Goal: Task Accomplishment & Management: Manage account settings

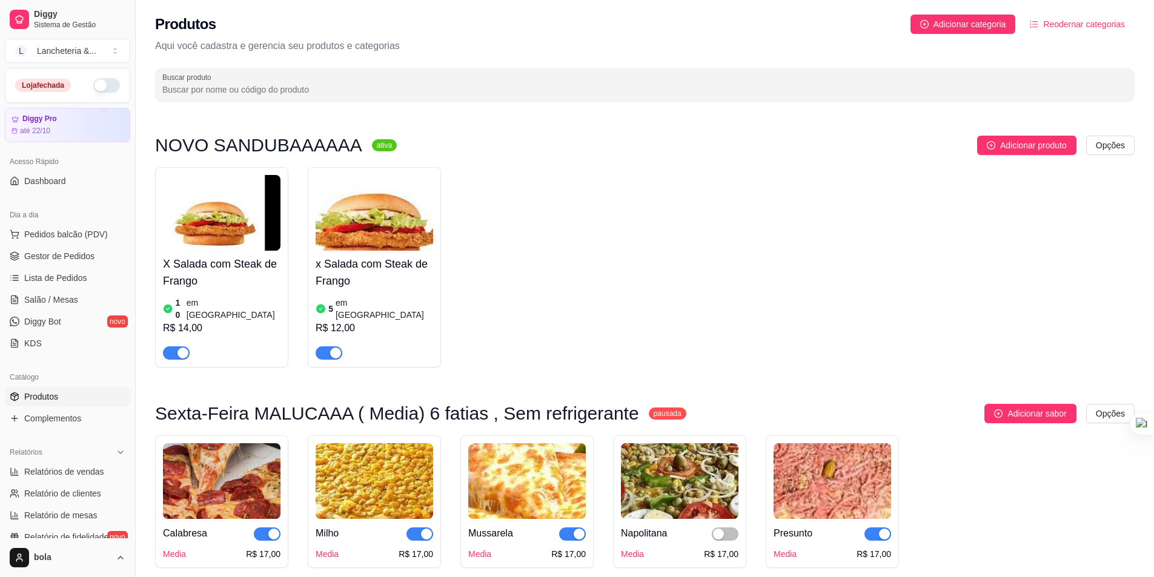
scroll to position [1132, 0]
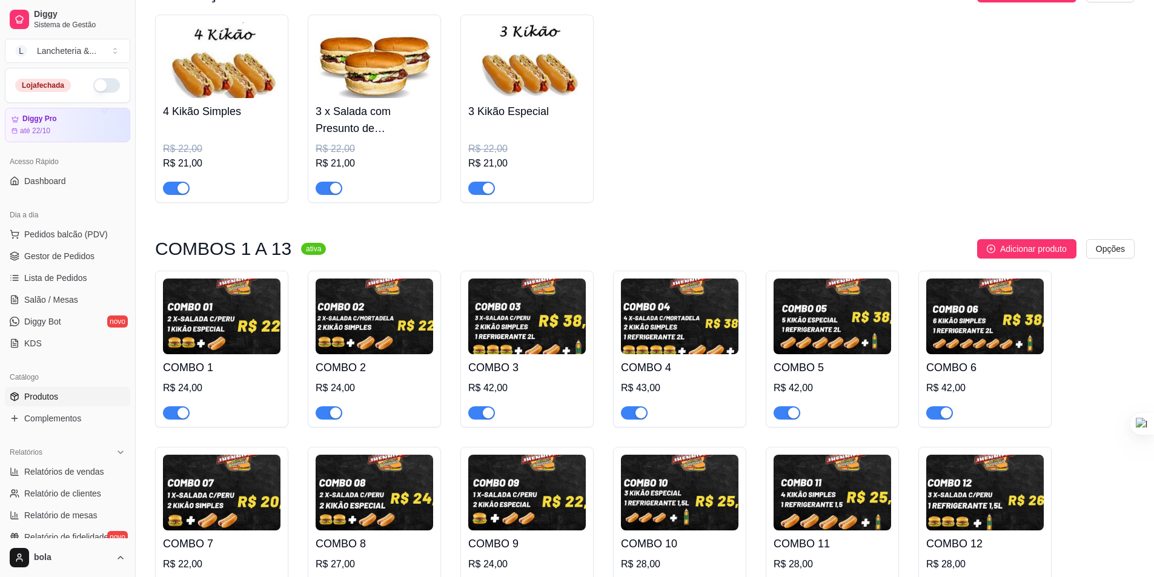
click at [210, 305] on img at bounding box center [222, 317] width 118 height 76
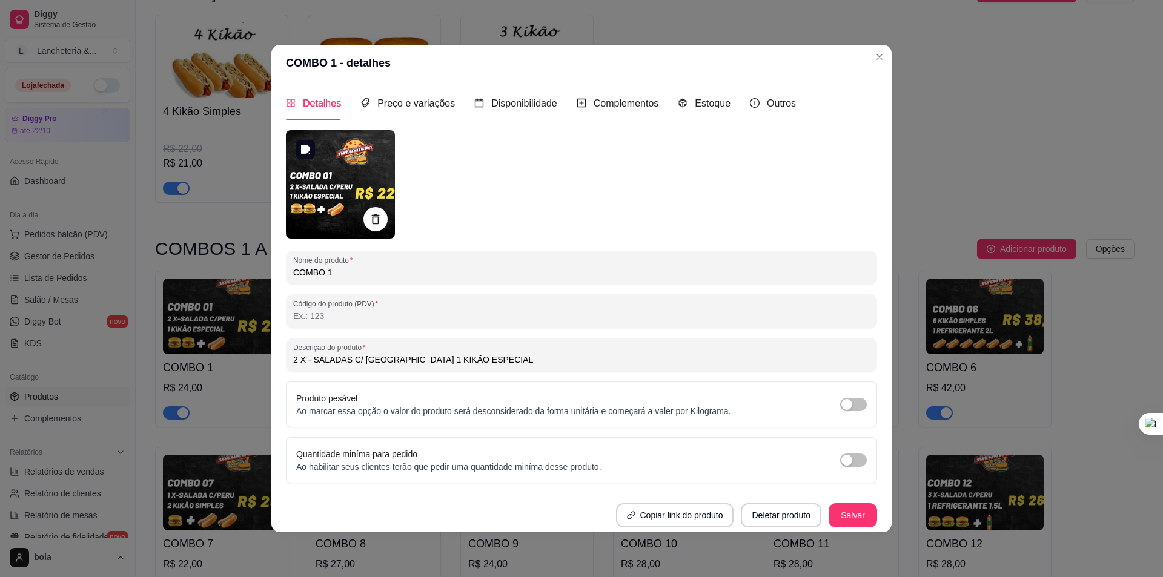
click at [337, 176] on img at bounding box center [340, 184] width 109 height 108
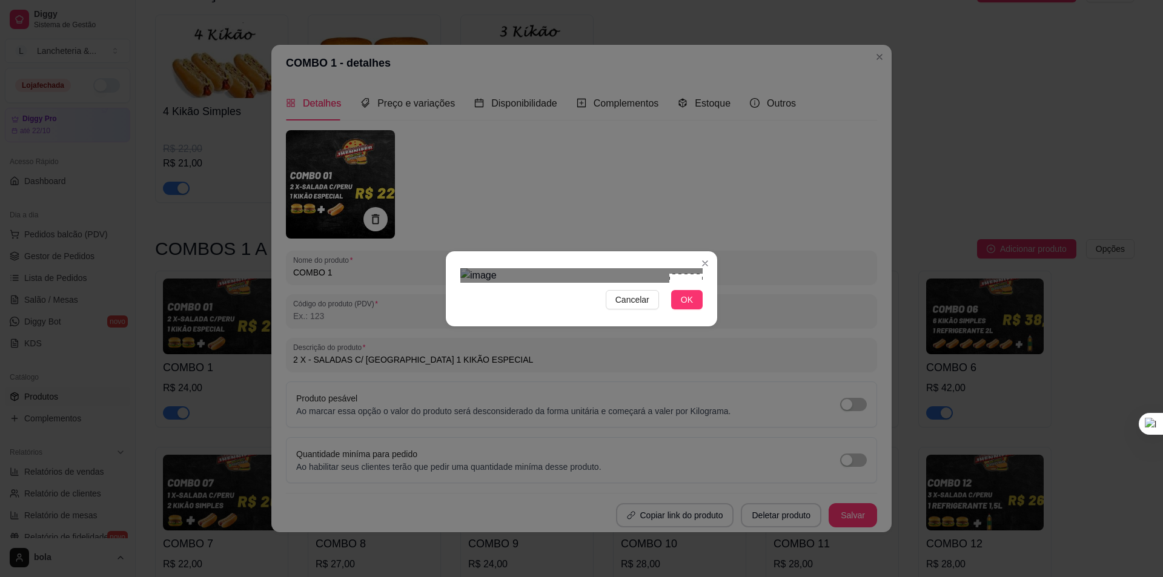
click at [709, 264] on div "Cancelar OK" at bounding box center [581, 289] width 271 height 51
type input "2 X - SALADAS C/ [GEOGRAPHIC_DATA] 1 KIKÃO ESPECIAL"
click at [672, 283] on img at bounding box center [581, 275] width 242 height 15
click at [574, 324] on div "Use the arrow keys to move the crop selection area" at bounding box center [557, 355] width 172 height 172
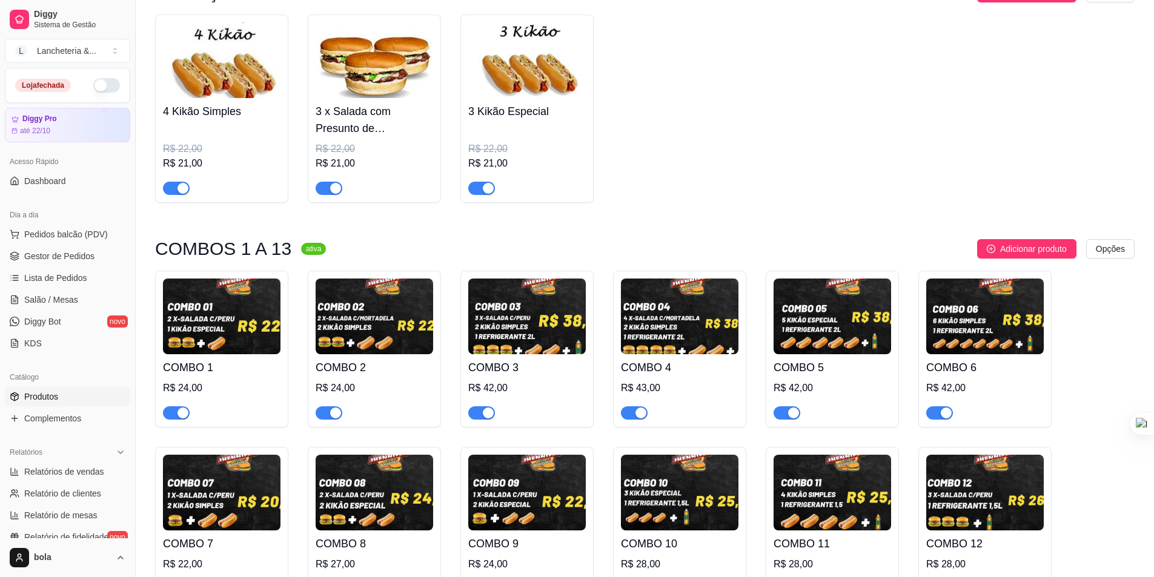
click at [221, 303] on img at bounding box center [222, 317] width 118 height 76
click at [225, 473] on img at bounding box center [222, 493] width 118 height 76
click at [219, 297] on img at bounding box center [222, 317] width 118 height 76
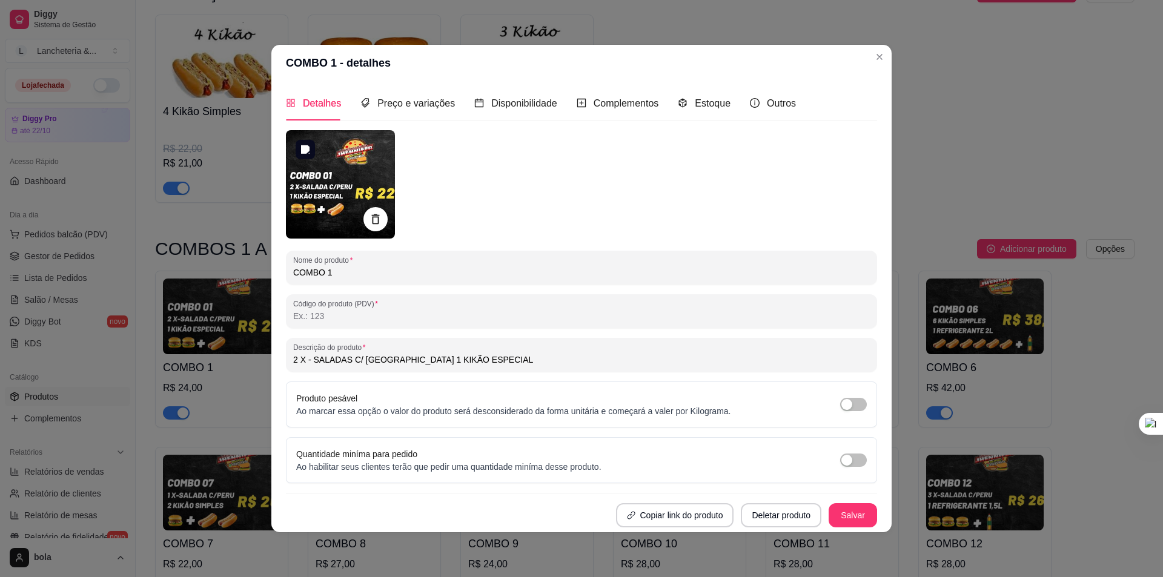
click at [307, 182] on img at bounding box center [340, 184] width 109 height 108
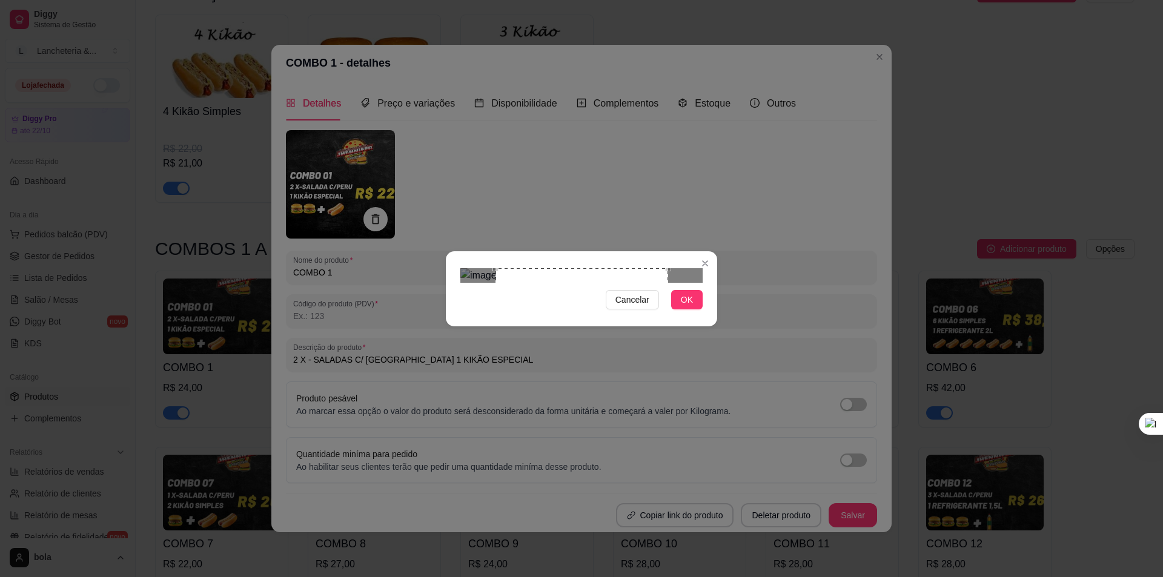
click at [325, 222] on div "Cancelar OK" at bounding box center [581, 288] width 1163 height 577
click at [559, 268] on div "Use the arrow keys to move the crop selection area" at bounding box center [558, 354] width 173 height 173
click at [689, 307] on span "OK" at bounding box center [687, 299] width 12 height 13
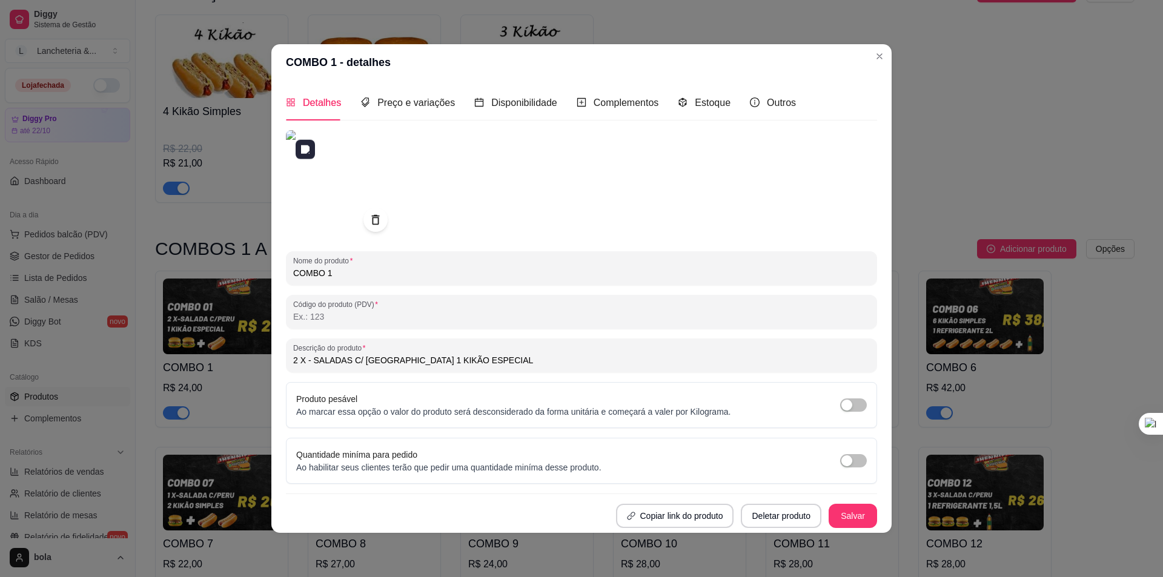
click at [347, 161] on img at bounding box center [340, 184] width 109 height 109
click at [322, 219] on img at bounding box center [340, 184] width 109 height 109
click at [853, 506] on button "Salvar" at bounding box center [852, 516] width 47 height 24
click at [860, 509] on button "Salvar" at bounding box center [853, 516] width 48 height 24
type input "2 X - SALADAS C/ [GEOGRAPHIC_DATA] 1 KIKÃO ESPECIAL"
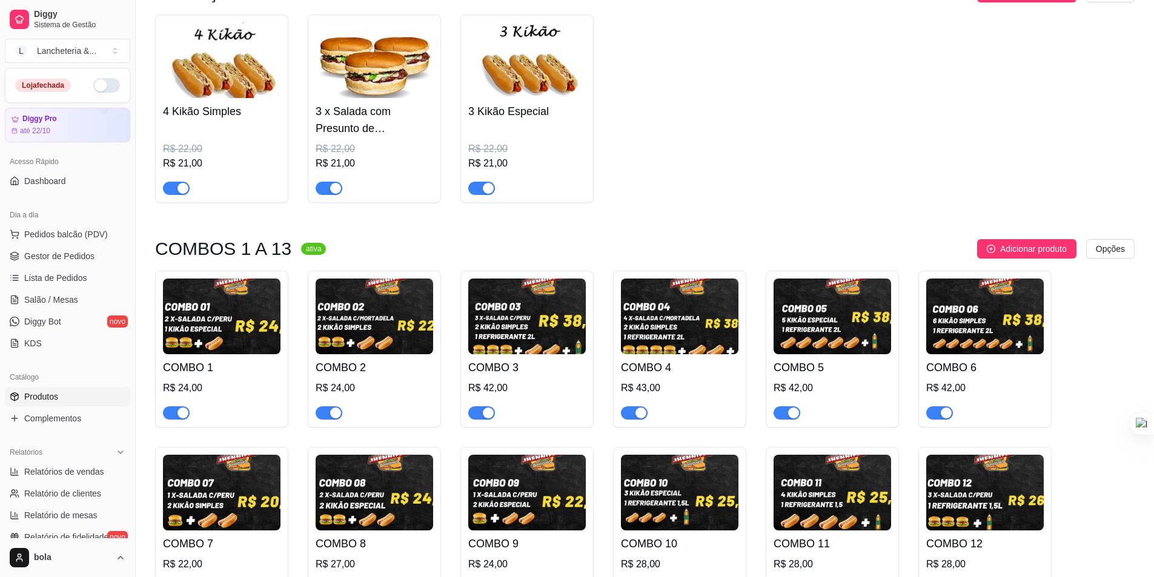
click at [388, 302] on img at bounding box center [375, 317] width 118 height 76
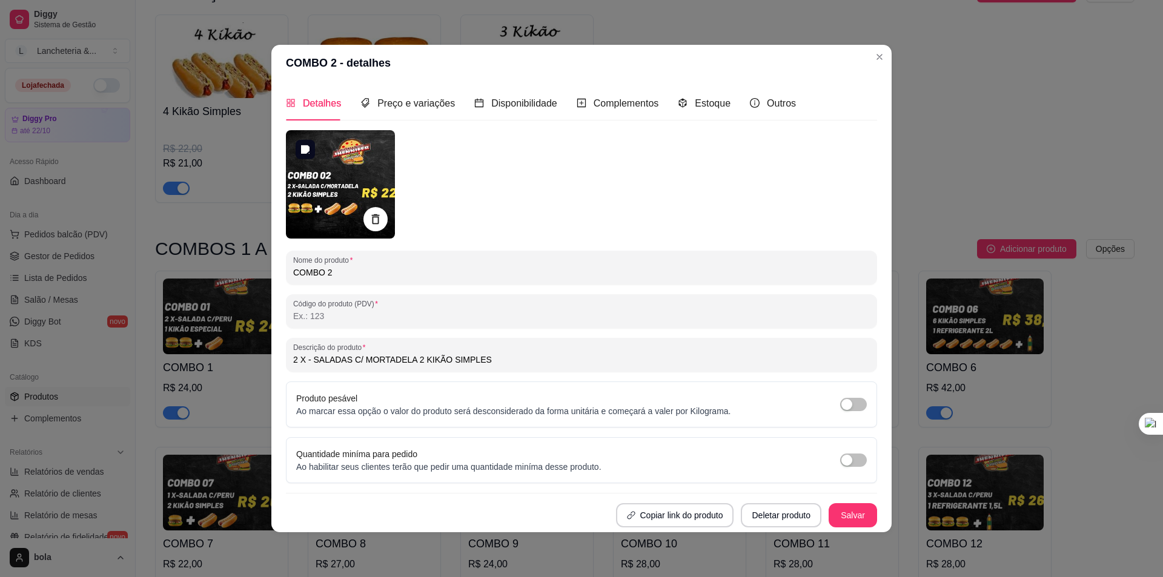
click at [326, 177] on img at bounding box center [340, 184] width 109 height 108
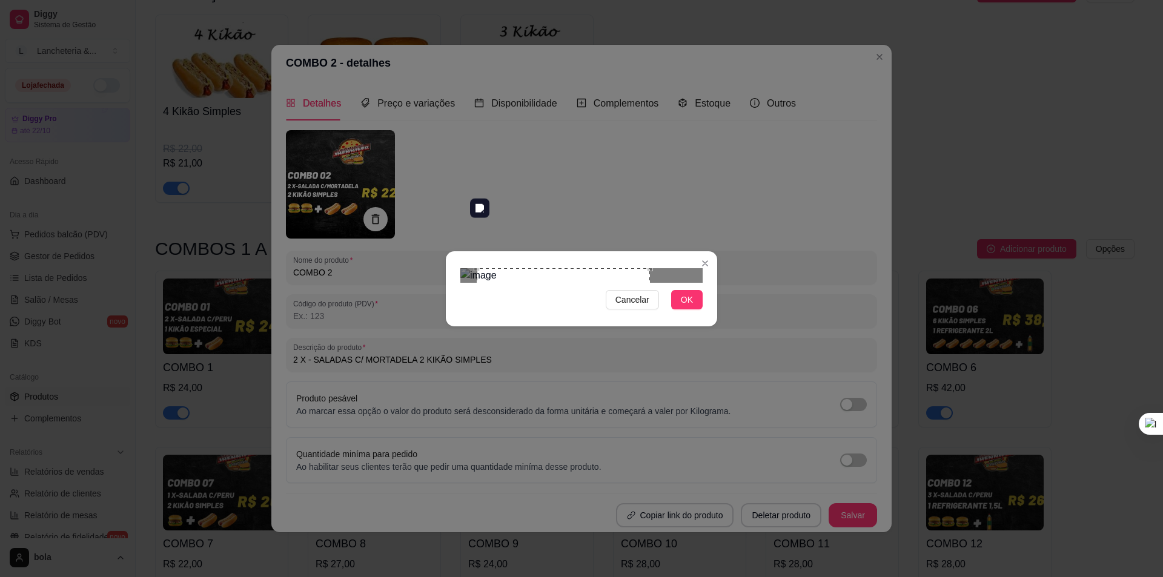
click at [599, 313] on div "Use the arrow keys to move the crop selection area" at bounding box center [563, 354] width 173 height 173
click at [623, 283] on div at bounding box center [581, 275] width 242 height 15
click at [617, 283] on div at bounding box center [581, 275] width 242 height 15
click at [662, 283] on div at bounding box center [581, 275] width 242 height 15
click at [590, 308] on div "Use the arrow keys to move the crop selection area" at bounding box center [562, 354] width 173 height 173
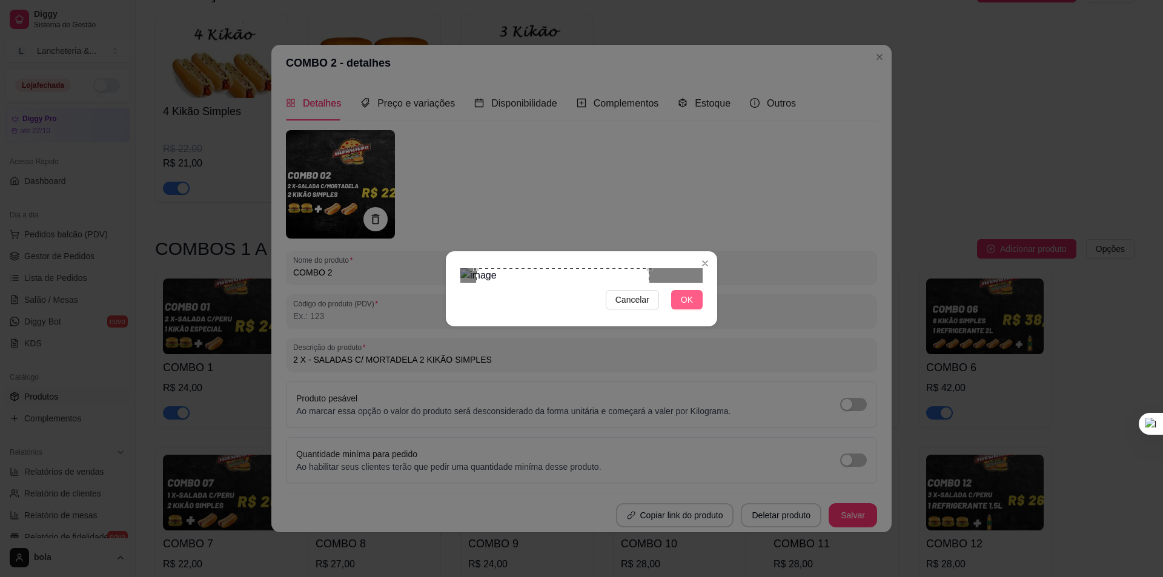
click at [685, 307] on span "OK" at bounding box center [687, 299] width 12 height 13
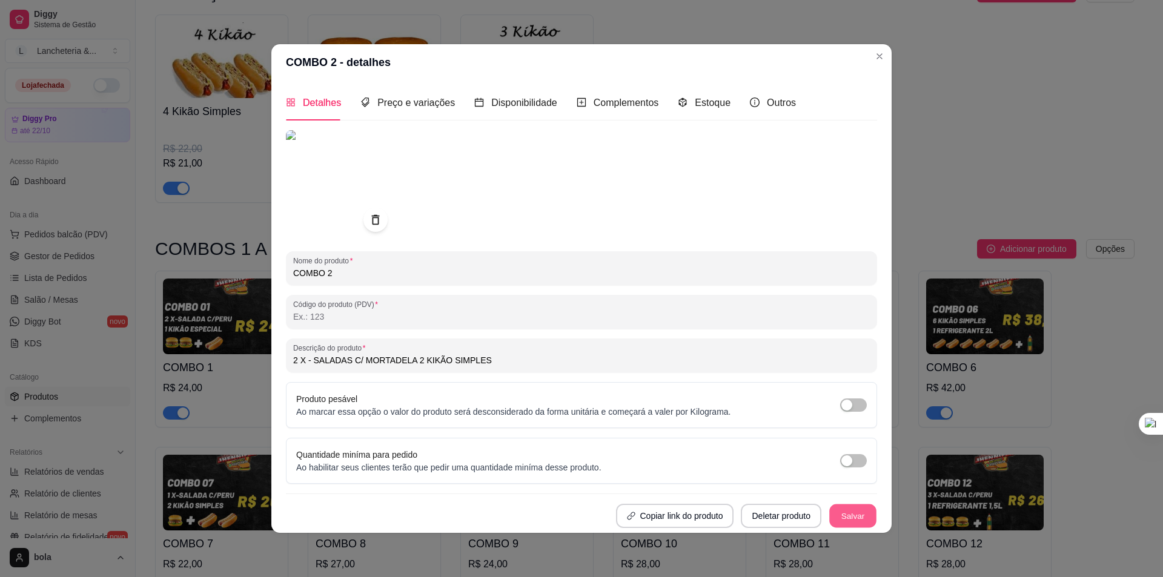
click at [849, 514] on button "Salvar" at bounding box center [852, 516] width 47 height 24
type input "2 X - SALADAS C/ MORTADELA 2 KIKÃO SIMPLES"
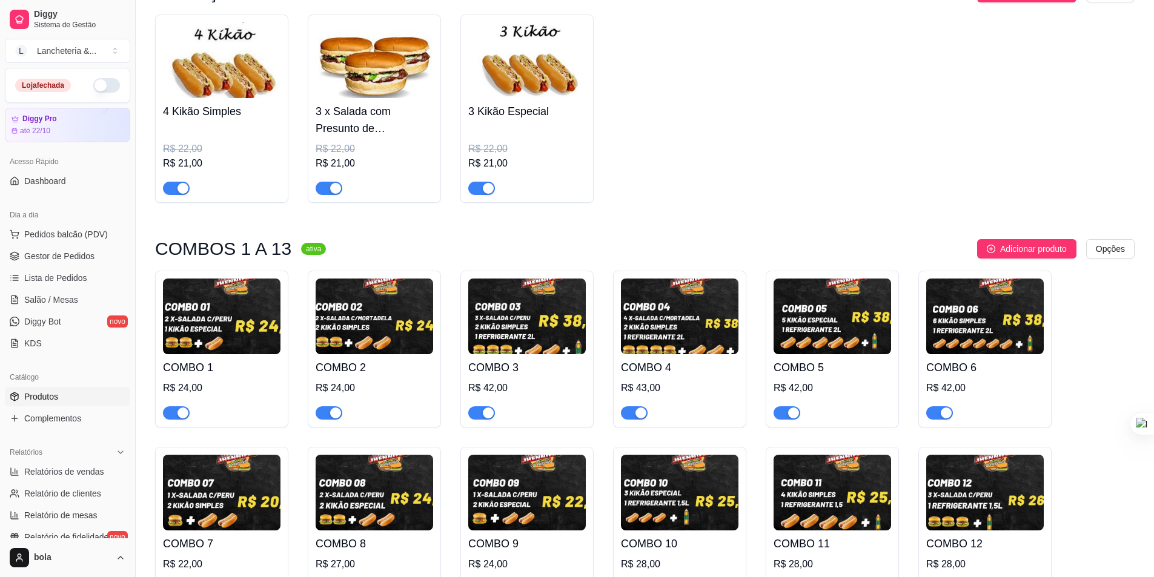
click at [519, 316] on img at bounding box center [527, 317] width 118 height 76
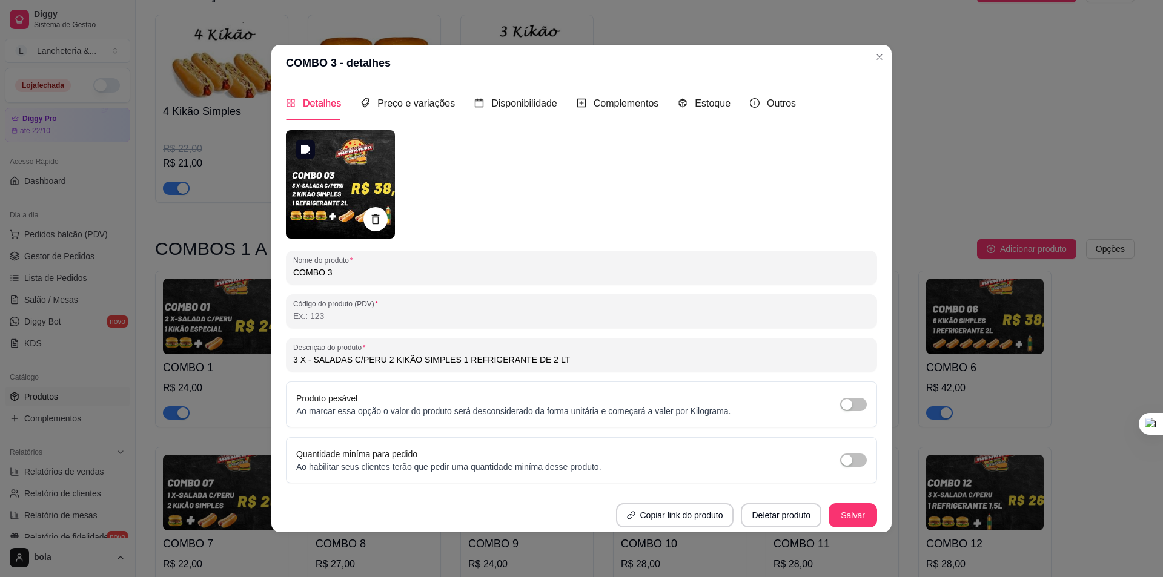
click at [346, 187] on img at bounding box center [340, 184] width 109 height 108
click at [353, 185] on img at bounding box center [340, 184] width 109 height 108
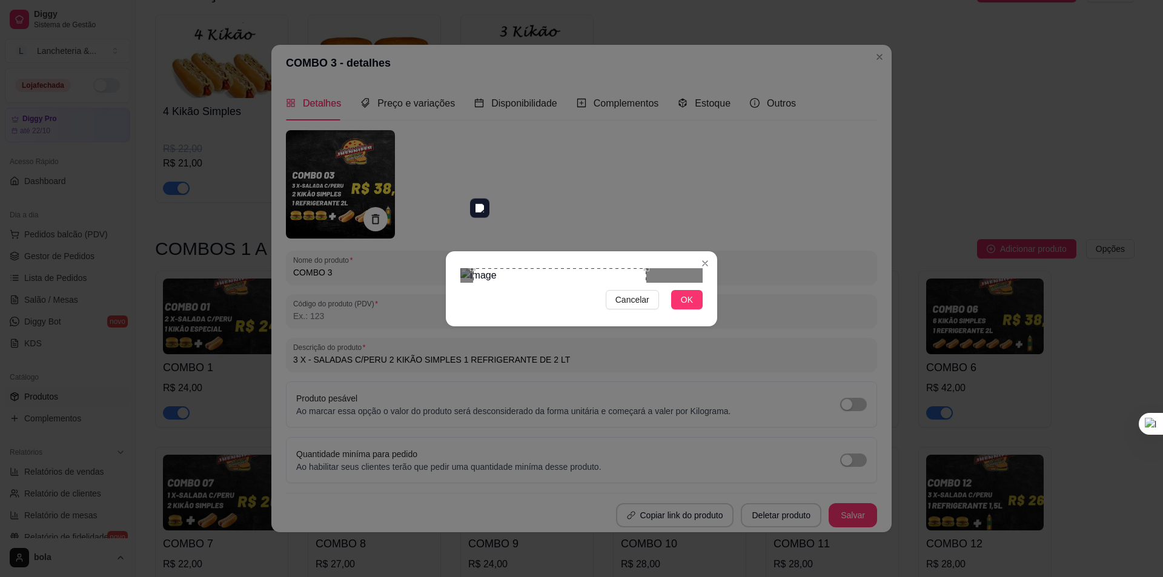
click at [537, 276] on div "Use the arrow keys to move the crop selection area" at bounding box center [559, 354] width 173 height 173
click at [636, 317] on div "Use the arrow keys to move the crop selection area" at bounding box center [555, 350] width 164 height 164
click at [619, 332] on div "Use the arrow keys to move the crop selection area" at bounding box center [556, 350] width 164 height 164
click at [637, 269] on div "Use the arrow keys to move the crop selection area" at bounding box center [556, 351] width 164 height 164
click at [626, 308] on div "Use the arrow keys to move the crop selection area" at bounding box center [557, 350] width 164 height 164
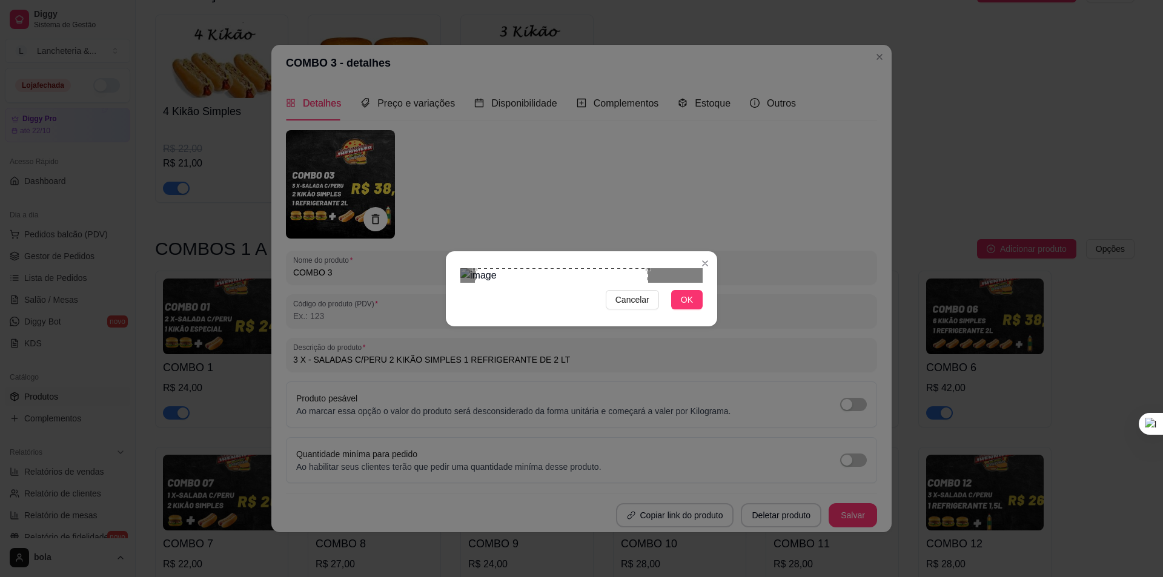
click at [666, 314] on div "Cancelar OK" at bounding box center [581, 289] width 271 height 51
click at [623, 337] on div "Use the arrow keys to move the crop selection area" at bounding box center [559, 354] width 173 height 173
click at [688, 307] on span "OK" at bounding box center [687, 299] width 12 height 13
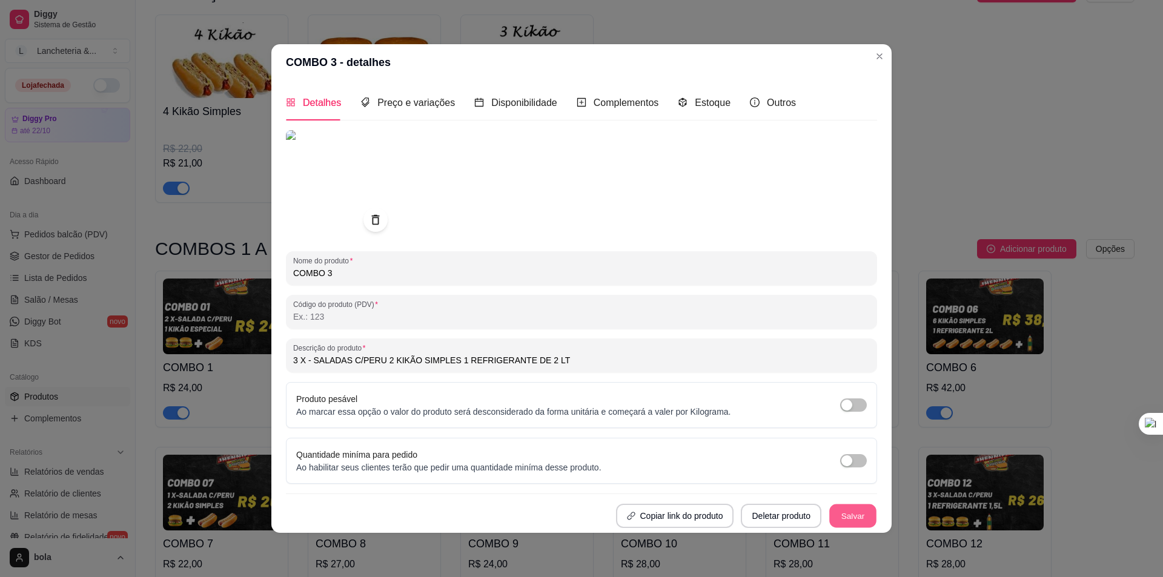
click at [856, 521] on button "Salvar" at bounding box center [852, 516] width 47 height 24
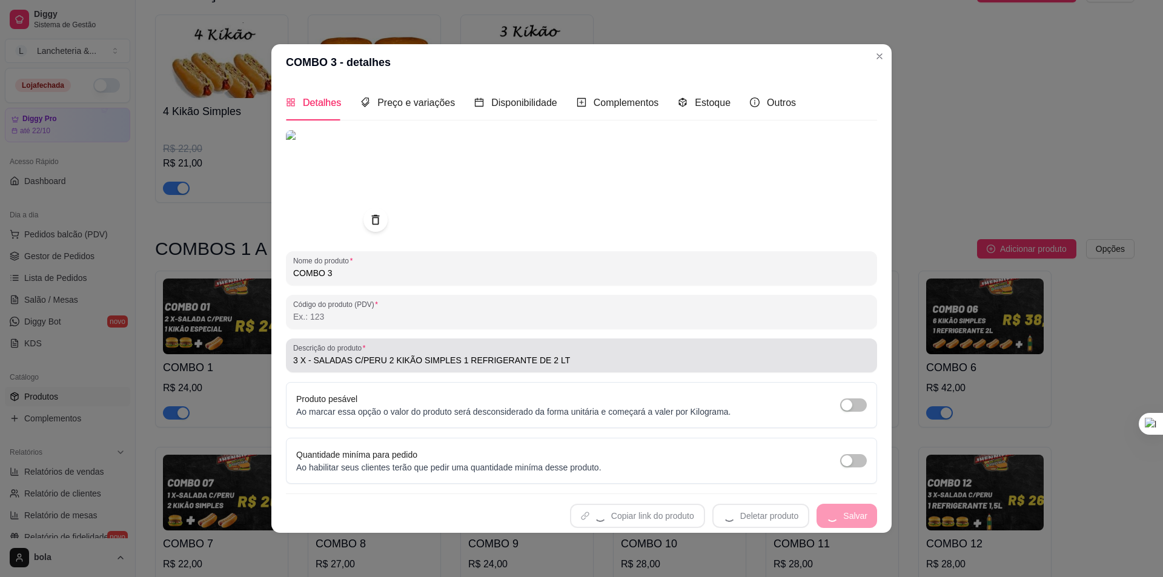
type input "3 X - SALADAS C/PERU 2 KIKÃO SIMPLES 1 REFRIGERANTE DE 2 LT"
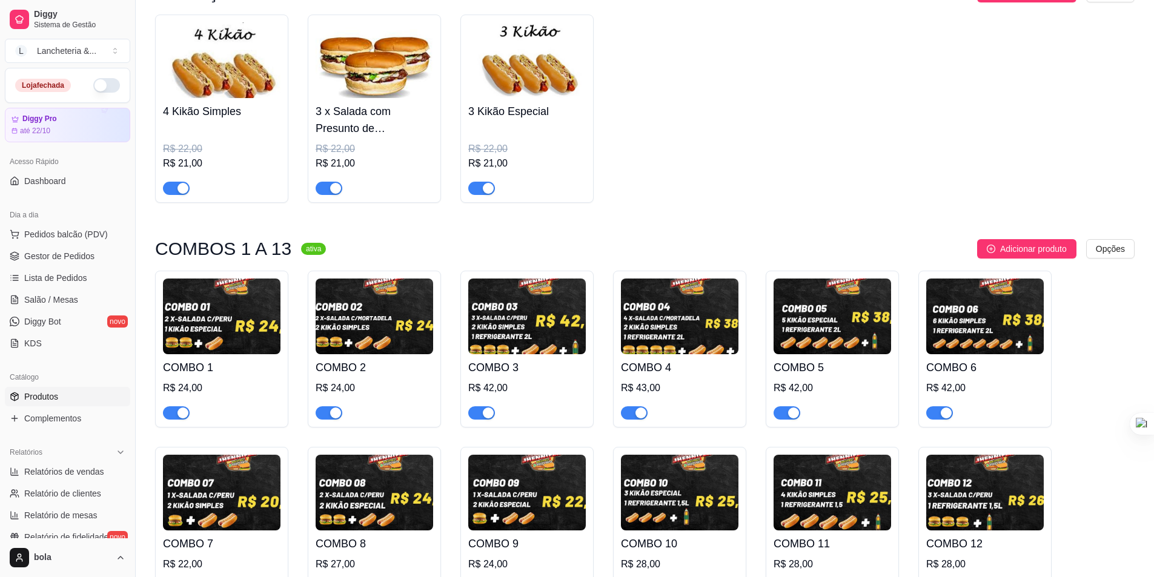
click at [526, 284] on img at bounding box center [527, 317] width 118 height 76
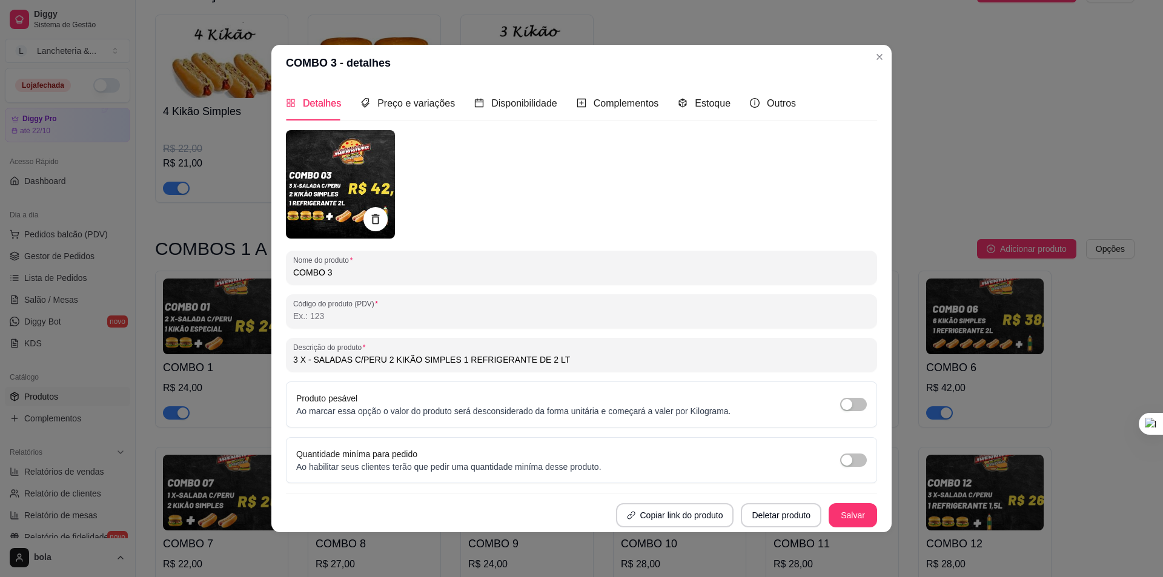
click at [316, 158] on img at bounding box center [340, 184] width 109 height 108
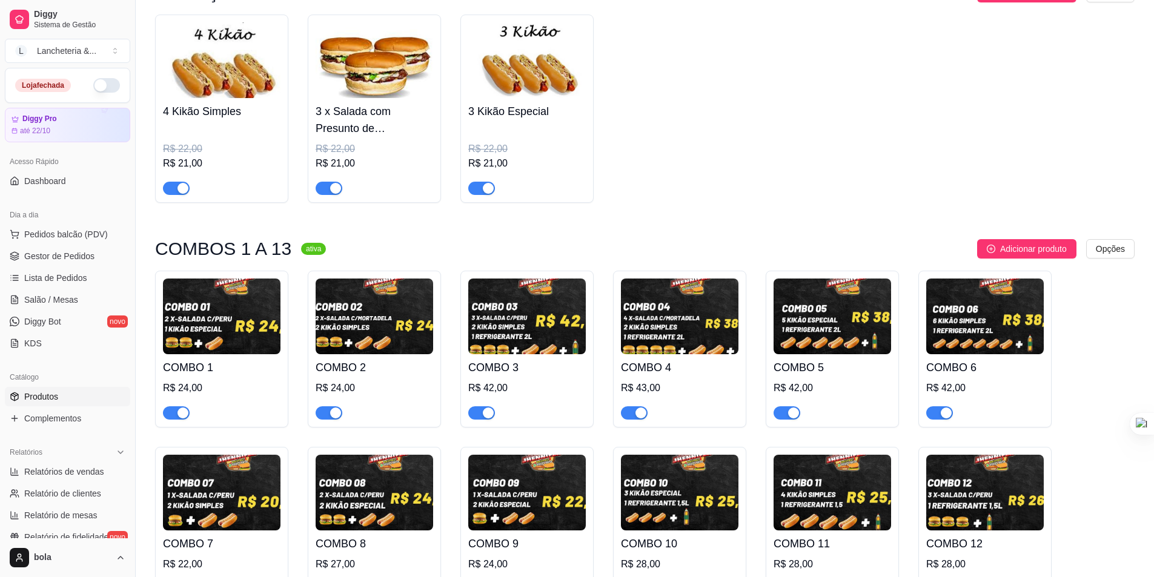
click at [677, 295] on img at bounding box center [680, 317] width 118 height 76
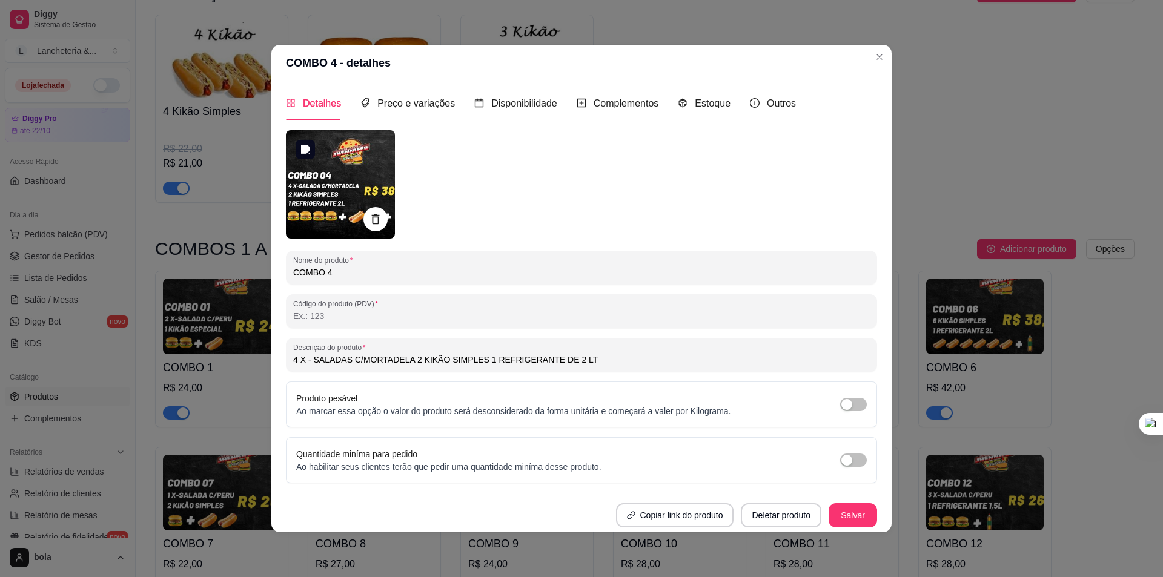
click at [365, 144] on img at bounding box center [340, 184] width 109 height 108
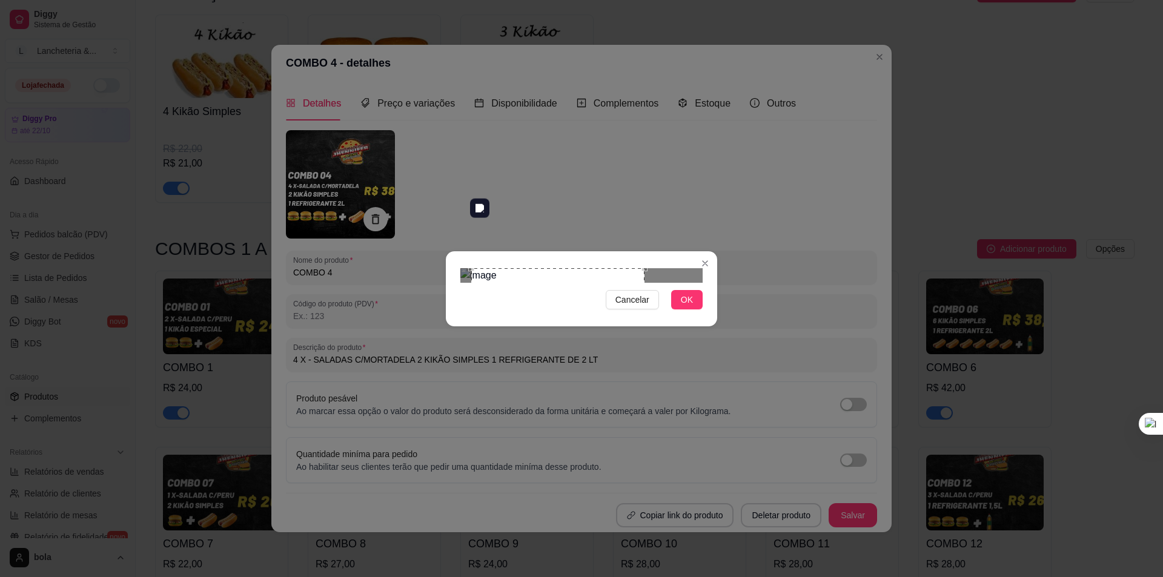
type input "4 X - SALADAS C/MORTADELA 2 KIKÃO SIMPLES 1 REFRIGERANTE DE 2 LT"
click at [536, 279] on div "Use the arrow keys to move the crop selection area" at bounding box center [560, 354] width 173 height 173
click at [640, 283] on img at bounding box center [581, 275] width 242 height 15
click at [669, 268] on img at bounding box center [581, 275] width 242 height 15
click at [649, 251] on section "Cancelar OK" at bounding box center [581, 288] width 271 height 75
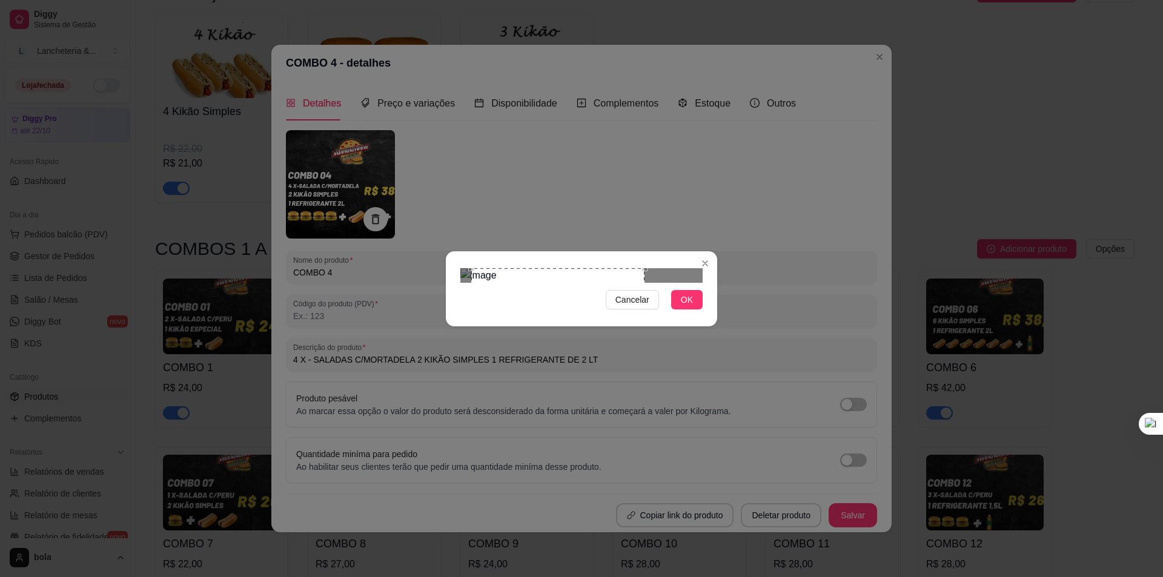
click at [601, 268] on div "Use the arrow keys to move the crop selection area" at bounding box center [557, 354] width 173 height 173
click at [579, 268] on div "Use the arrow keys to move the crop selection area" at bounding box center [563, 354] width 173 height 173
click at [641, 332] on div "Use the arrow keys to move the crop selection area" at bounding box center [554, 354] width 173 height 173
click at [638, 305] on div "Use the arrow keys to move the crop selection area" at bounding box center [552, 354] width 173 height 173
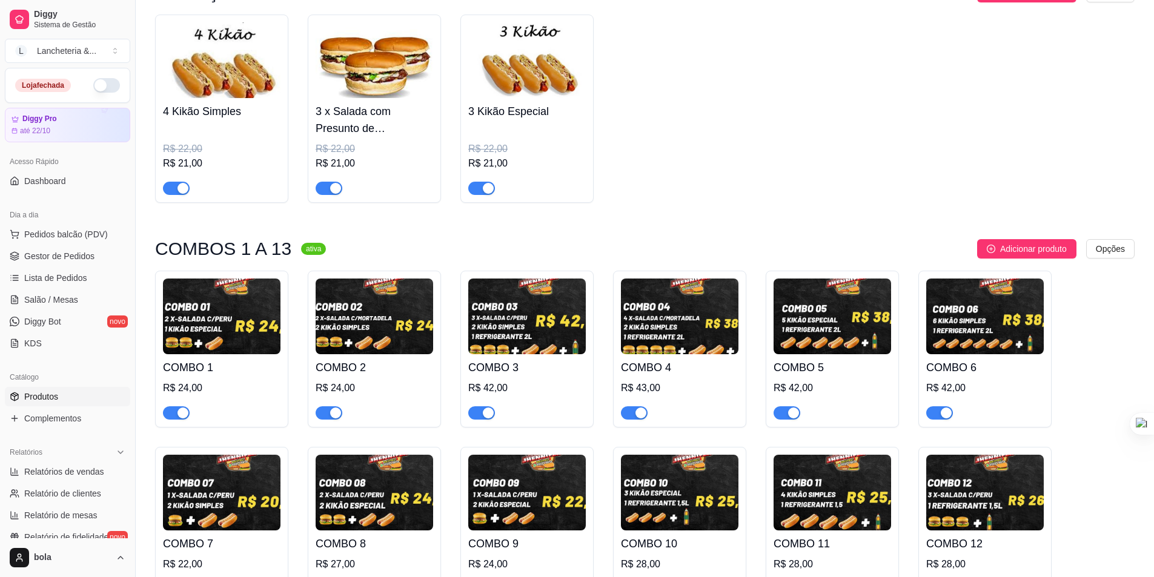
click at [677, 302] on img at bounding box center [680, 317] width 118 height 76
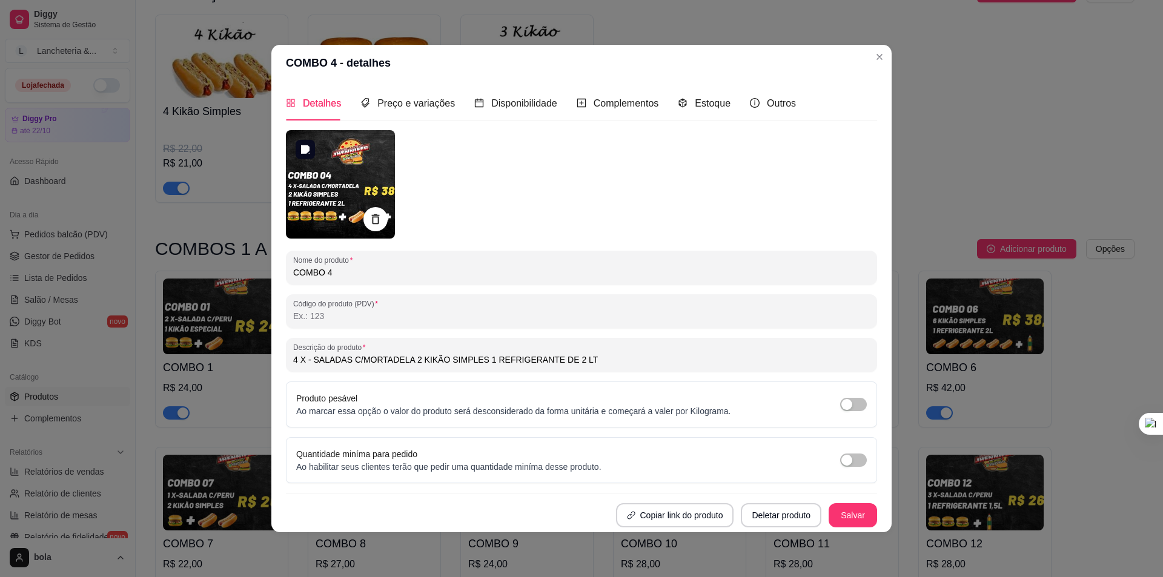
click at [331, 174] on img at bounding box center [340, 184] width 109 height 108
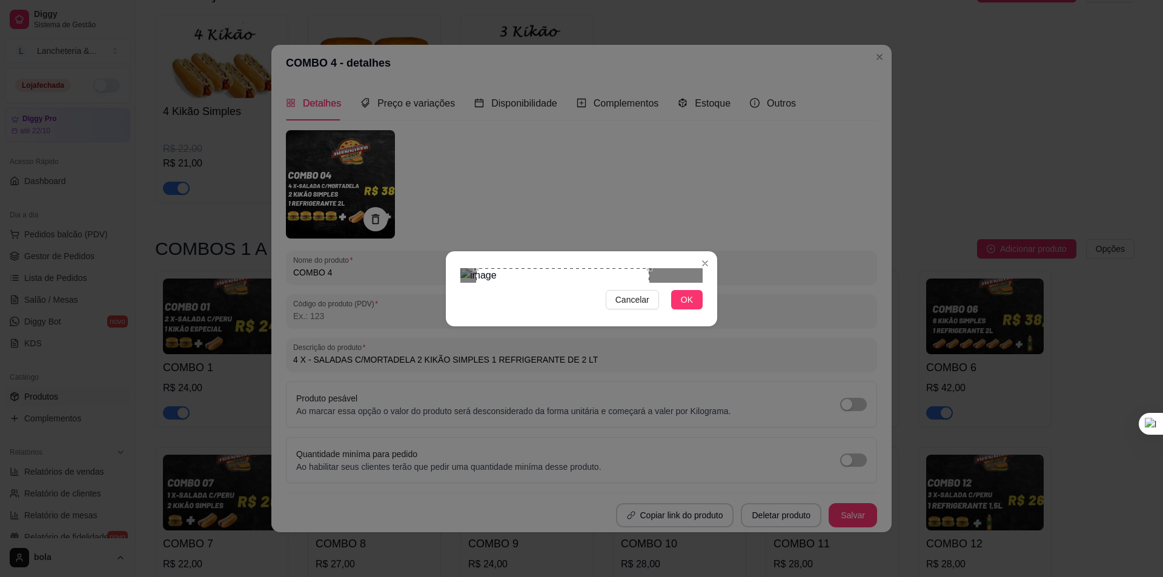
click at [558, 273] on div "Use the arrow keys to move the crop selection area" at bounding box center [562, 354] width 173 height 173
click at [689, 307] on span "OK" at bounding box center [687, 299] width 12 height 13
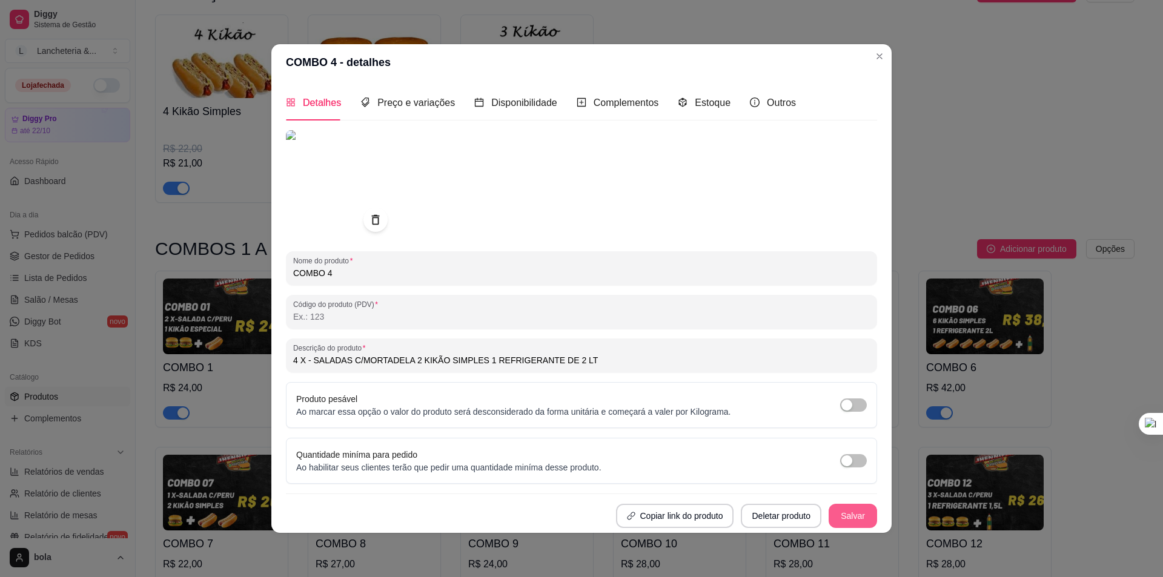
click at [862, 523] on button "Salvar" at bounding box center [853, 516] width 48 height 24
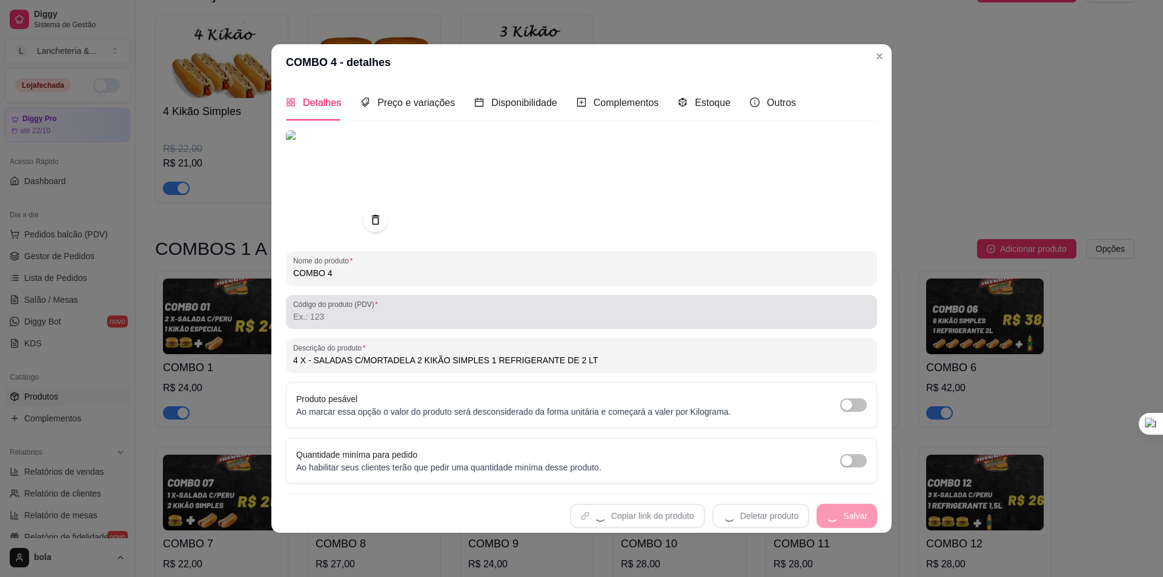
type input "4 X - SALADAS C/MORTADELA 2 KIKÃO SIMPLES 1 REFRIGERANTE DE 2 LT"
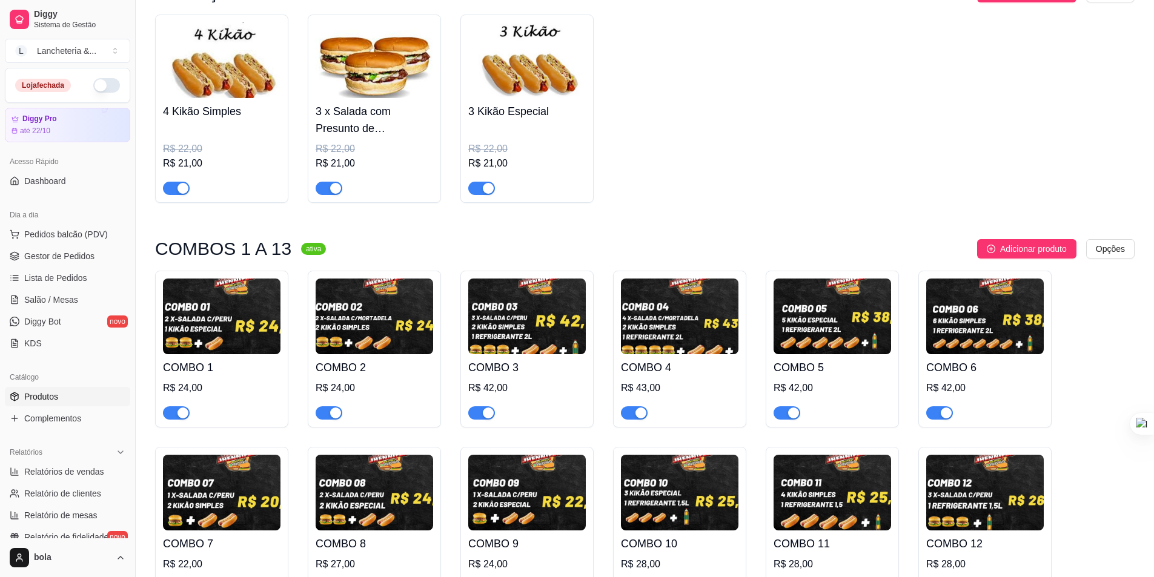
click at [852, 279] on img at bounding box center [833, 317] width 118 height 76
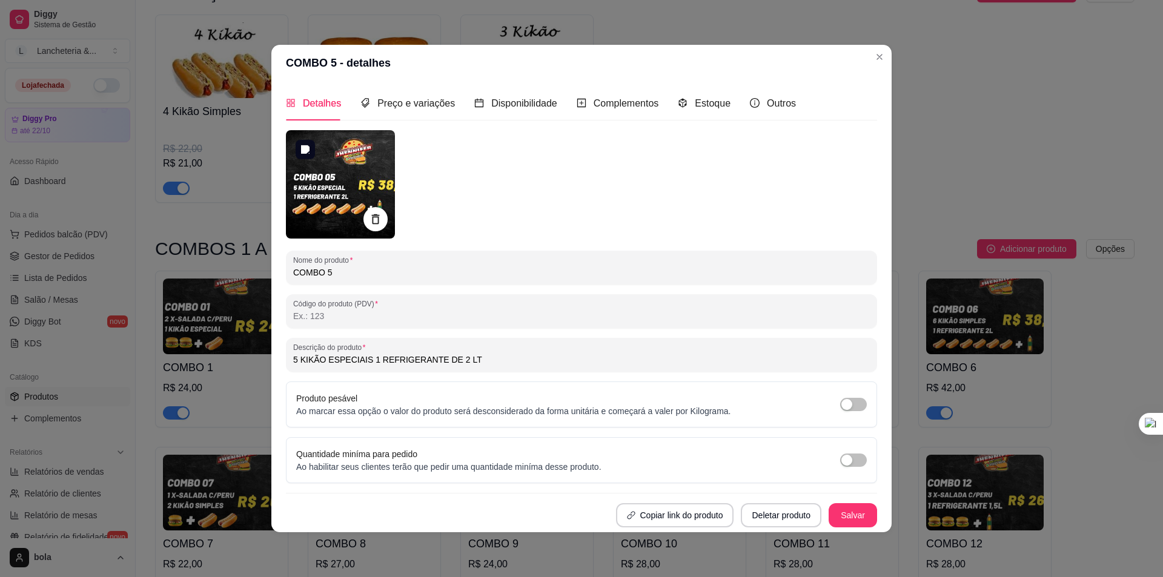
click at [343, 163] on img at bounding box center [340, 184] width 109 height 108
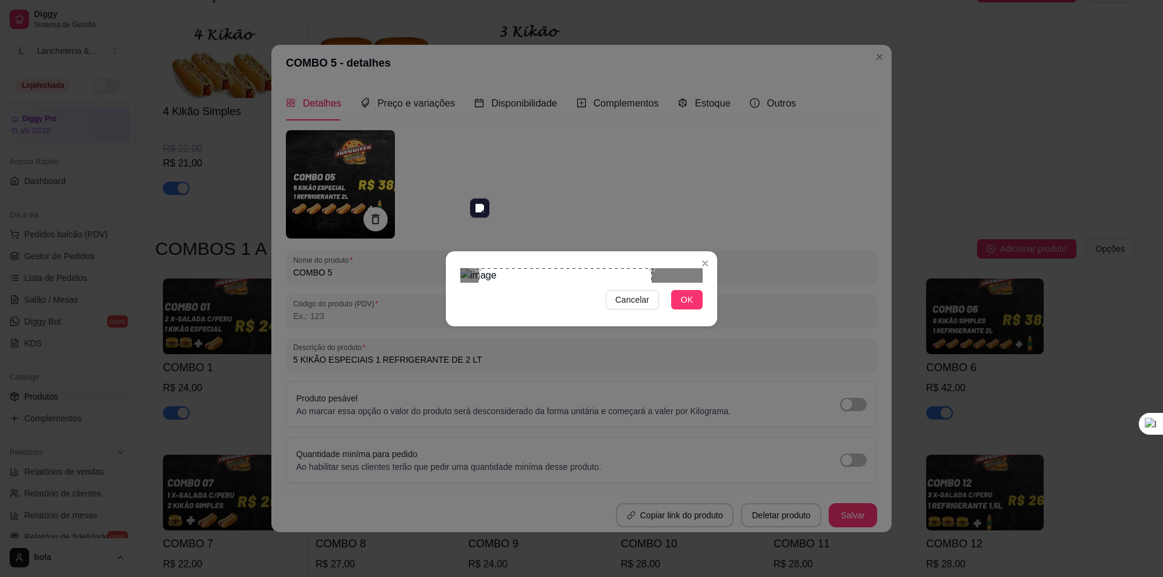
click at [525, 268] on div "Use the arrow keys to move the crop selection area" at bounding box center [565, 354] width 173 height 173
click at [629, 283] on div at bounding box center [581, 275] width 242 height 15
click at [607, 306] on div "Use the arrow keys to move the crop selection area" at bounding box center [571, 343] width 150 height 150
click at [475, 339] on div "Use the arrow keys to move the crop selection area" at bounding box center [558, 352] width 169 height 169
click at [667, 314] on div "Cancelar OK" at bounding box center [581, 289] width 271 height 51
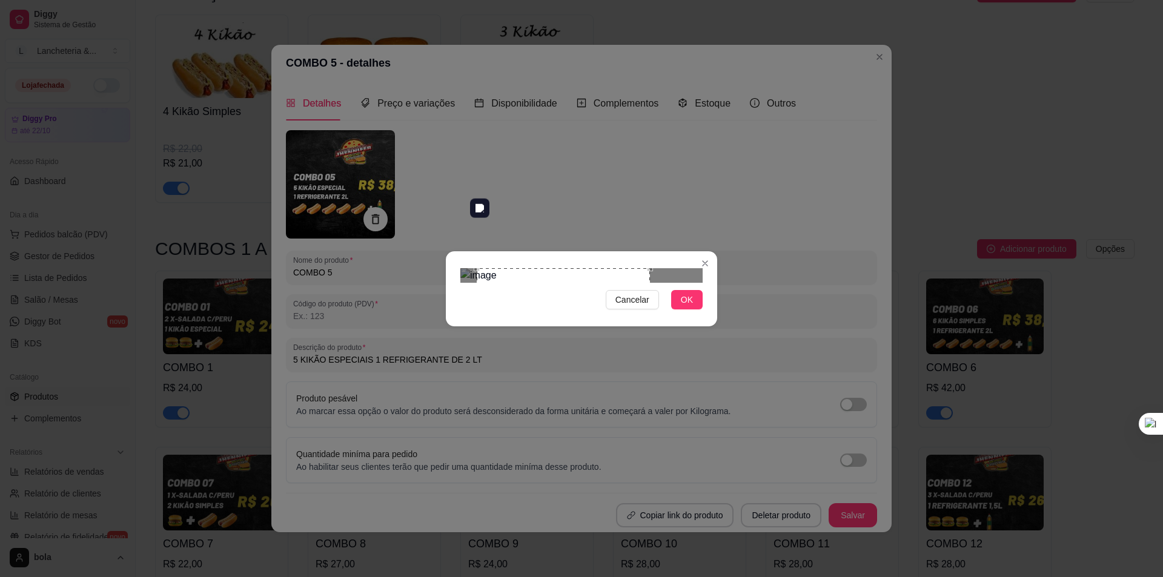
click at [609, 334] on div "Use the arrow keys to move the crop selection area" at bounding box center [563, 354] width 173 height 173
click at [691, 307] on span "OK" at bounding box center [687, 299] width 12 height 13
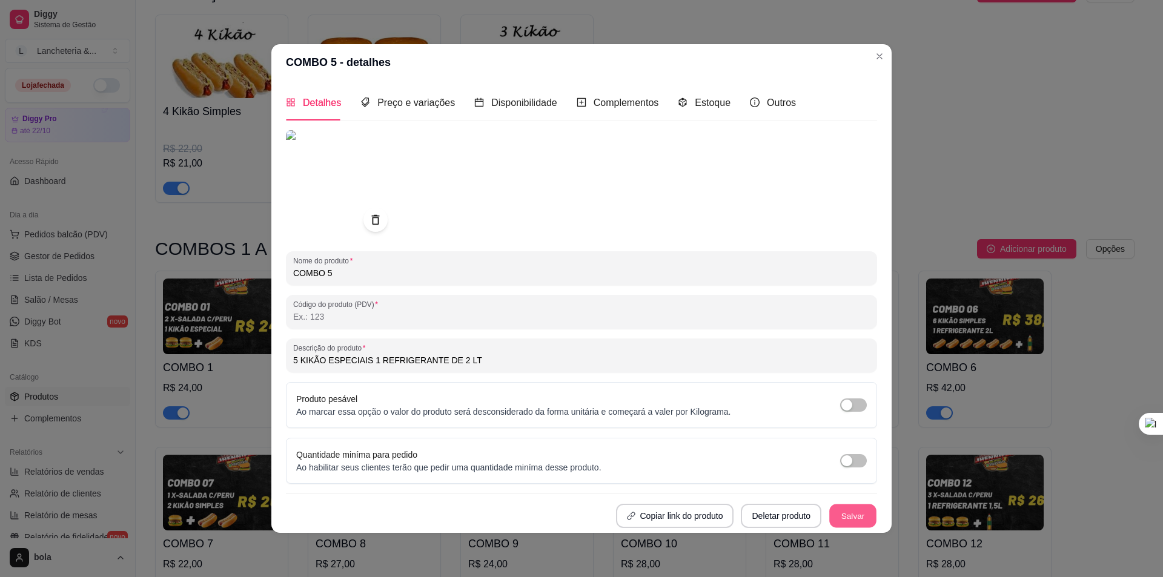
click at [865, 508] on button "Salvar" at bounding box center [852, 516] width 47 height 24
type input "5 KIKÃO ESPECIAIS 1 REFRIGERANTE DE 2 LT"
click at [421, 111] on div "Preço e variações" at bounding box center [407, 102] width 95 height 35
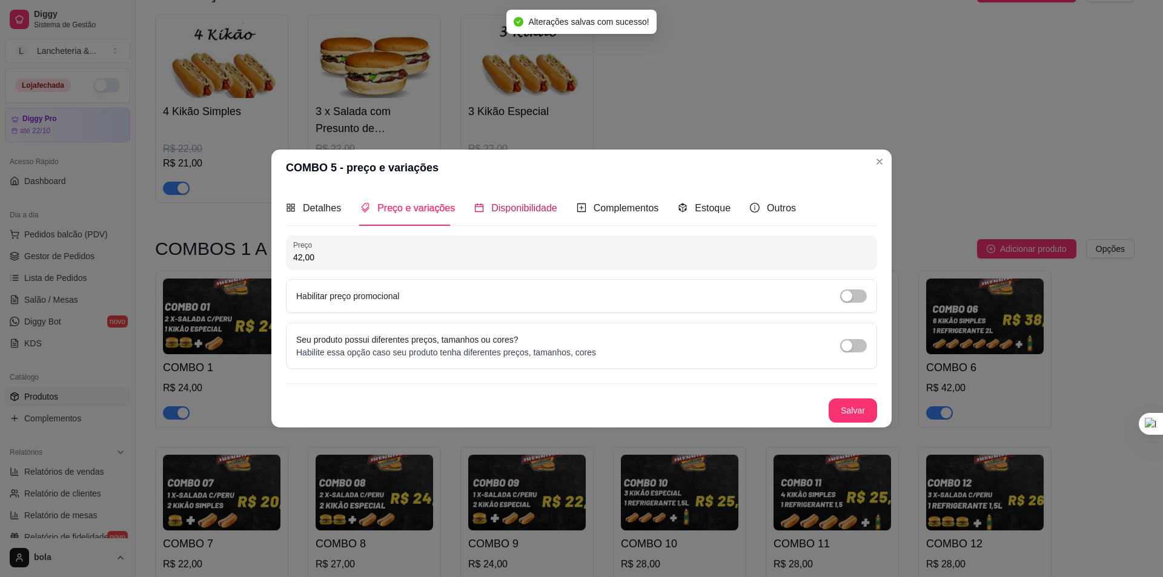
click at [508, 203] on span "Disponibilidade" at bounding box center [524, 208] width 66 height 10
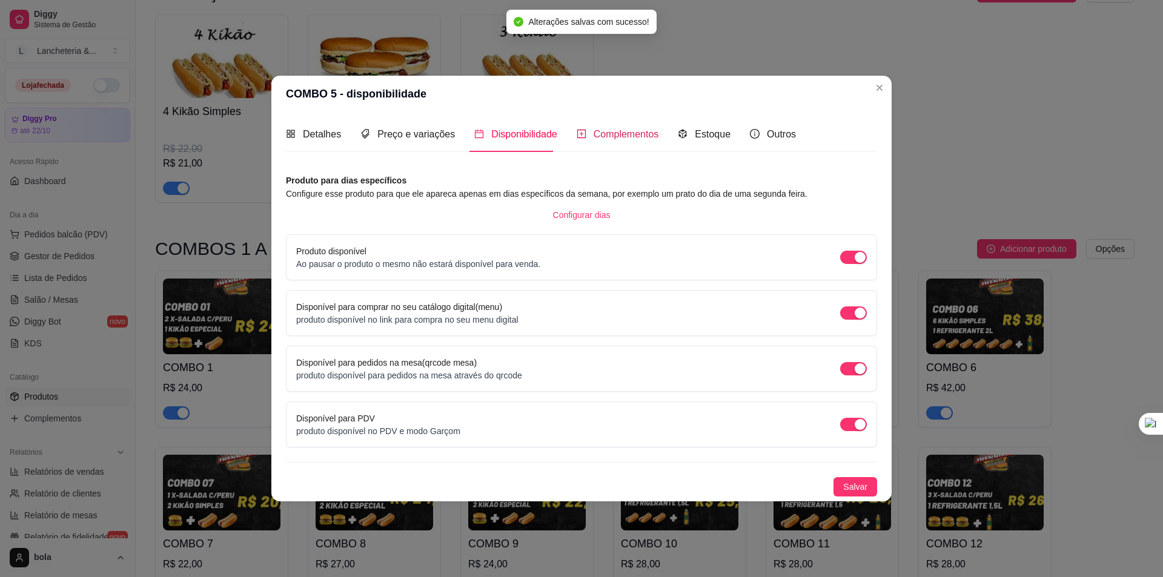
click at [626, 141] on div "Complementos" at bounding box center [618, 134] width 82 height 15
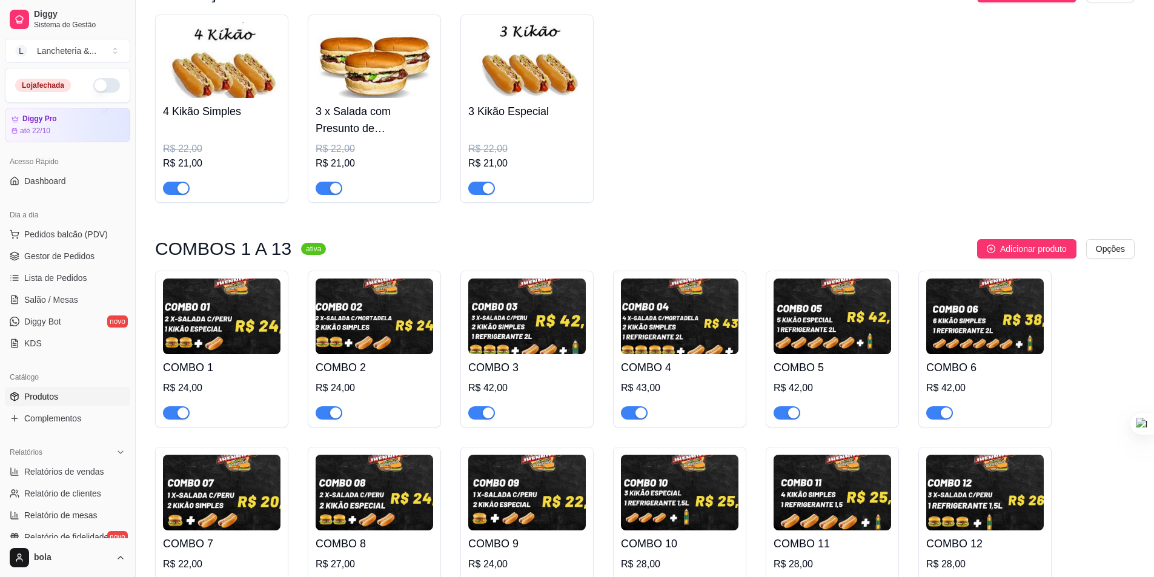
click at [958, 282] on img at bounding box center [985, 317] width 118 height 76
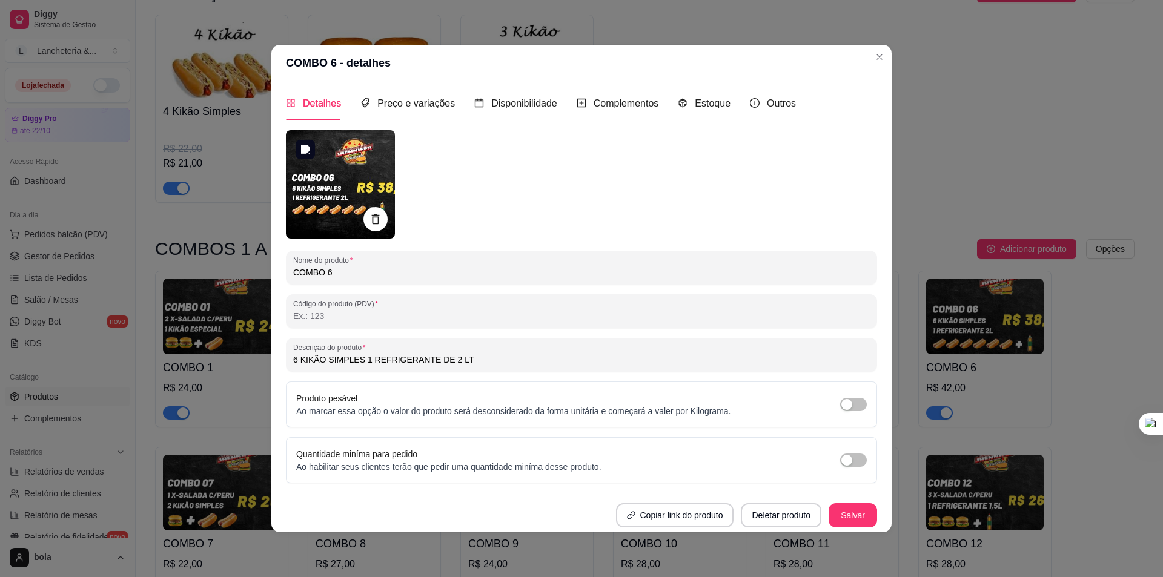
click at [363, 173] on img at bounding box center [340, 184] width 109 height 108
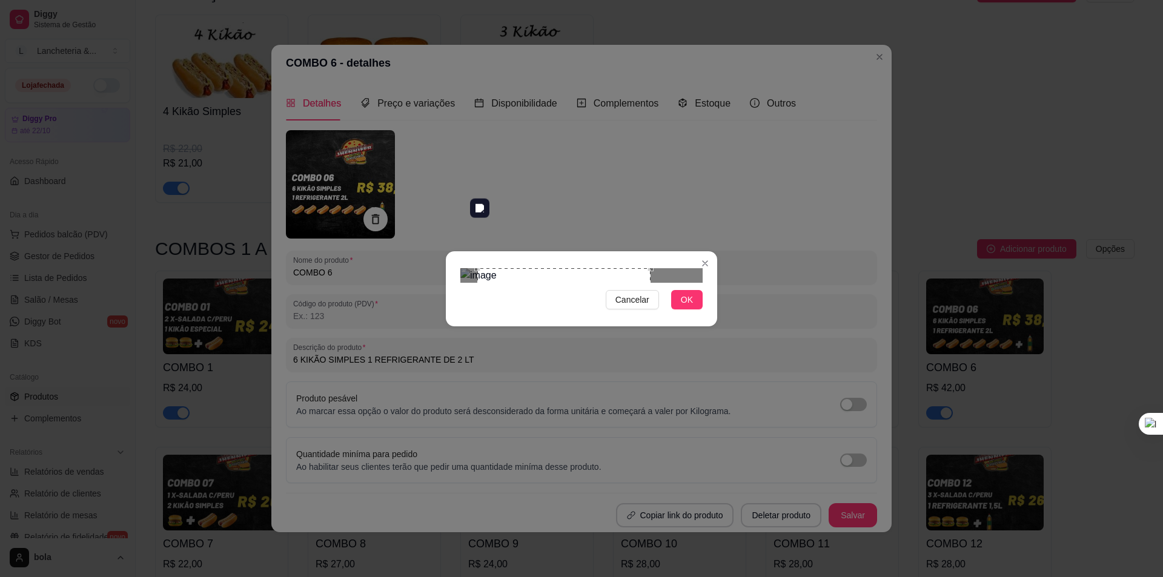
click at [549, 275] on div "Use the arrow keys to move the crop selection area" at bounding box center [563, 354] width 173 height 173
click at [686, 307] on span "OK" at bounding box center [687, 299] width 12 height 13
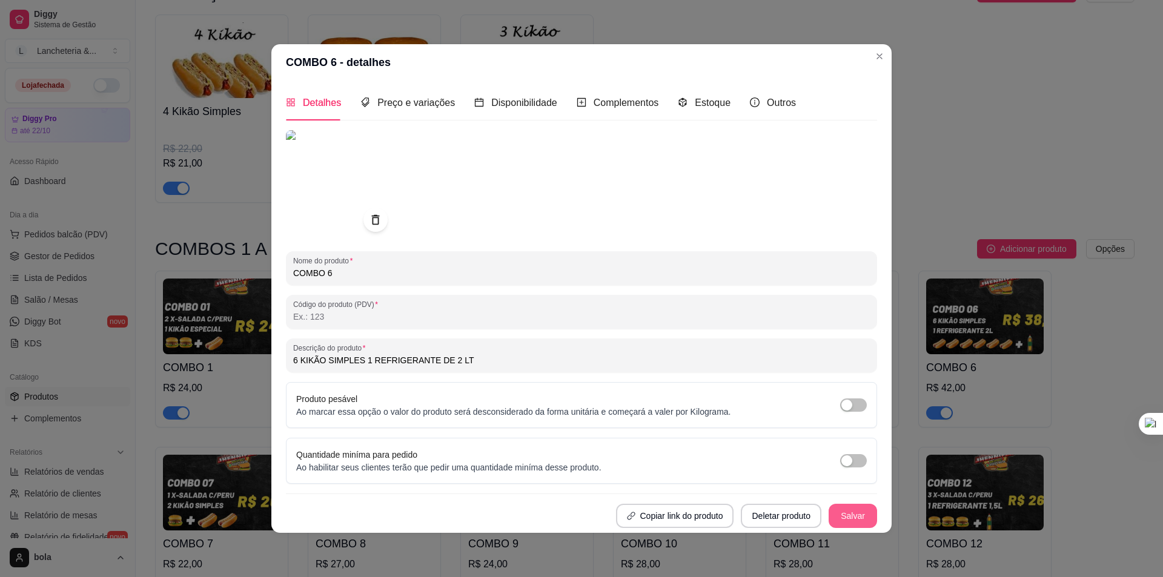
click at [859, 512] on button "Salvar" at bounding box center [853, 516] width 48 height 24
type input "6 KIKÃO SIMPLES 1 REFRIGERANTE DE 2 LT"
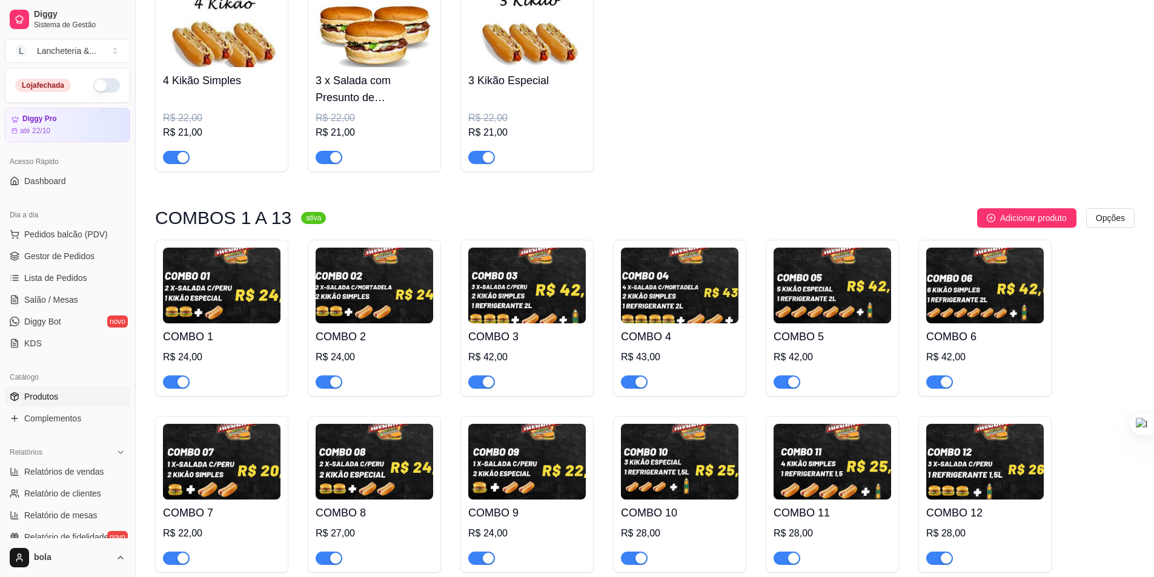
scroll to position [1253, 0]
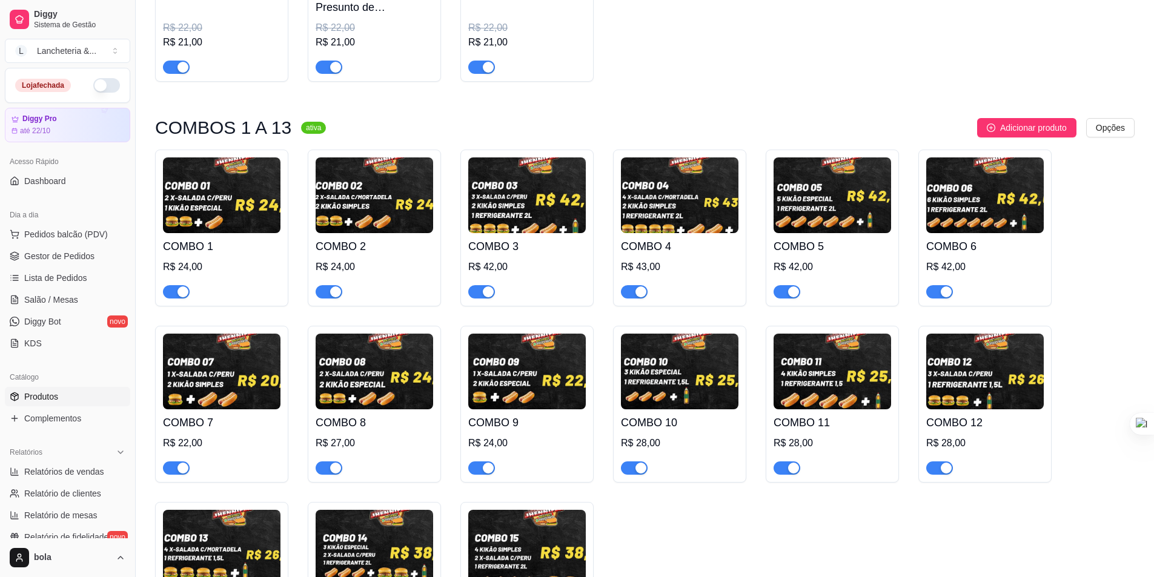
click at [234, 348] on img at bounding box center [222, 372] width 118 height 76
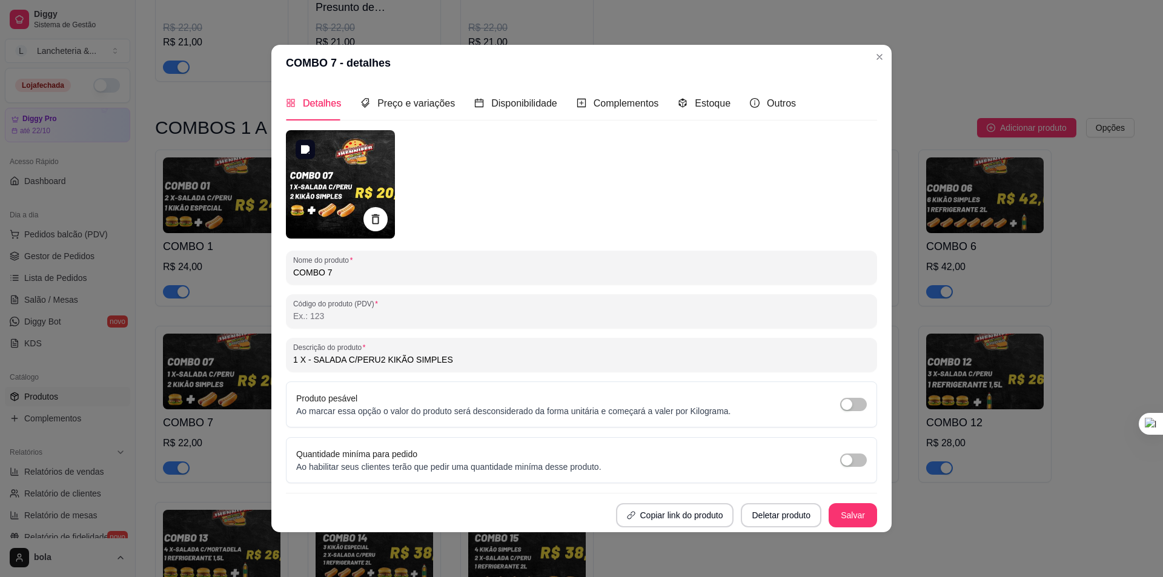
click at [303, 196] on img at bounding box center [340, 184] width 109 height 108
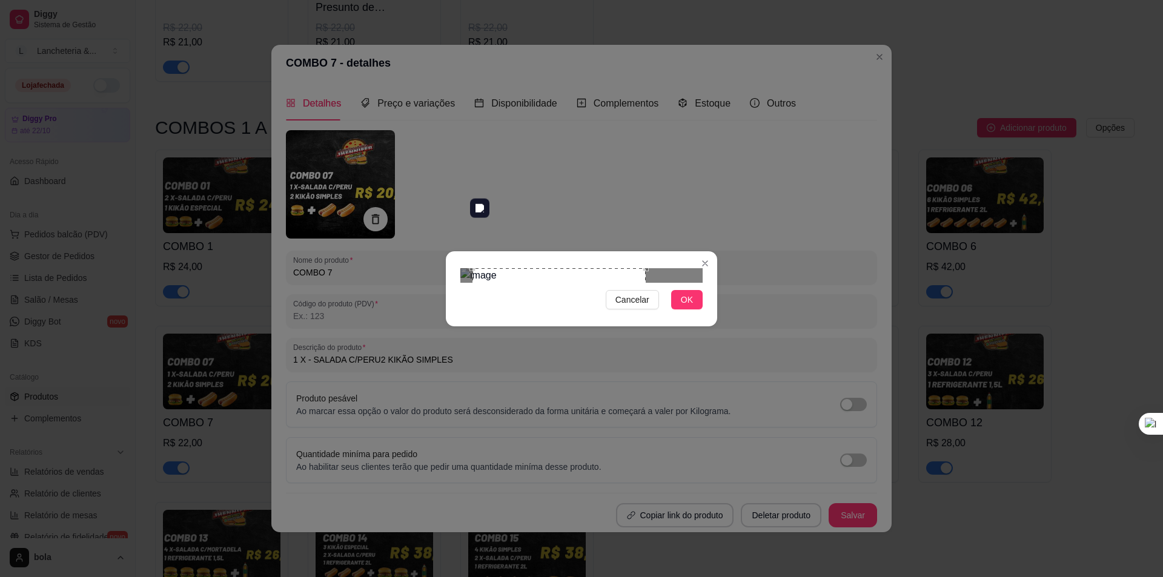
click at [529, 268] on div "Use the arrow keys to move the crop selection area" at bounding box center [559, 354] width 173 height 173
click at [685, 307] on span "OK" at bounding box center [687, 299] width 12 height 13
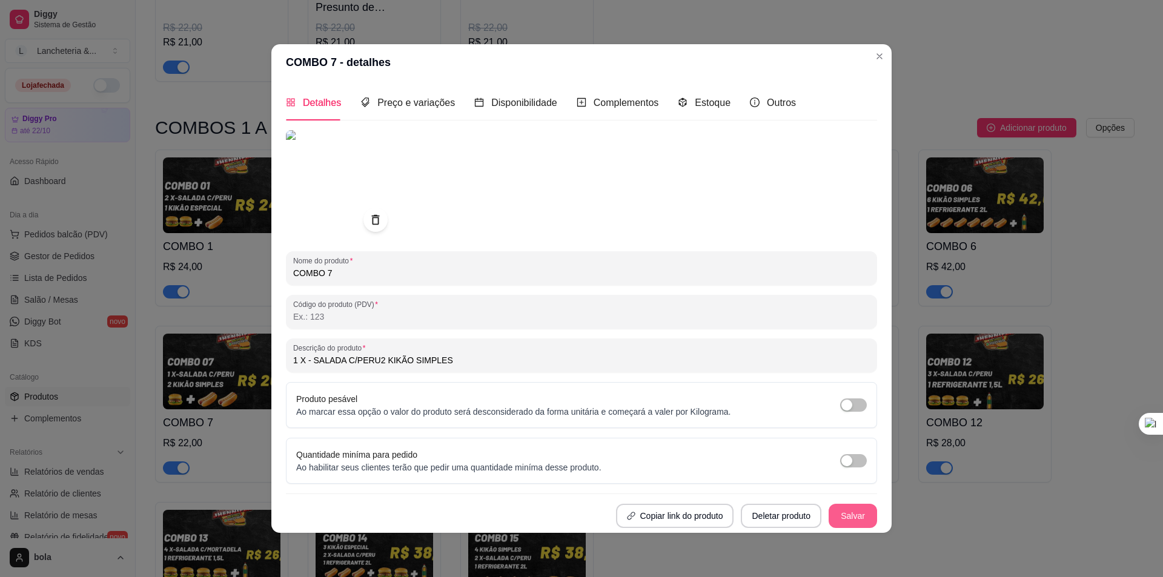
click at [860, 511] on button "Salvar" at bounding box center [853, 516] width 48 height 24
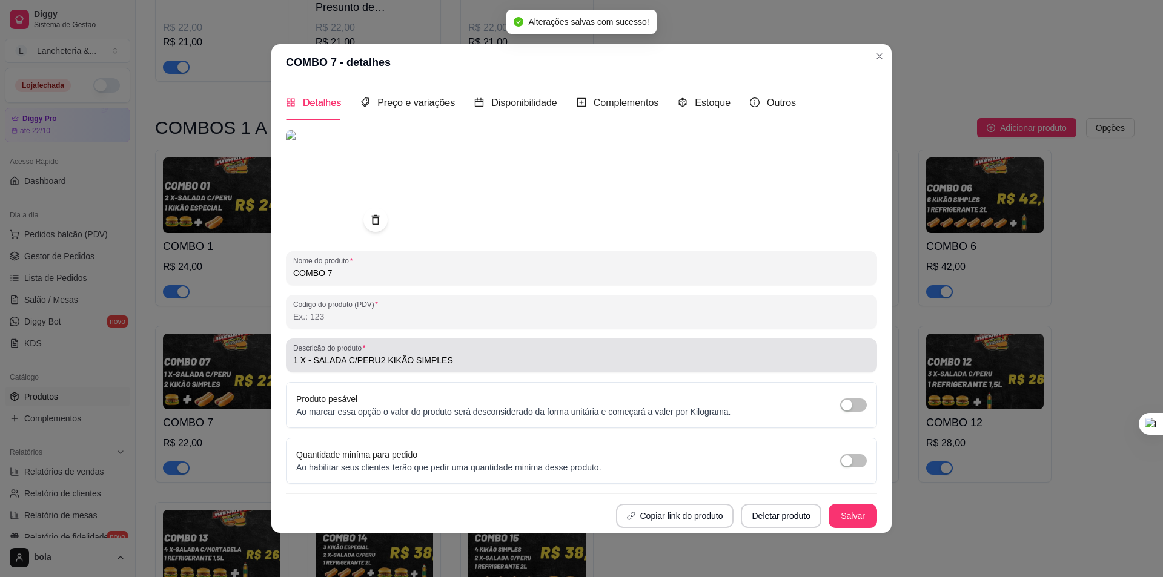
type input "1 X - SALADA C/PERU2 KIKÃO SIMPLES"
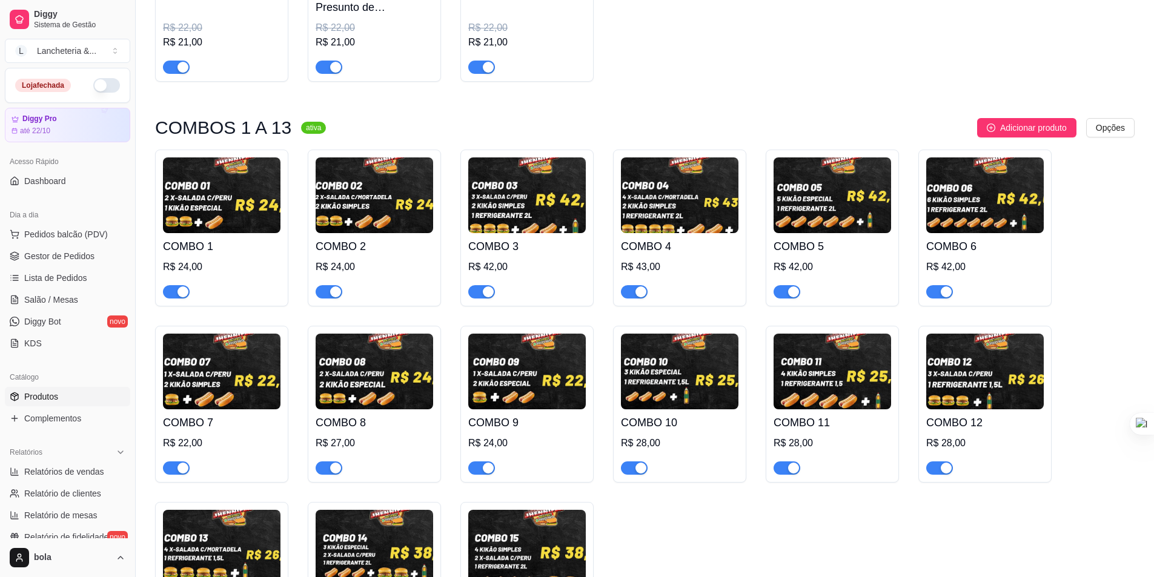
click at [393, 352] on img at bounding box center [375, 372] width 118 height 76
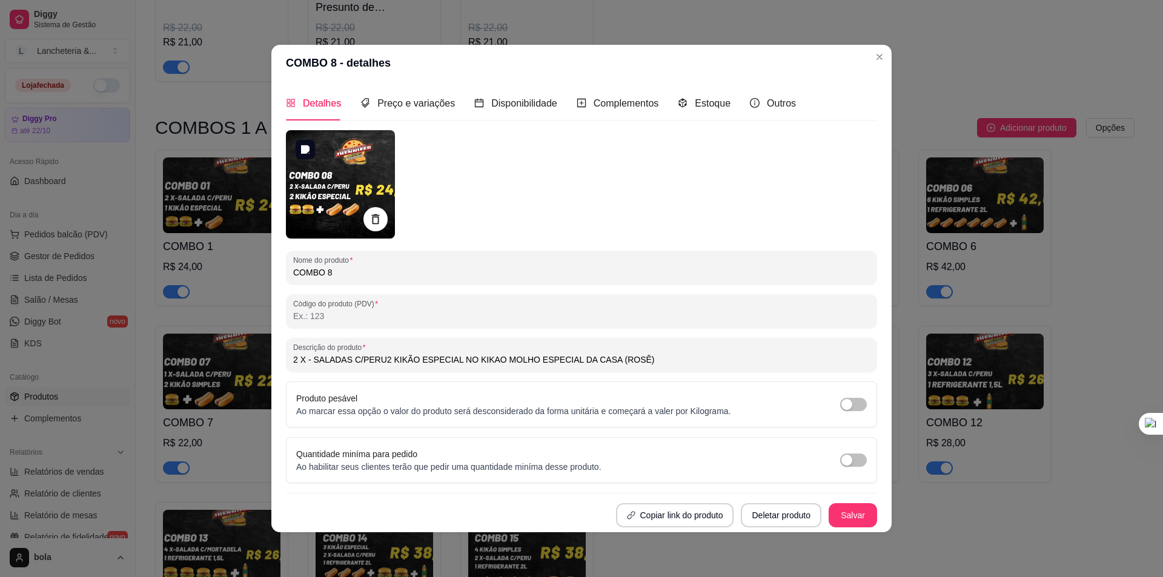
click at [329, 194] on img at bounding box center [340, 184] width 109 height 108
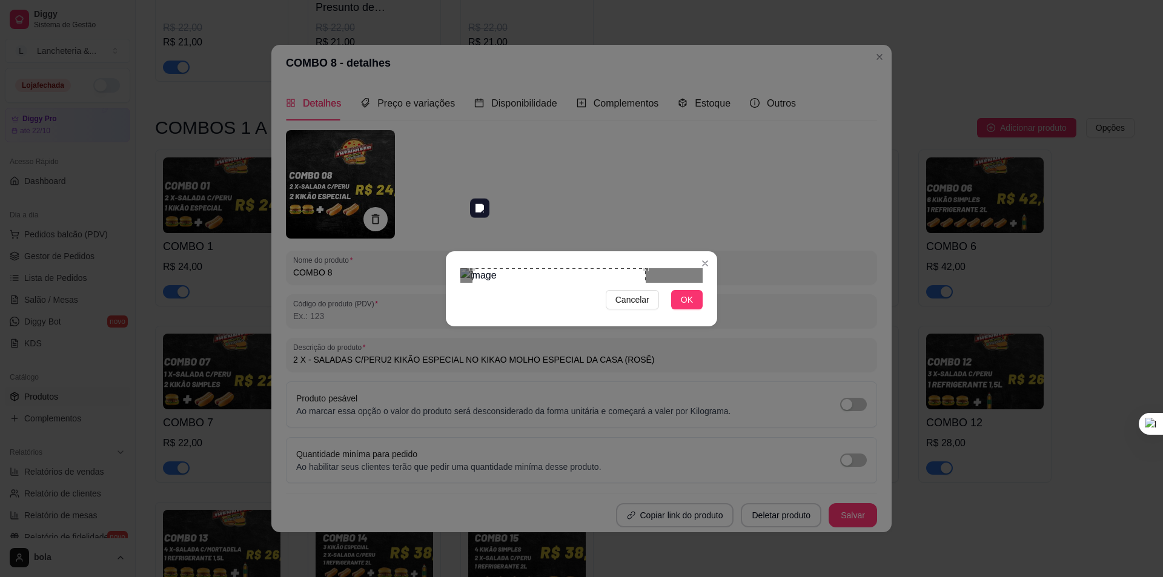
click at [514, 279] on div "Use the arrow keys to move the crop selection area" at bounding box center [559, 354] width 173 height 173
click at [695, 310] on button "OK" at bounding box center [687, 299] width 32 height 19
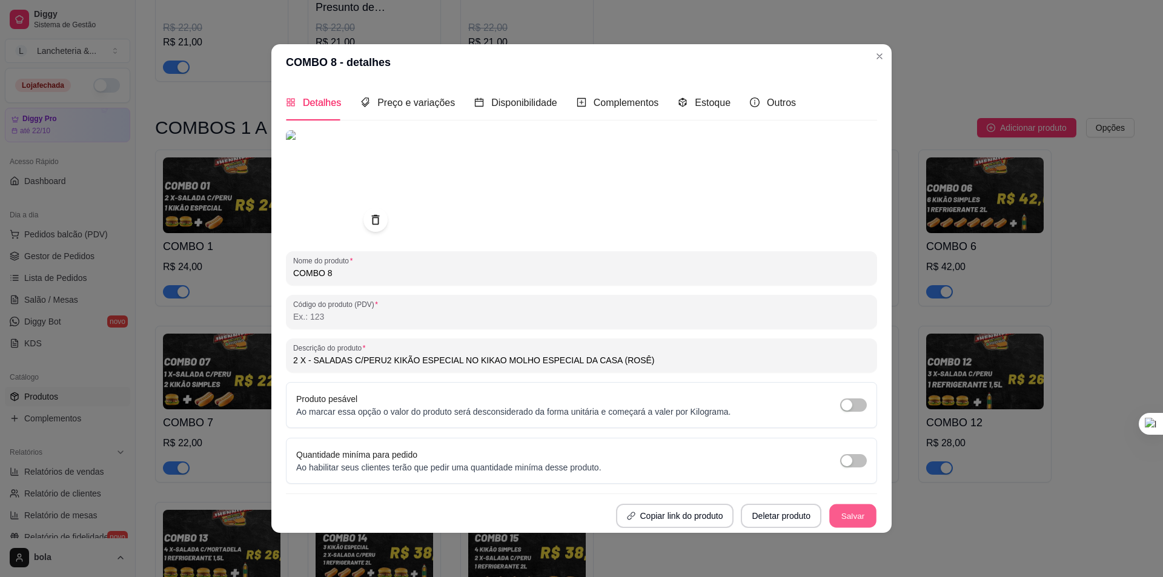
click at [861, 514] on button "Salvar" at bounding box center [852, 516] width 47 height 24
click at [849, 508] on button "Salvar" at bounding box center [853, 516] width 48 height 24
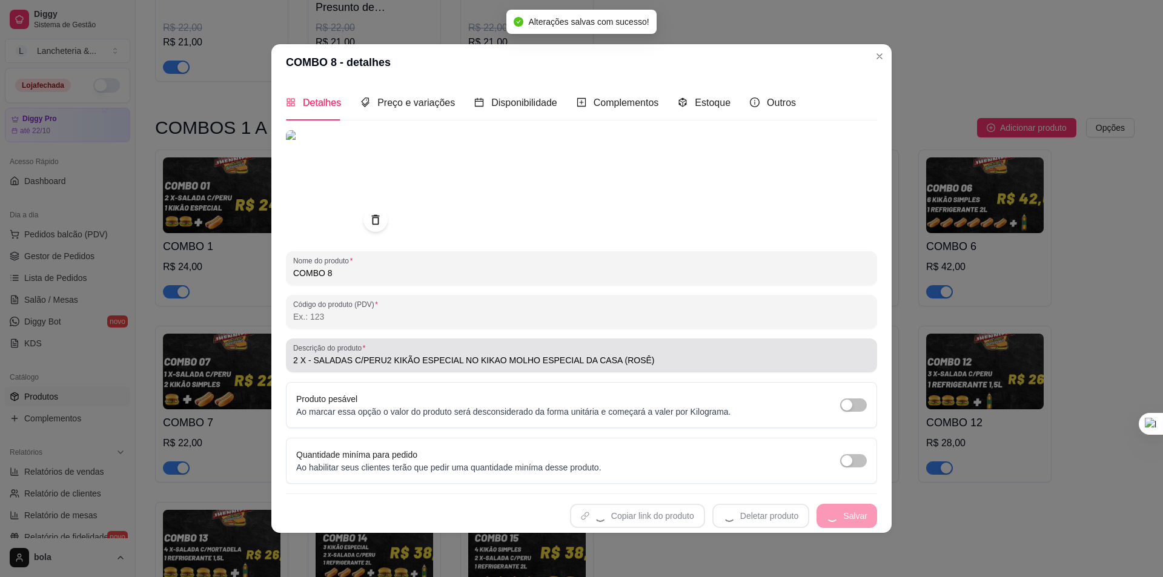
type input "2 X - SALADAS C/PERU2 KIKÃO ESPECIAL NO KIKAO MOLHO ESPECIAL DA CASA (ROSÊ)"
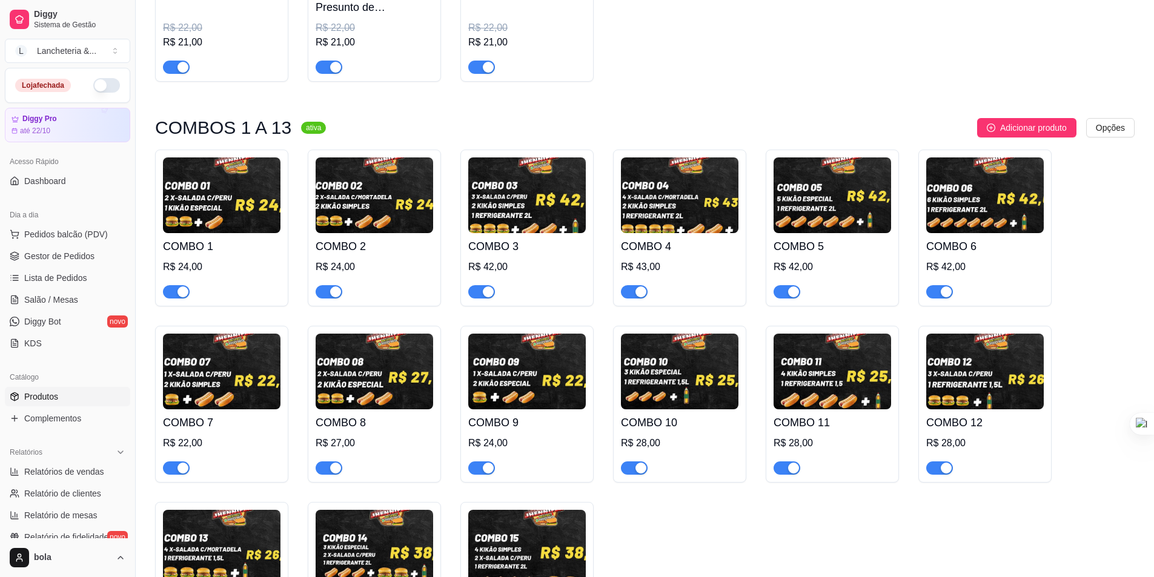
click at [536, 353] on img at bounding box center [527, 372] width 118 height 76
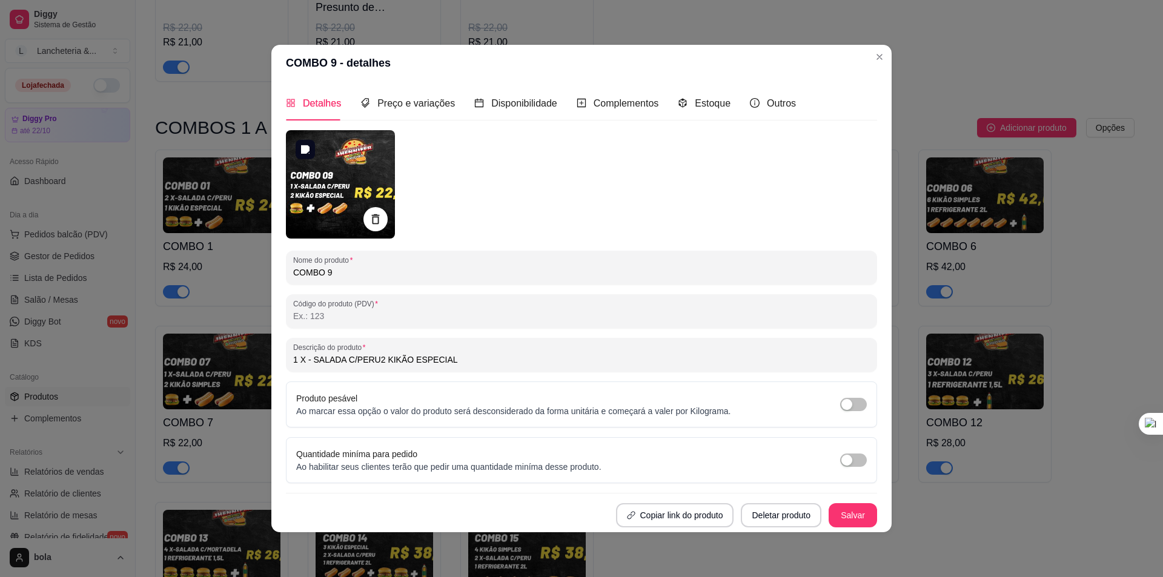
click at [327, 174] on img at bounding box center [340, 184] width 109 height 108
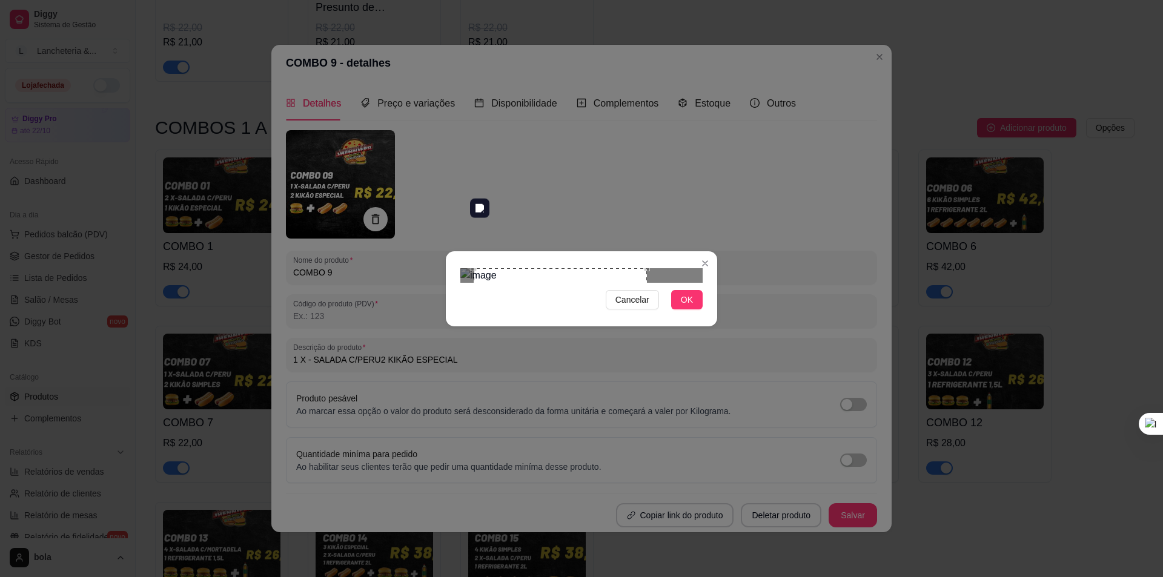
click at [512, 271] on div "Use the arrow keys to move the crop selection area" at bounding box center [560, 354] width 173 height 173
click at [684, 307] on span "OK" at bounding box center [687, 299] width 12 height 13
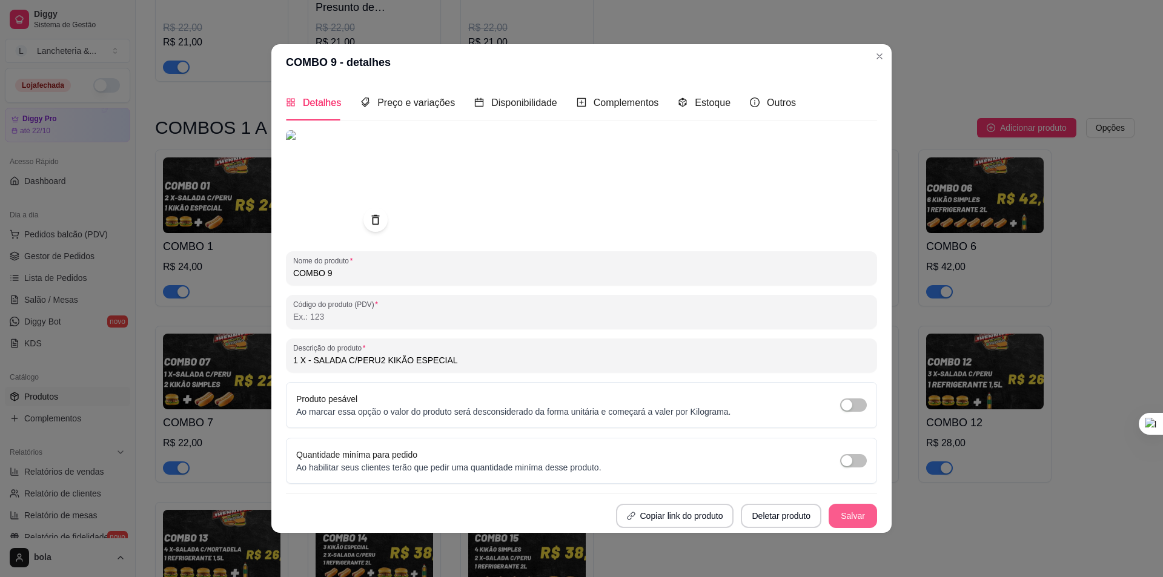
click at [853, 516] on button "Salvar" at bounding box center [853, 516] width 48 height 24
type input "1 X - SALADA C/PERU2 KIKÃO ESPECIAL"
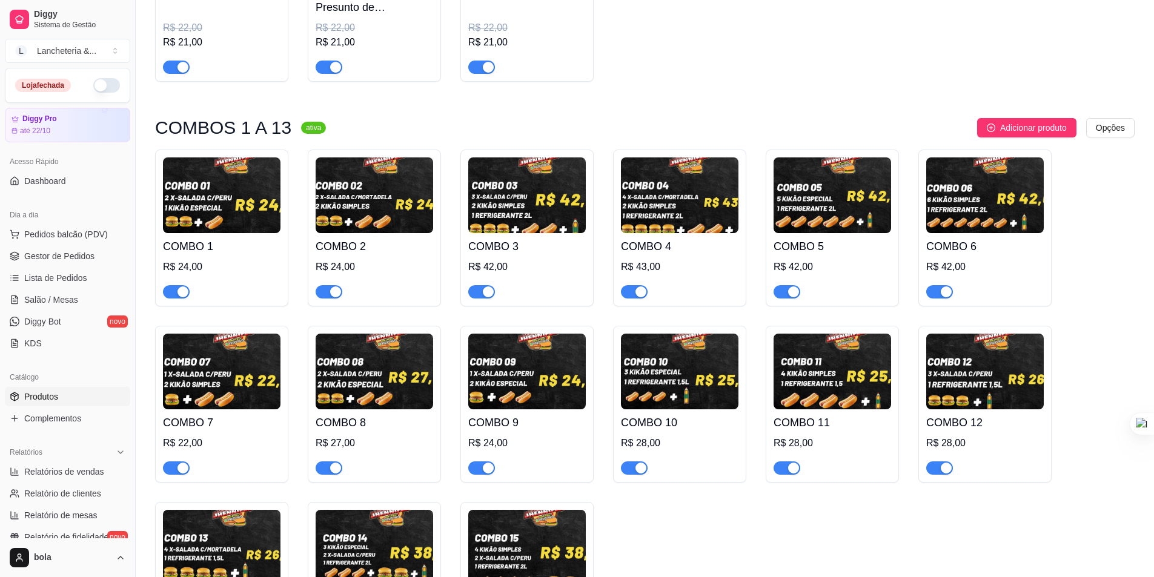
click at [686, 349] on img at bounding box center [680, 372] width 118 height 76
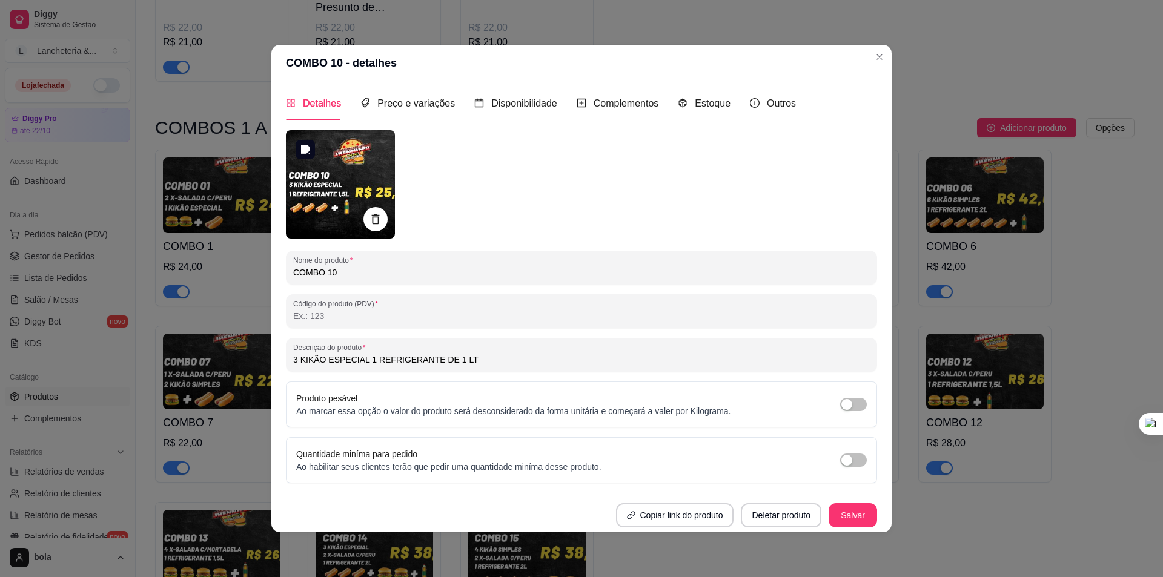
click at [361, 162] on img at bounding box center [340, 184] width 109 height 108
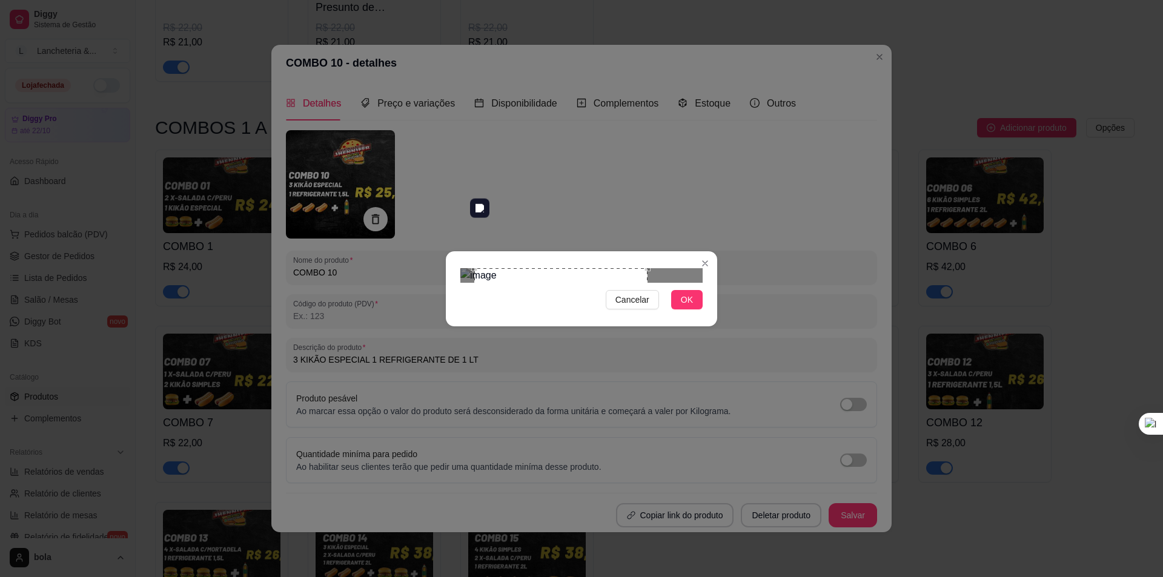
click at [542, 274] on div "Use the arrow keys to move the crop selection area" at bounding box center [560, 354] width 173 height 173
click at [686, 307] on span "OK" at bounding box center [687, 299] width 12 height 13
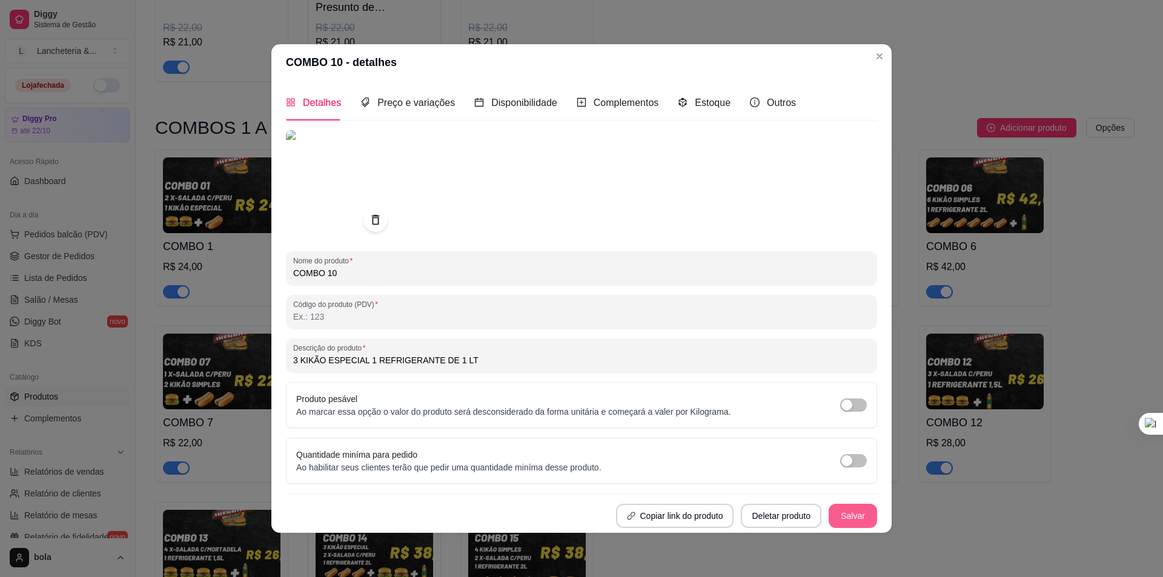
click at [852, 512] on button "Salvar" at bounding box center [853, 516] width 48 height 24
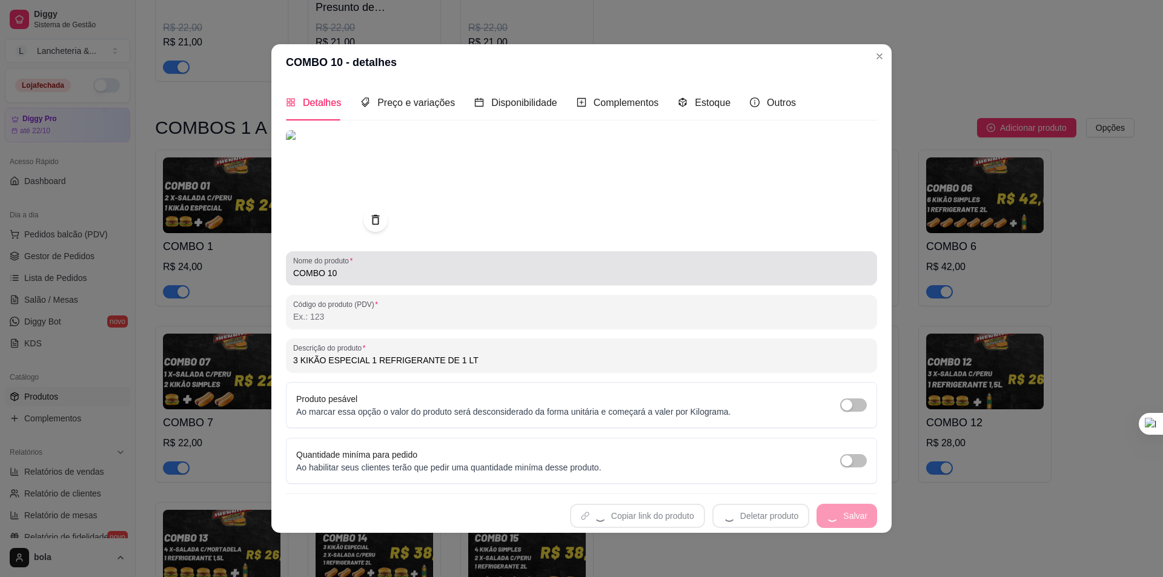
type input "3 KIKÃO ESPECIAL 1 REFRIGERANTE DE 1 LT"
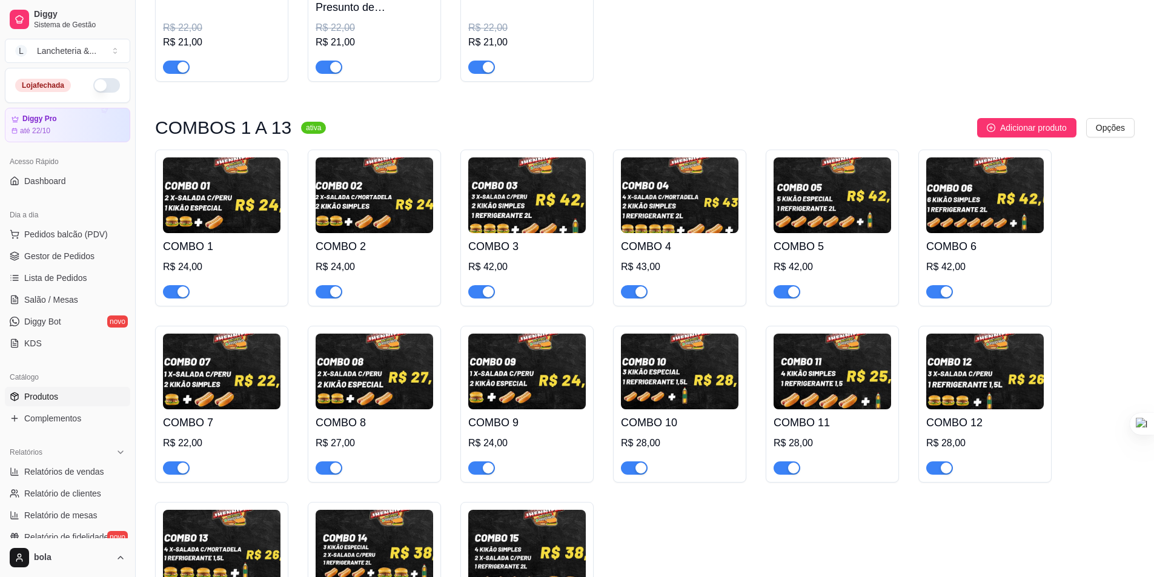
click at [838, 359] on img at bounding box center [833, 372] width 118 height 76
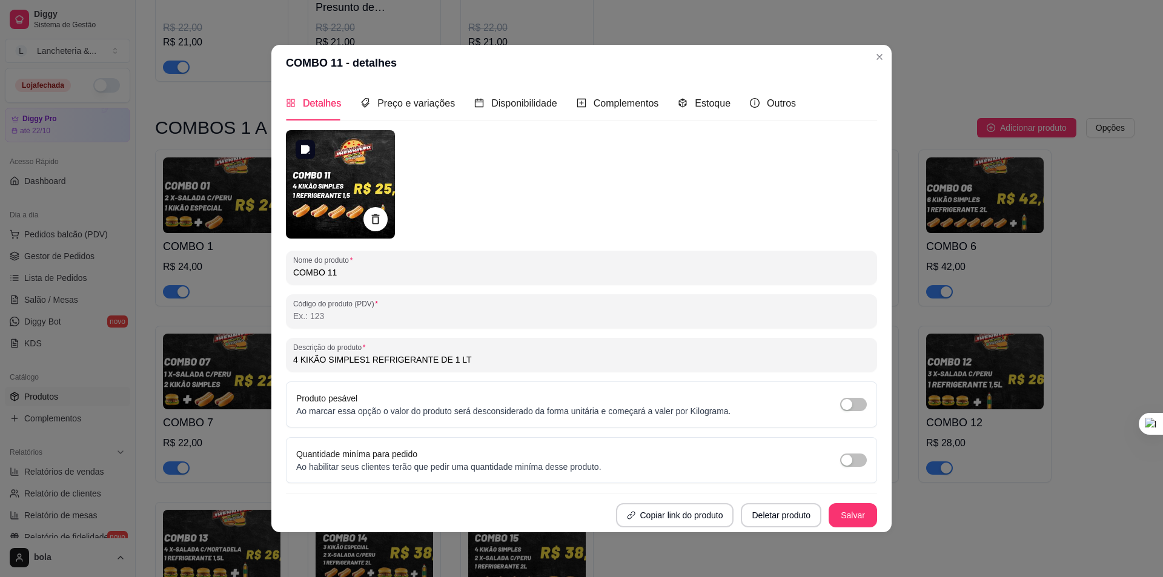
click at [335, 179] on img at bounding box center [340, 184] width 109 height 108
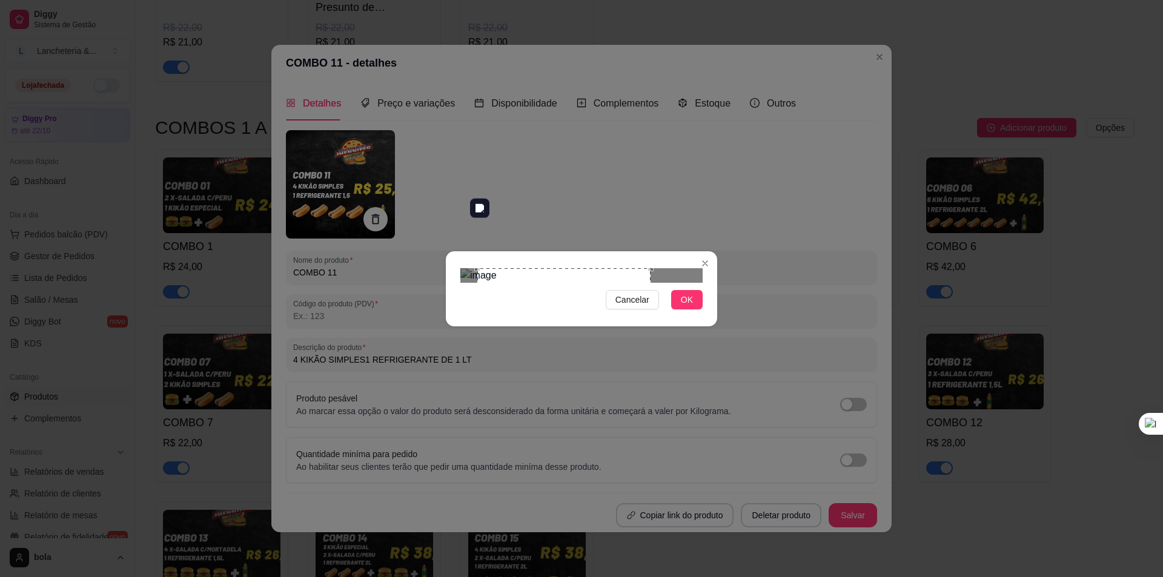
click at [537, 276] on div "Use the arrow keys to move the crop selection area" at bounding box center [563, 354] width 173 height 173
click at [646, 283] on div at bounding box center [581, 275] width 242 height 15
click at [691, 307] on span "OK" at bounding box center [687, 299] width 12 height 13
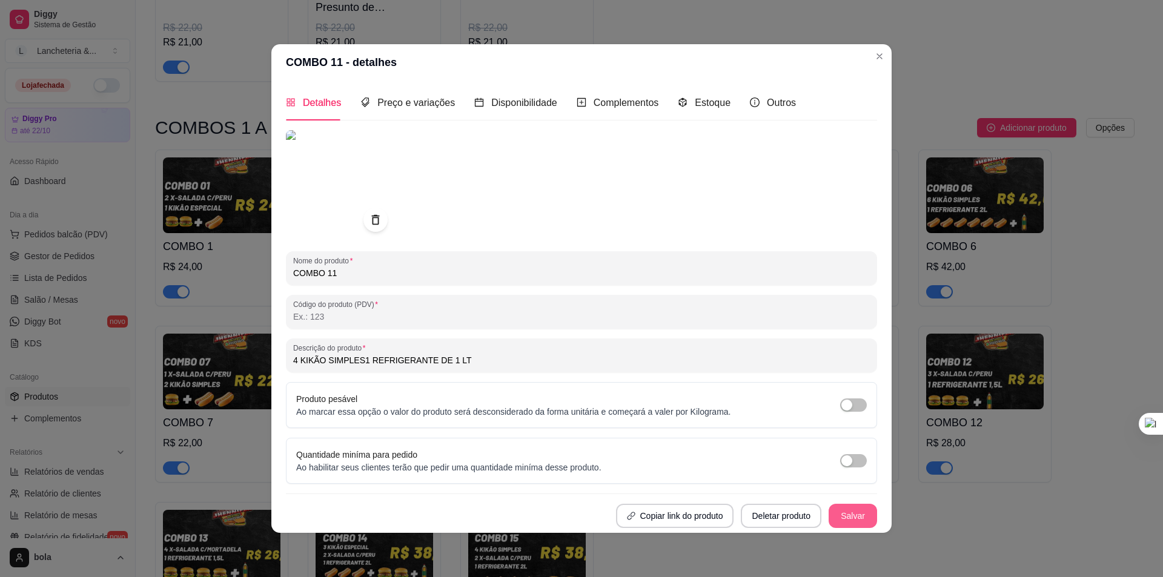
click at [861, 514] on button "Salvar" at bounding box center [853, 516] width 48 height 24
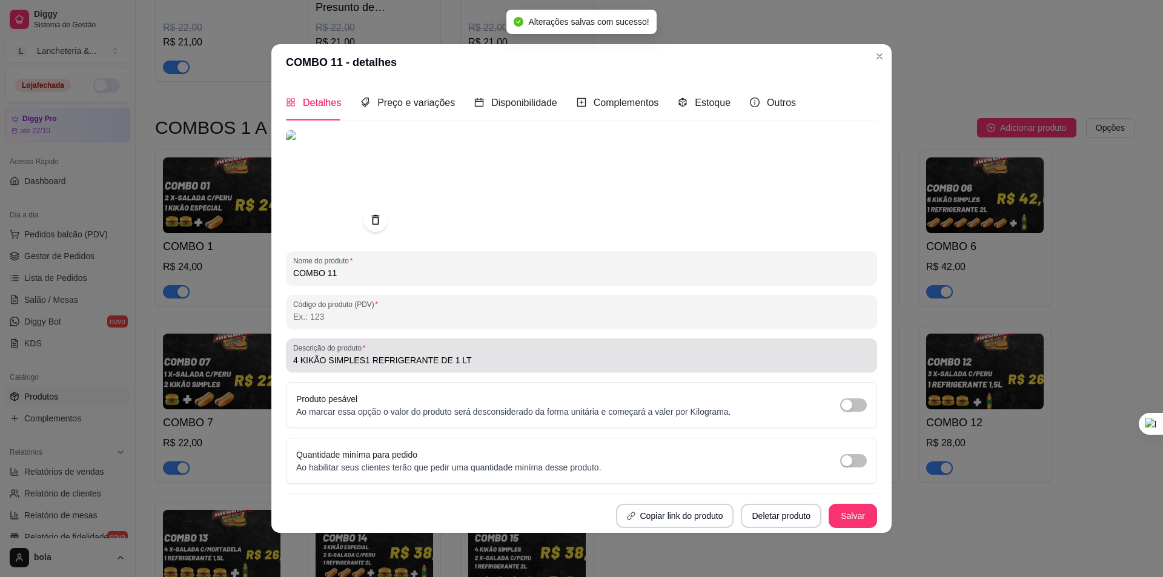
type input "4 KIKÃO SIMPLES1 REFRIGERANTE DE 1 LT"
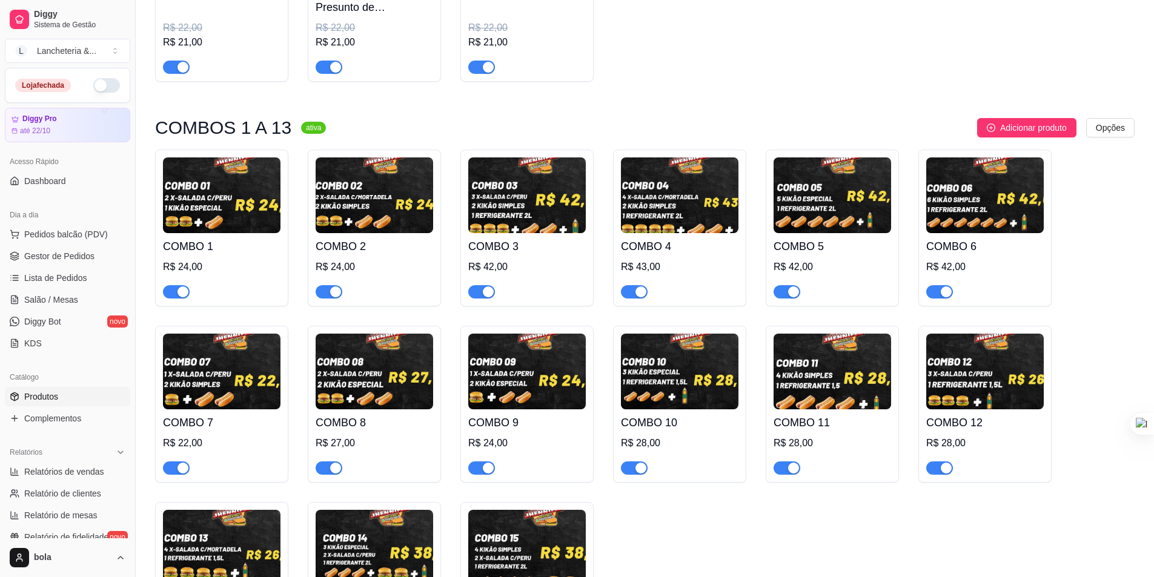
click at [968, 351] on img at bounding box center [985, 372] width 118 height 76
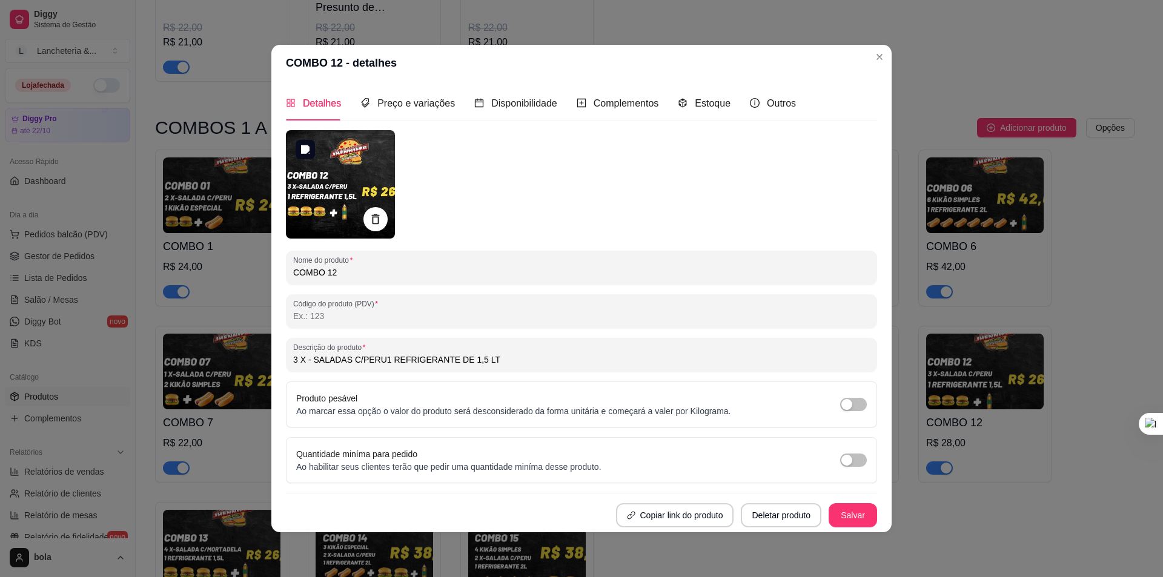
click at [355, 184] on img at bounding box center [340, 184] width 109 height 108
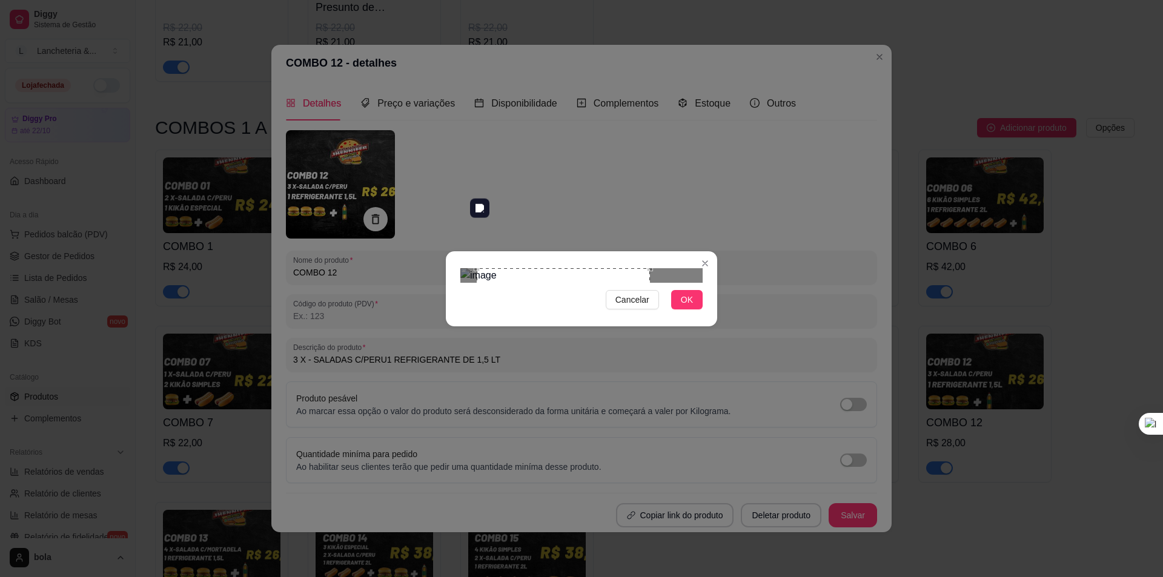
click at [524, 268] on div "Use the arrow keys to move the crop selection area" at bounding box center [563, 354] width 173 height 173
click at [636, 345] on div "Use the arrow keys to move the crop selection area" at bounding box center [564, 354] width 173 height 173
click at [686, 307] on span "OK" at bounding box center [687, 299] width 12 height 13
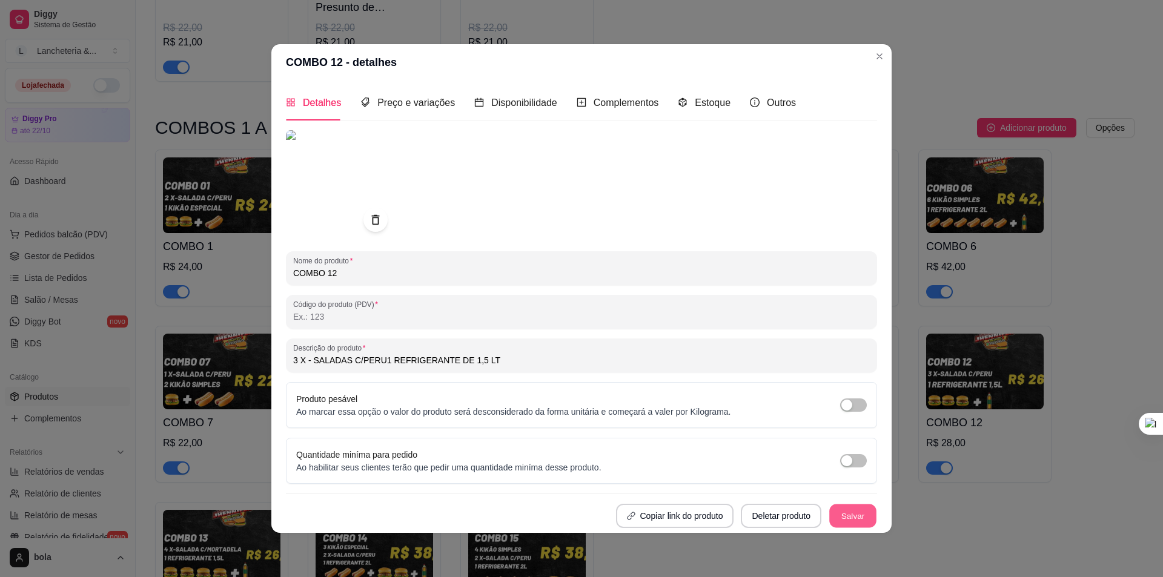
click at [848, 522] on button "Salvar" at bounding box center [852, 516] width 47 height 24
type input "3 X - SALADAS C/PERU1 REFRIGERANTE DE 1,5 LT"
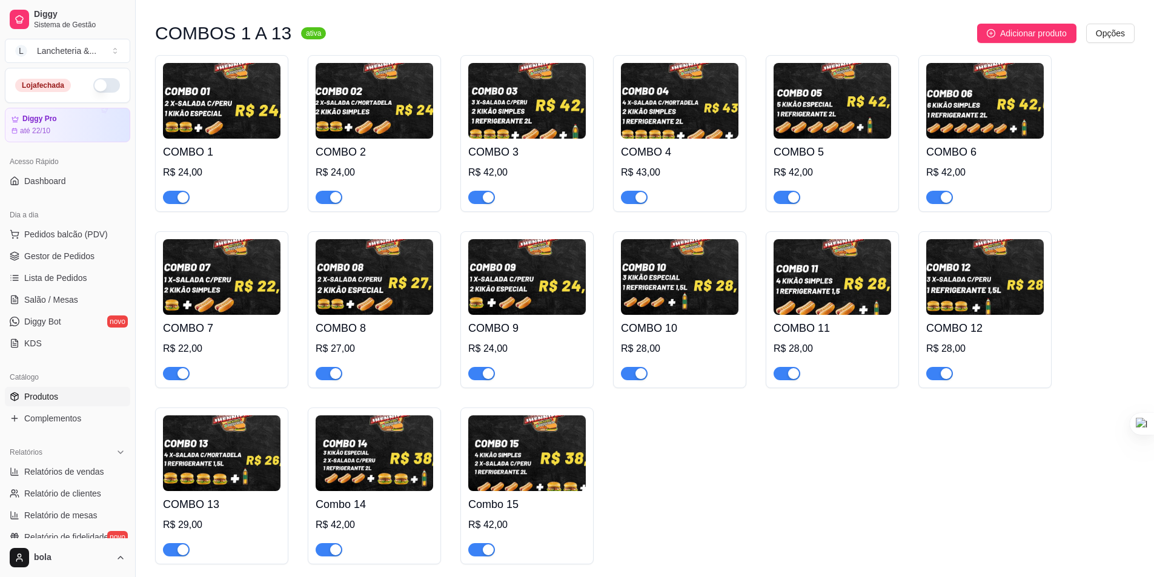
scroll to position [1374, 0]
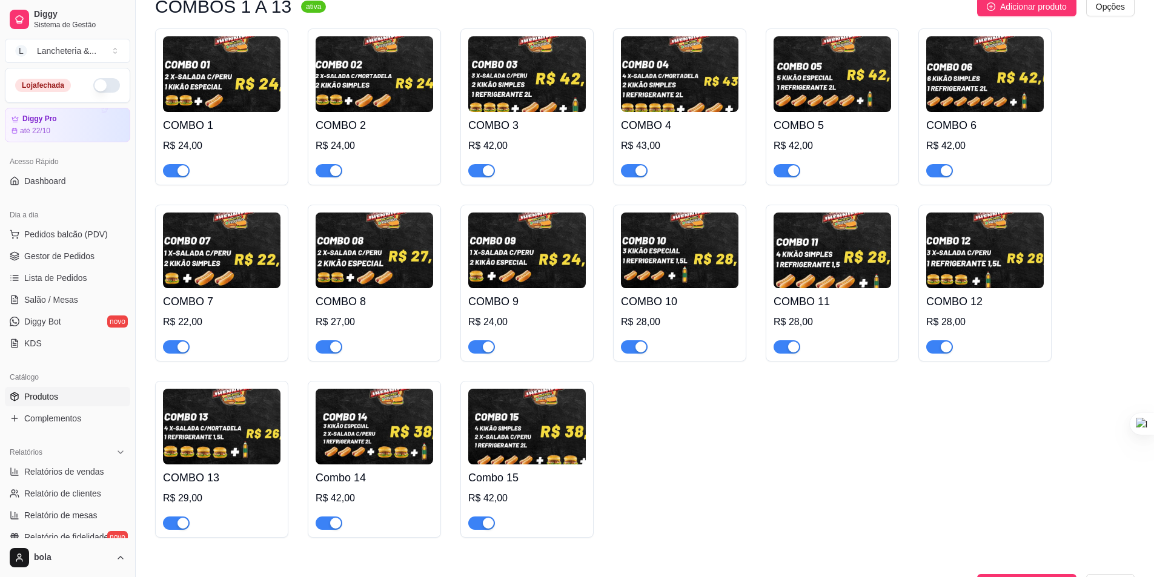
click at [217, 403] on img at bounding box center [222, 427] width 118 height 76
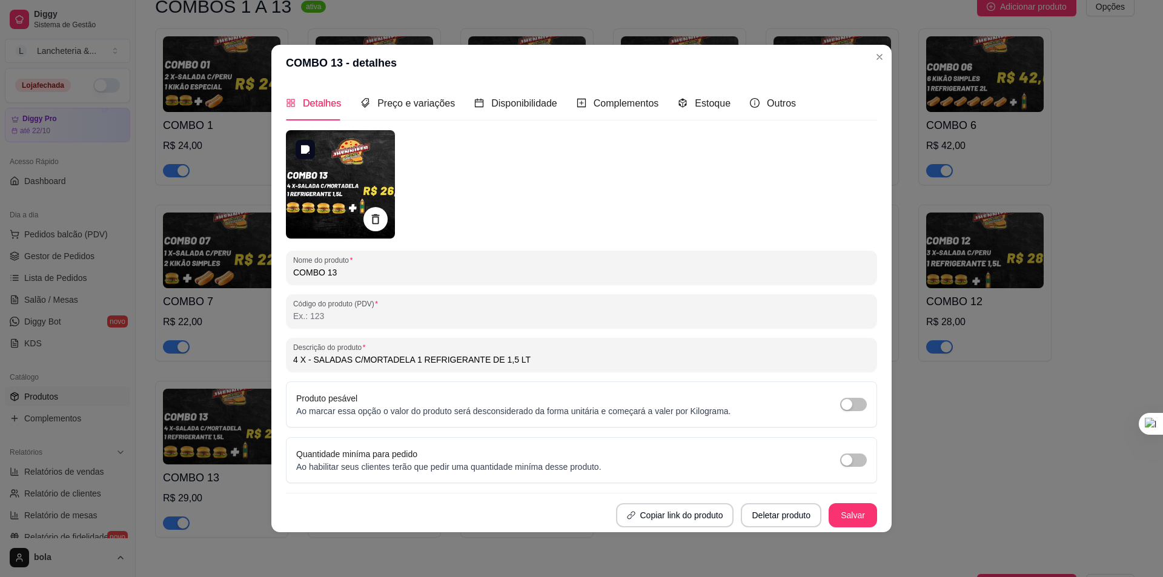
click at [329, 201] on img at bounding box center [340, 184] width 109 height 108
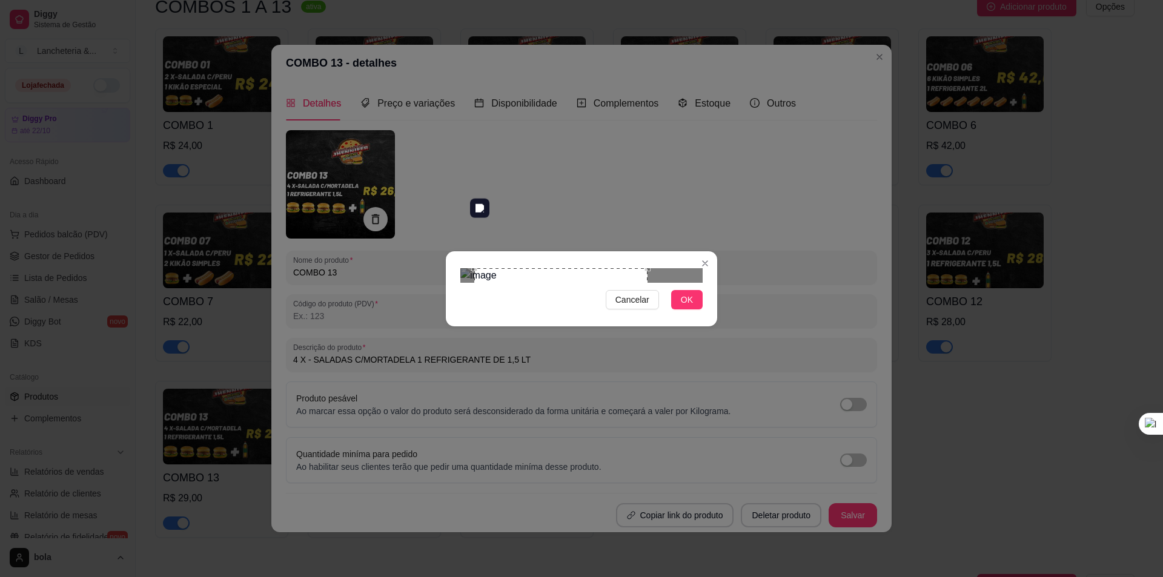
click at [519, 271] on div "Use the arrow keys to move the crop selection area" at bounding box center [560, 354] width 173 height 173
click at [693, 310] on button "OK" at bounding box center [687, 299] width 32 height 19
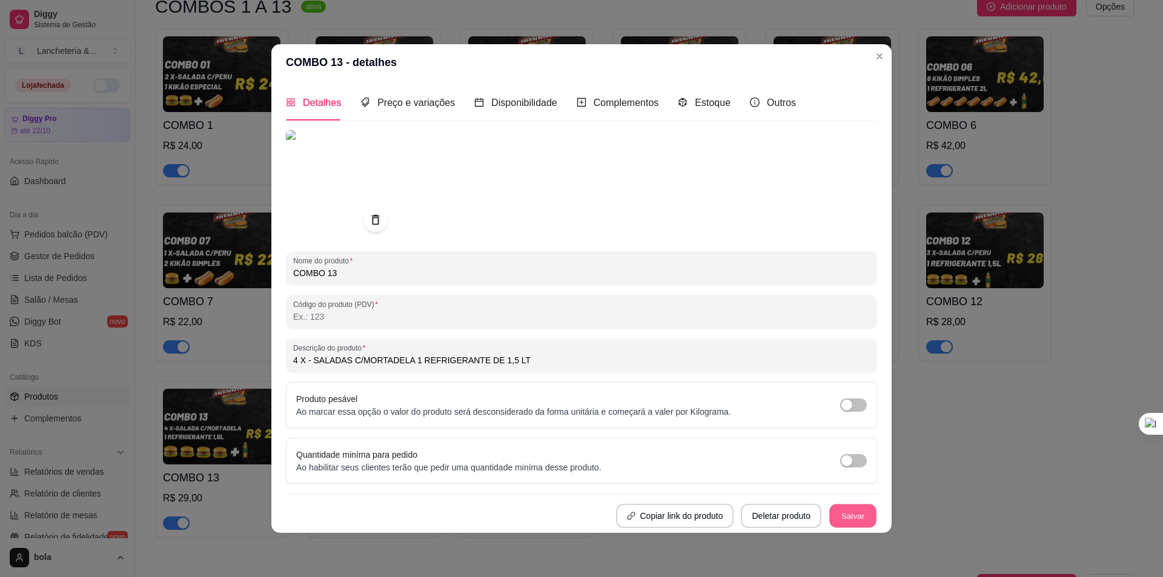
click at [857, 513] on button "Salvar" at bounding box center [852, 516] width 47 height 24
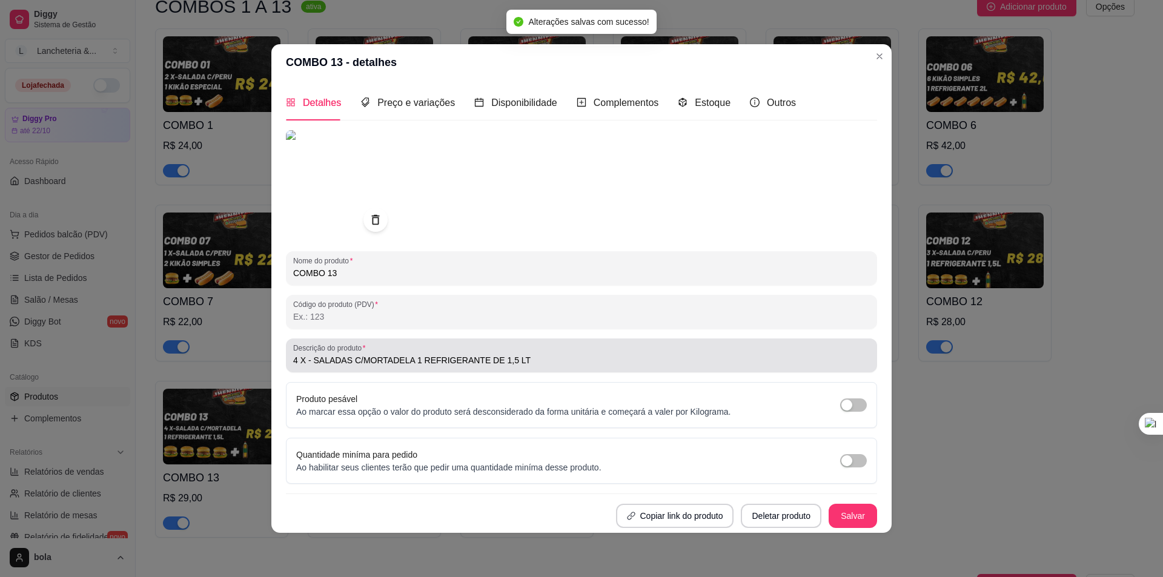
type input "4 X - SALADAS C/MORTADELA 1 REFRIGERANTE DE 1,5 LT"
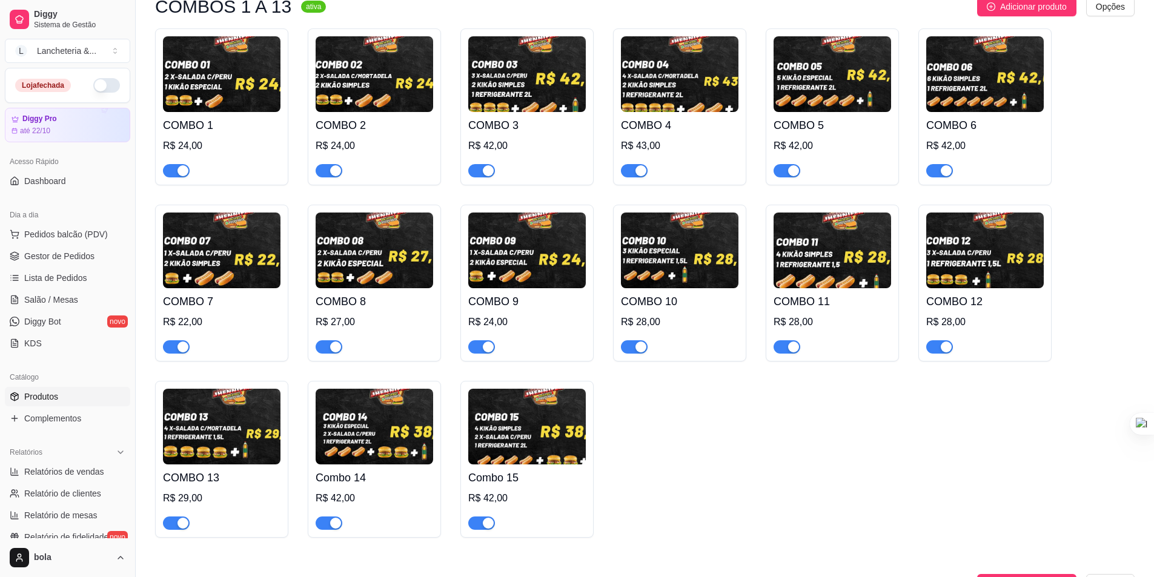
click at [373, 402] on img at bounding box center [375, 427] width 118 height 76
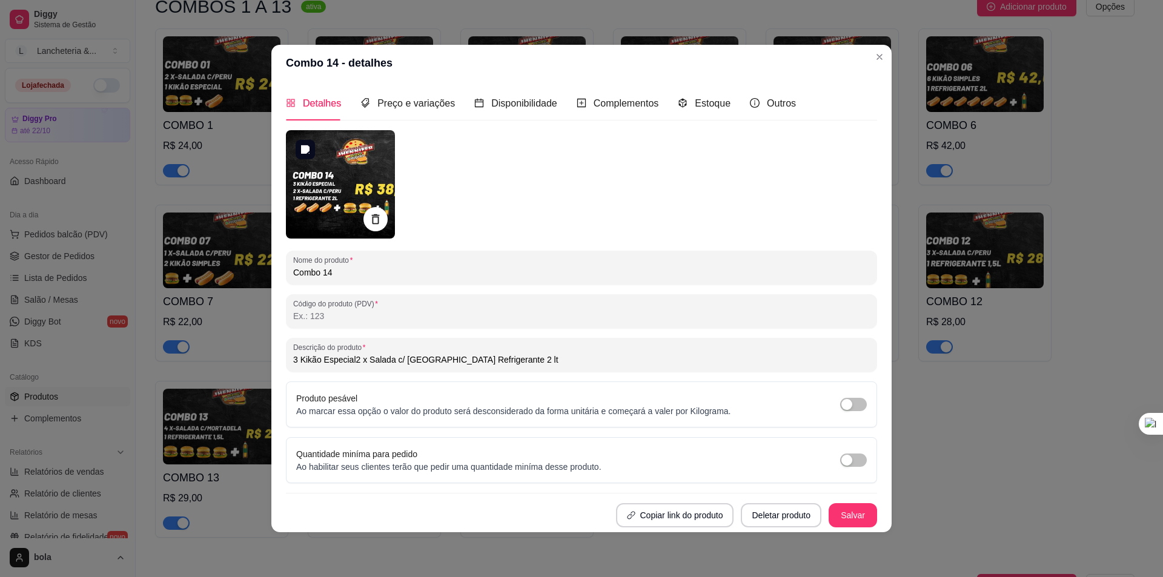
click at [348, 191] on img at bounding box center [340, 184] width 109 height 108
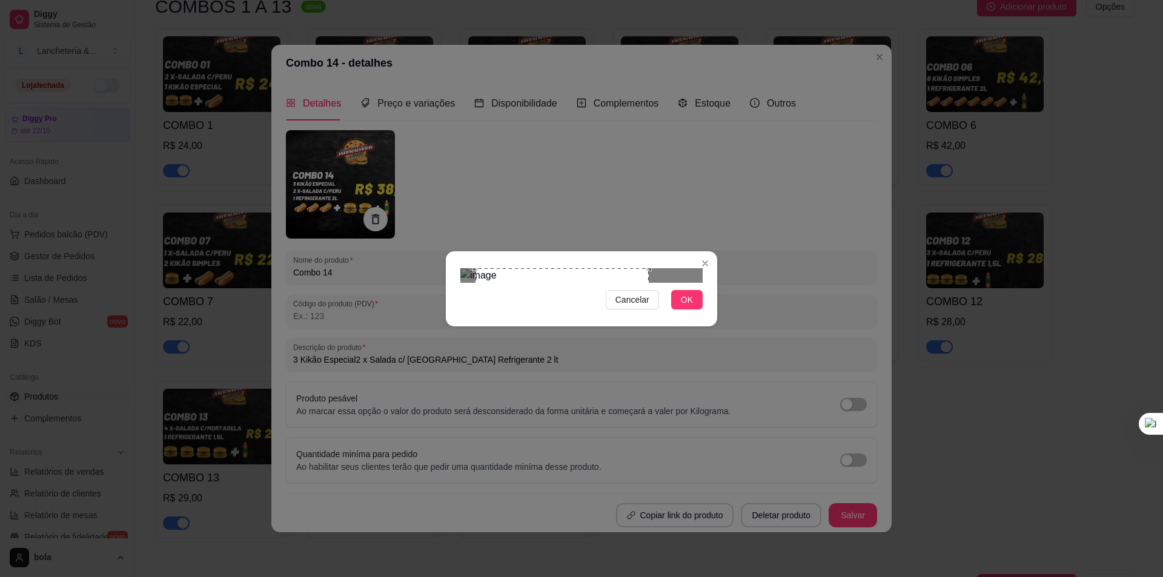
click at [566, 279] on div "Use the arrow keys to move the crop selection area" at bounding box center [562, 354] width 173 height 173
click at [692, 307] on span "OK" at bounding box center [687, 299] width 12 height 13
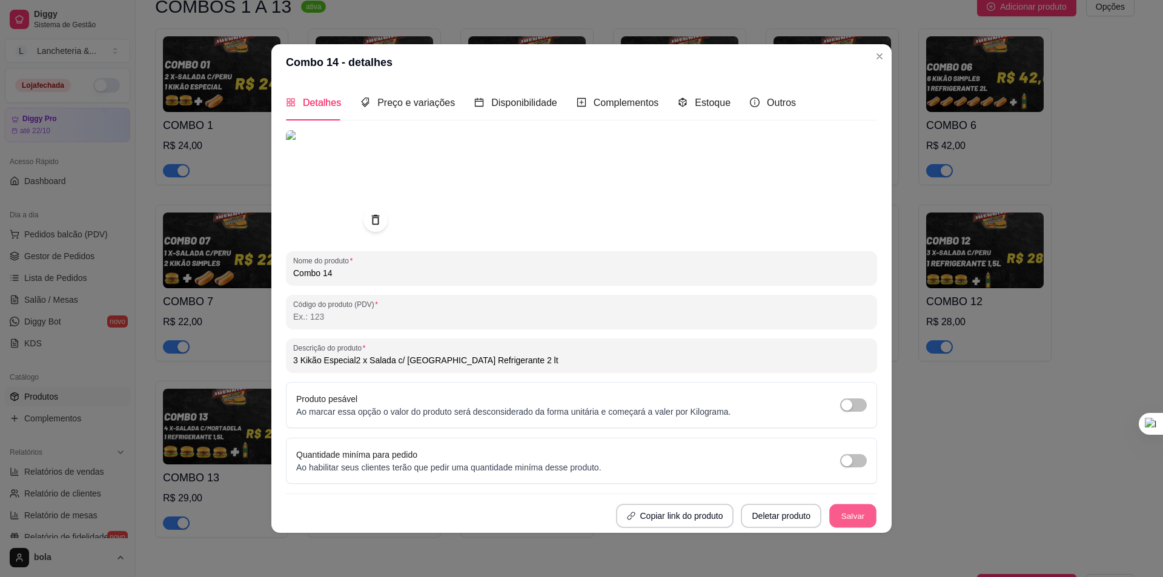
click at [872, 514] on button "Salvar" at bounding box center [852, 516] width 47 height 24
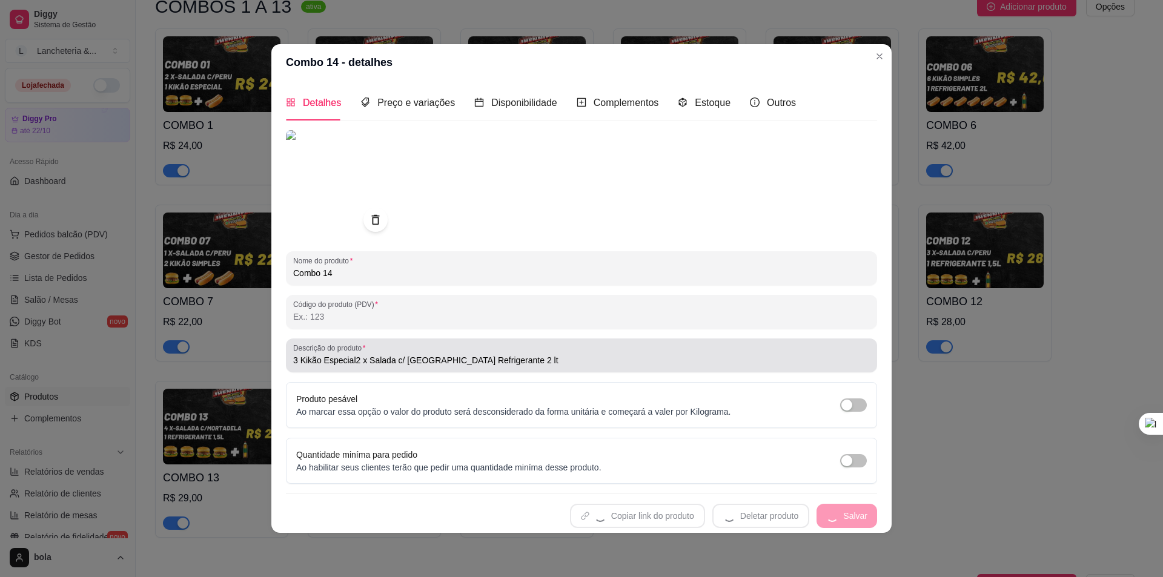
type input "3 Kikão Especial2 x Salada c/ [GEOGRAPHIC_DATA] Refrigerante 2 lt"
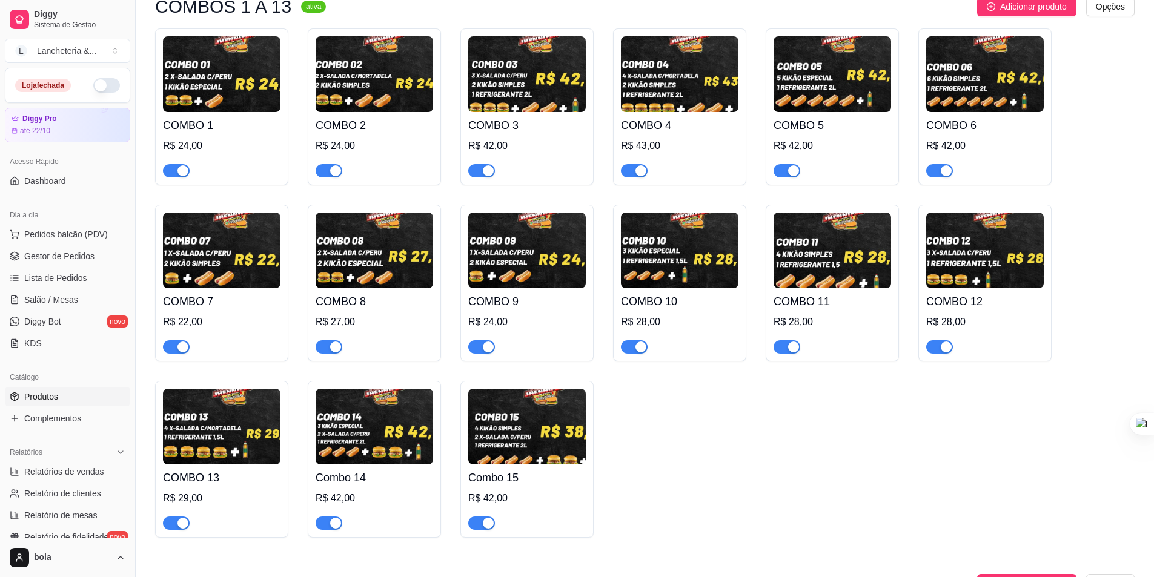
click at [519, 414] on img at bounding box center [527, 427] width 118 height 76
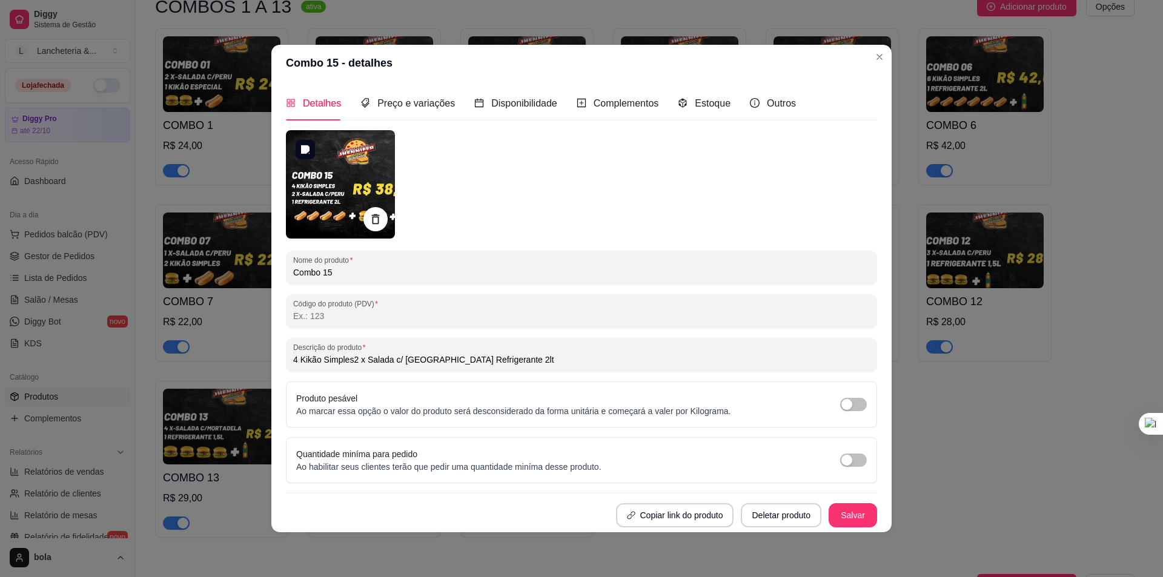
click at [322, 171] on img at bounding box center [340, 184] width 109 height 108
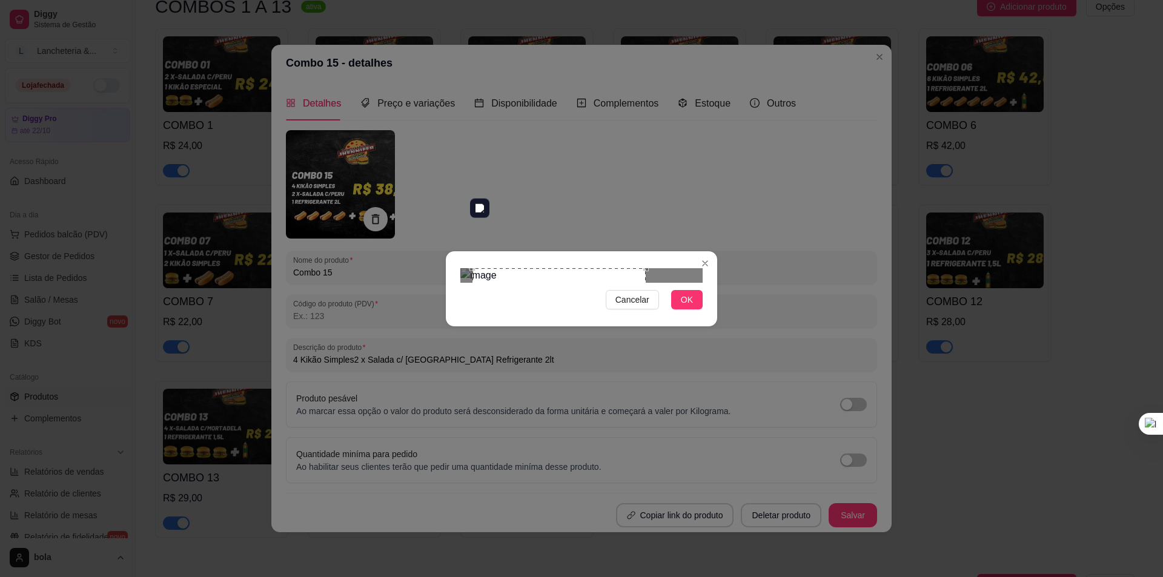
click at [539, 282] on div "Use the arrow keys to move the crop selection area" at bounding box center [559, 354] width 173 height 173
click at [642, 352] on div "Use the arrow keys to move the crop selection area" at bounding box center [559, 354] width 173 height 173
click at [692, 307] on span "OK" at bounding box center [687, 299] width 12 height 13
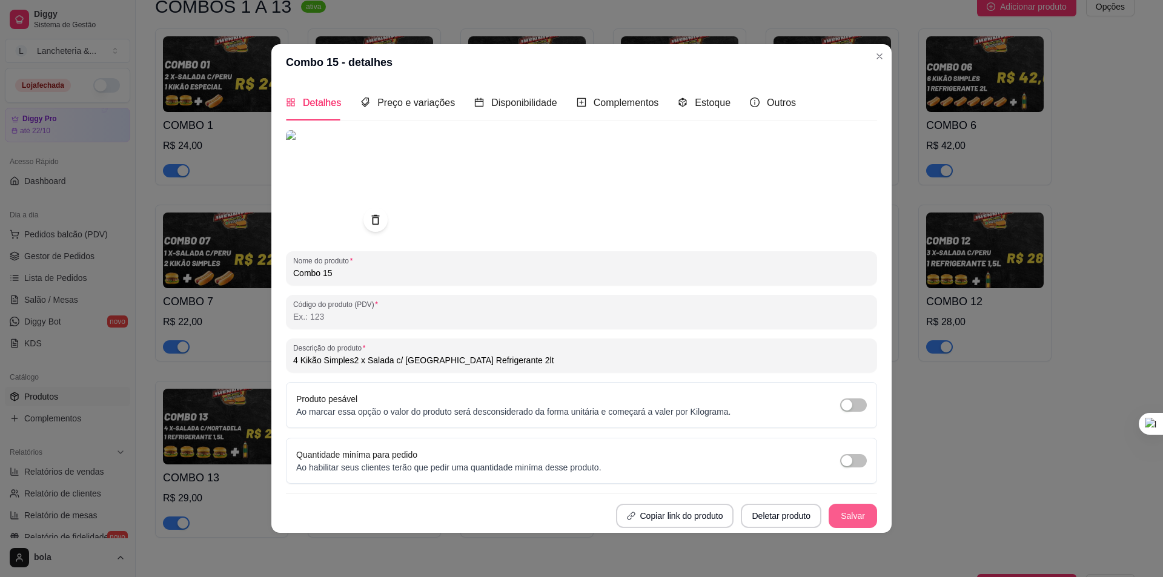
click at [860, 517] on button "Salvar" at bounding box center [853, 516] width 48 height 24
type input "4 Kikão Simples2 x Salada c/ [GEOGRAPHIC_DATA] Refrigerante 2lt"
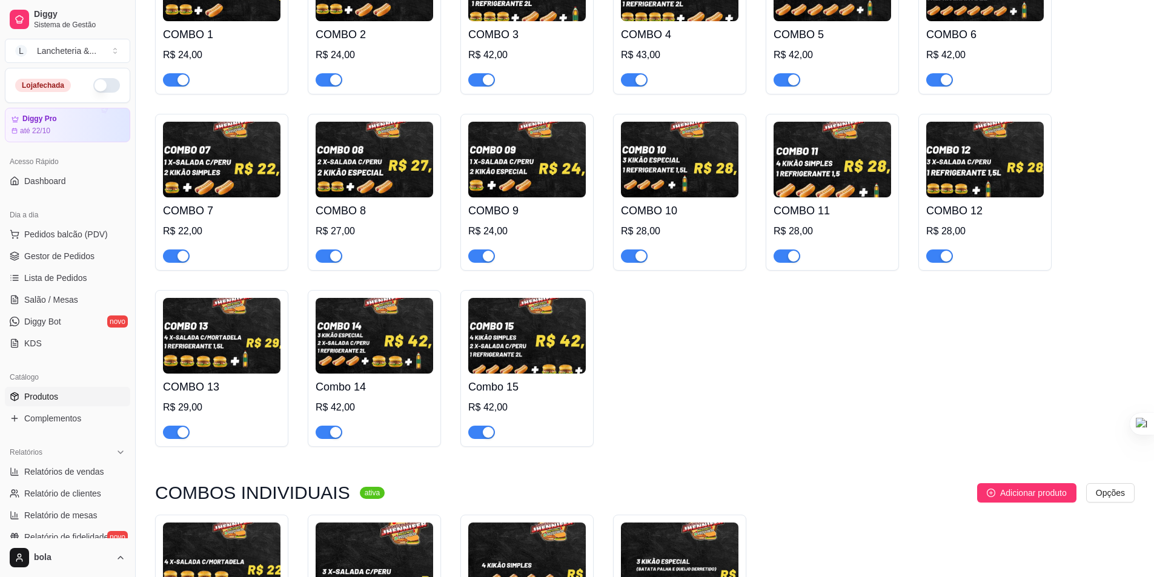
scroll to position [1737, 0]
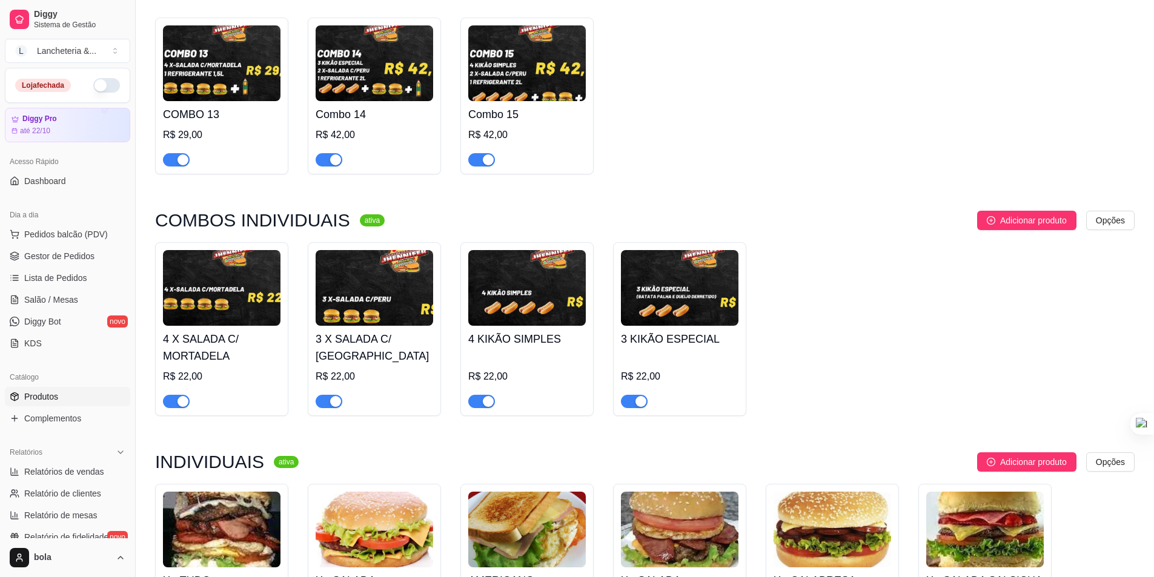
click at [236, 250] on img at bounding box center [222, 288] width 118 height 76
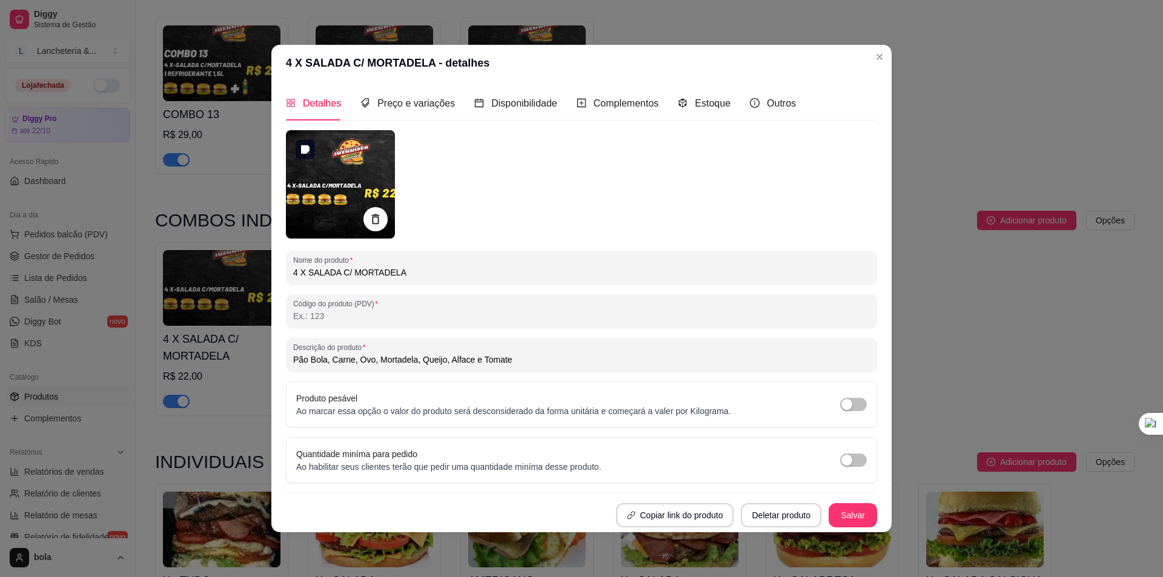
click at [310, 161] on img at bounding box center [340, 184] width 109 height 108
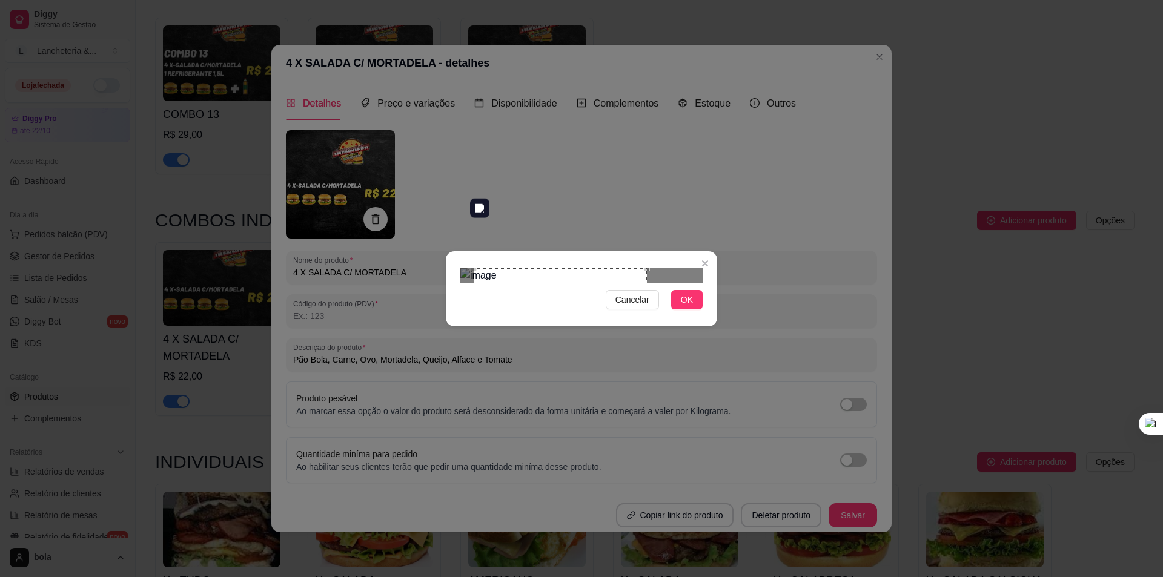
click at [555, 285] on div "Use the arrow keys to move the crop selection area" at bounding box center [560, 354] width 173 height 173
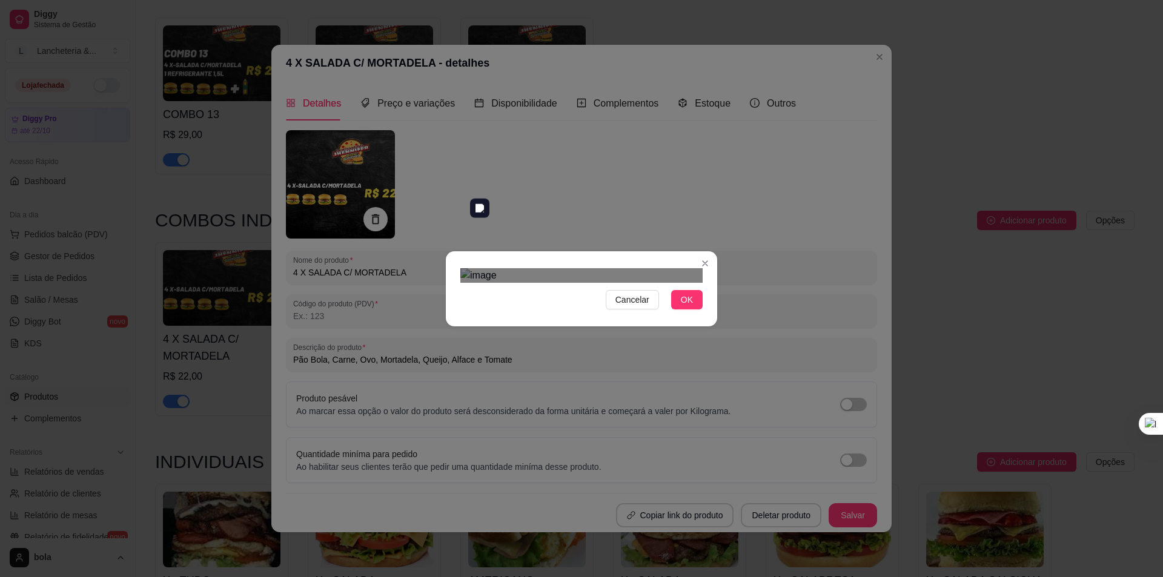
click at [643, 283] on img at bounding box center [581, 275] width 242 height 15
click at [496, 268] on div at bounding box center [581, 275] width 242 height 15
click at [628, 268] on div at bounding box center [581, 275] width 242 height 15
click at [557, 268] on img at bounding box center [581, 275] width 242 height 15
click at [615, 283] on img at bounding box center [581, 275] width 242 height 15
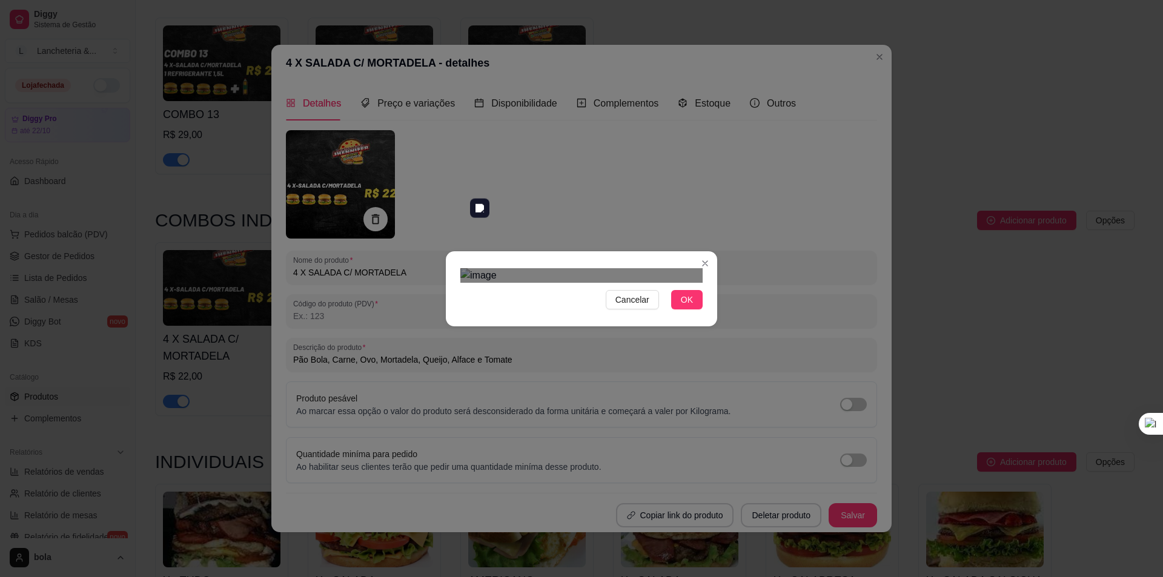
click at [536, 291] on div "Use the arrow keys to move the crop selection area" at bounding box center [534, 335] width 88 height 88
click at [620, 287] on div "Use the arrow keys to move the crop selection area" at bounding box center [619, 331] width 88 height 88
click at [668, 283] on div at bounding box center [581, 275] width 242 height 15
click at [718, 410] on div "Cancelar OK" at bounding box center [581, 288] width 1163 height 577
click at [479, 268] on div "Use the arrow keys to move the crop selection area" at bounding box center [557, 349] width 163 height 163
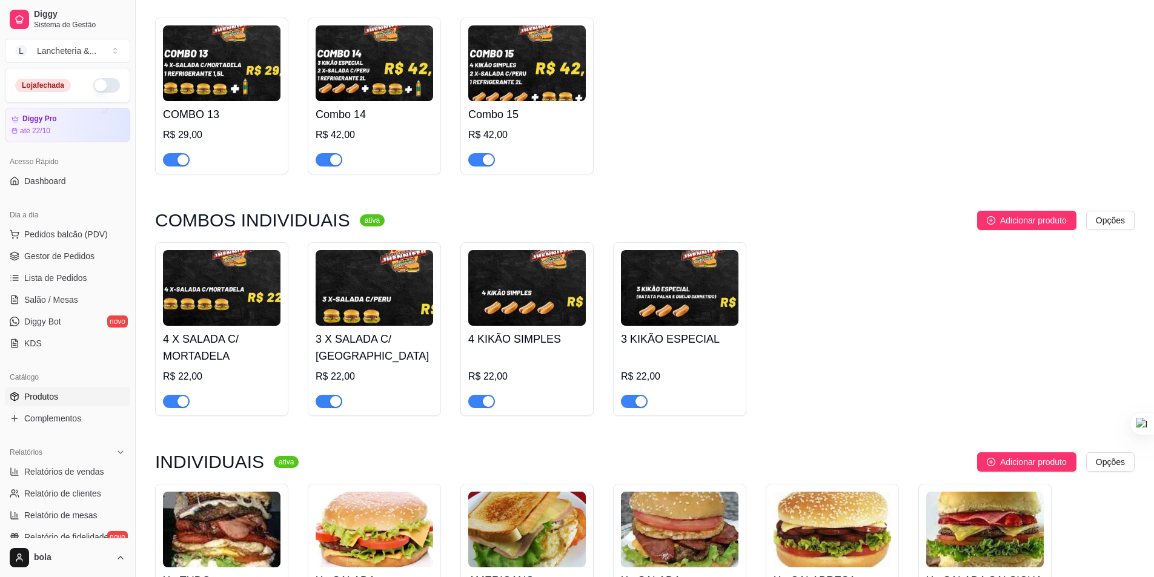
click at [248, 265] on img at bounding box center [222, 288] width 118 height 76
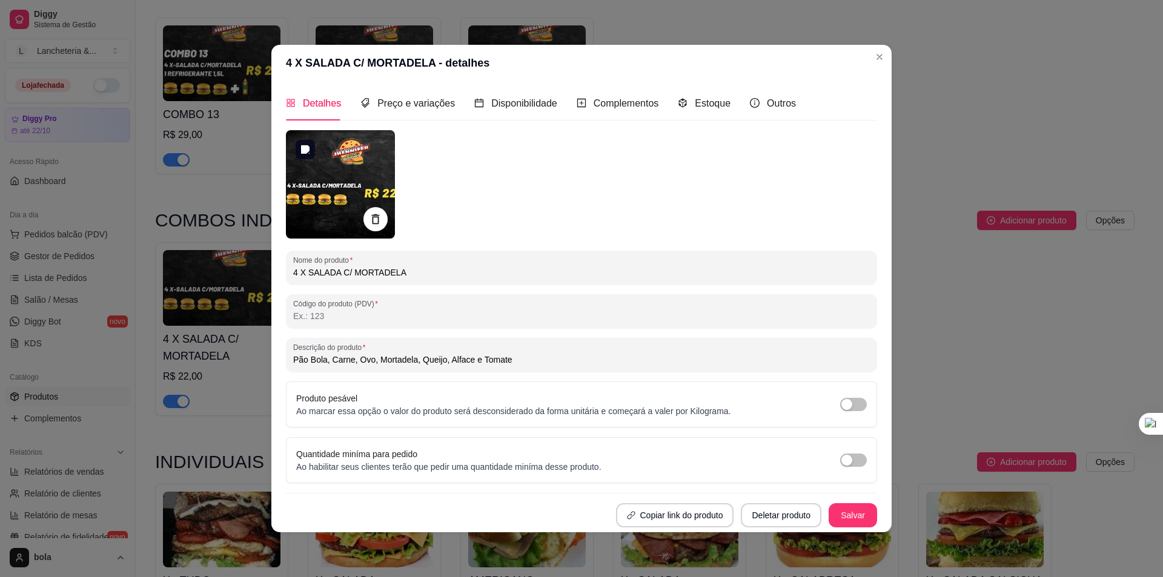
click at [325, 219] on img at bounding box center [340, 184] width 109 height 108
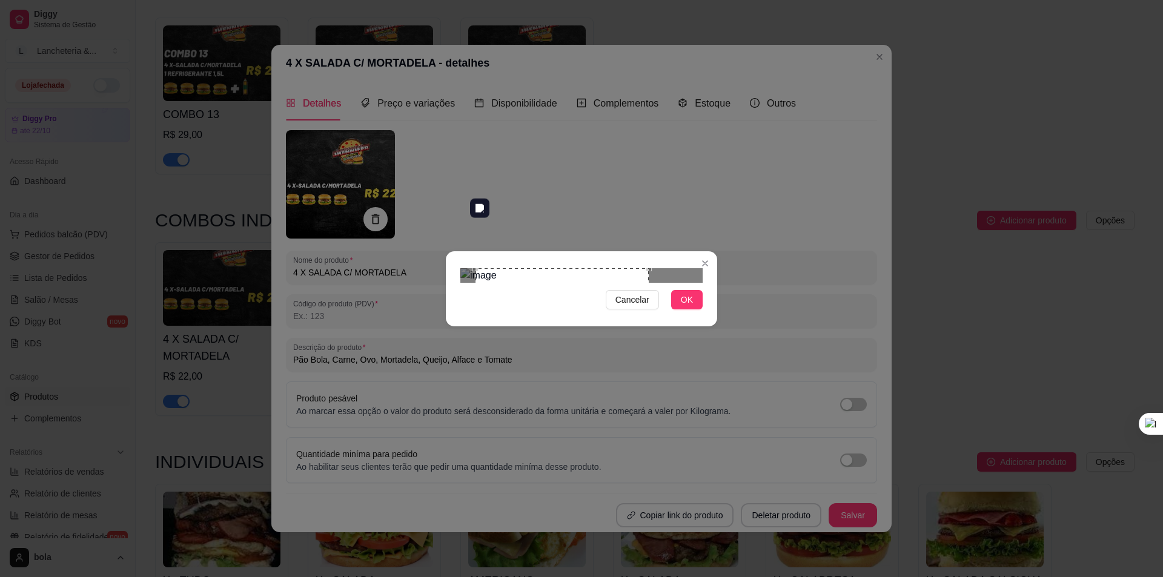
click at [479, 268] on div "Use the arrow keys to move the crop selection area" at bounding box center [562, 354] width 173 height 173
click at [692, 307] on span "OK" at bounding box center [687, 299] width 12 height 13
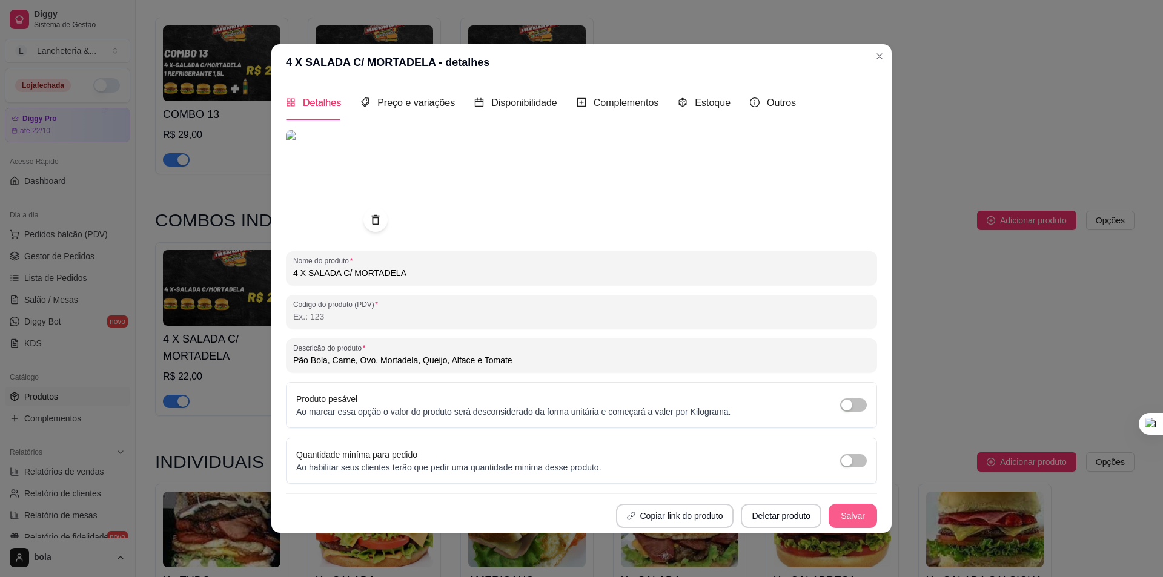
click at [867, 509] on button "Salvar" at bounding box center [853, 516] width 48 height 24
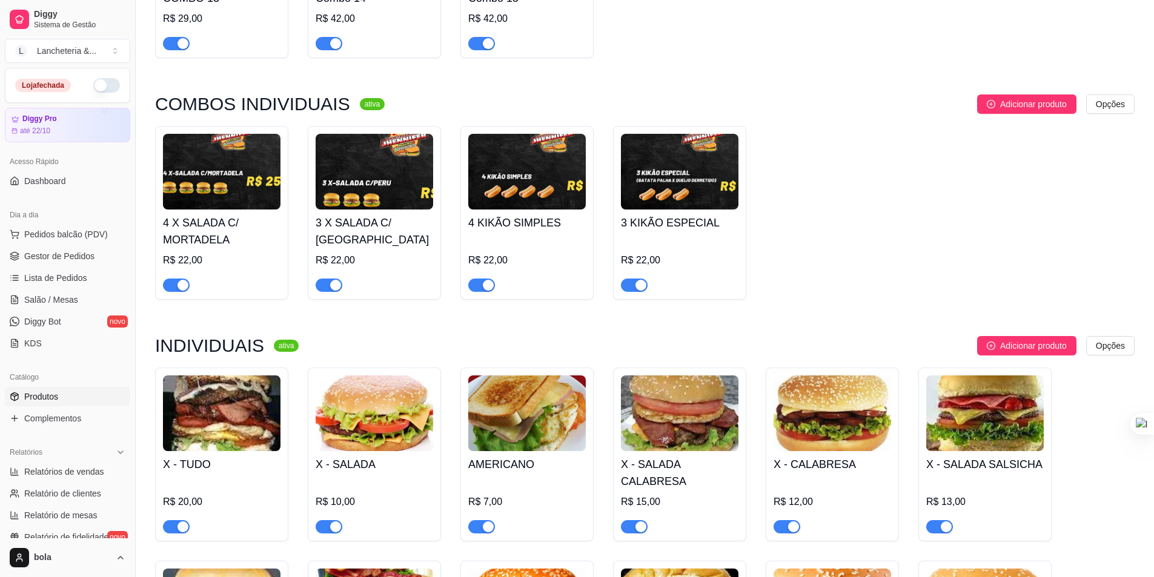
scroll to position [1859, 0]
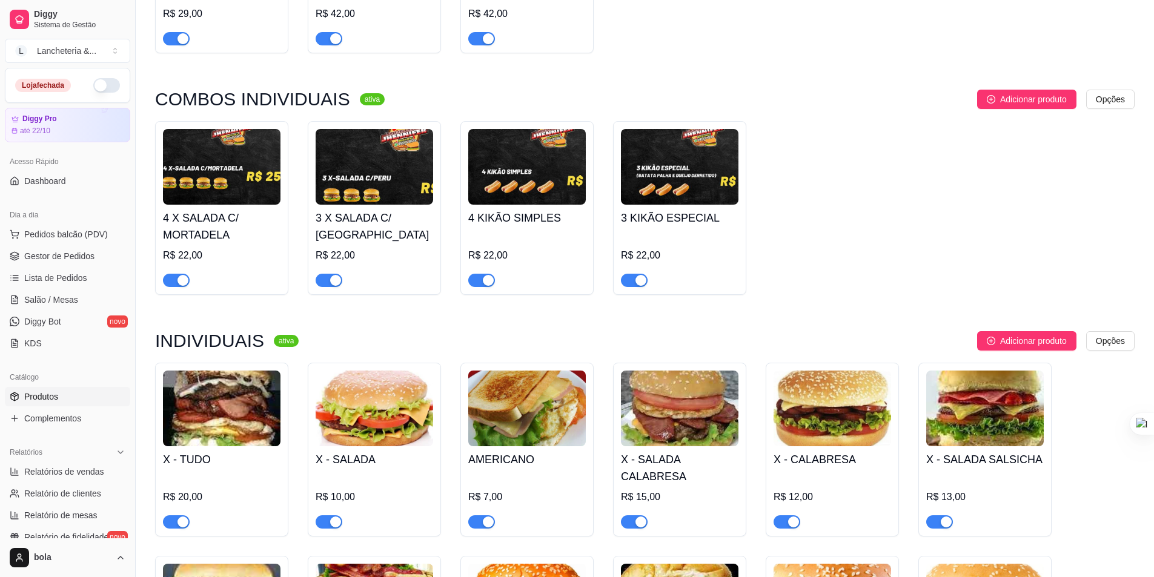
click at [379, 154] on img at bounding box center [375, 167] width 118 height 76
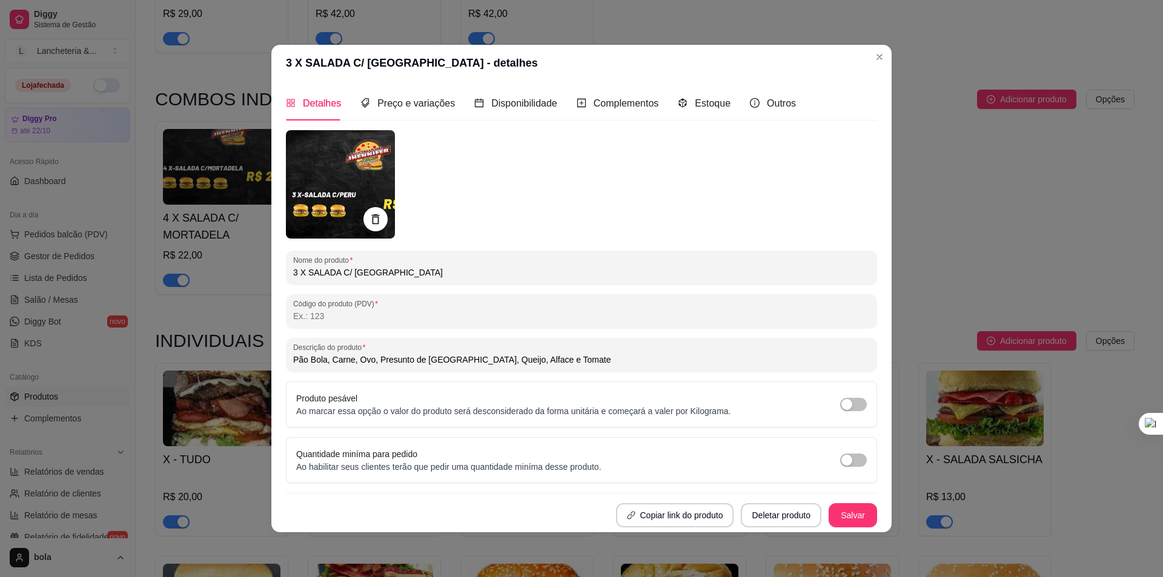
click at [336, 170] on img at bounding box center [340, 184] width 109 height 108
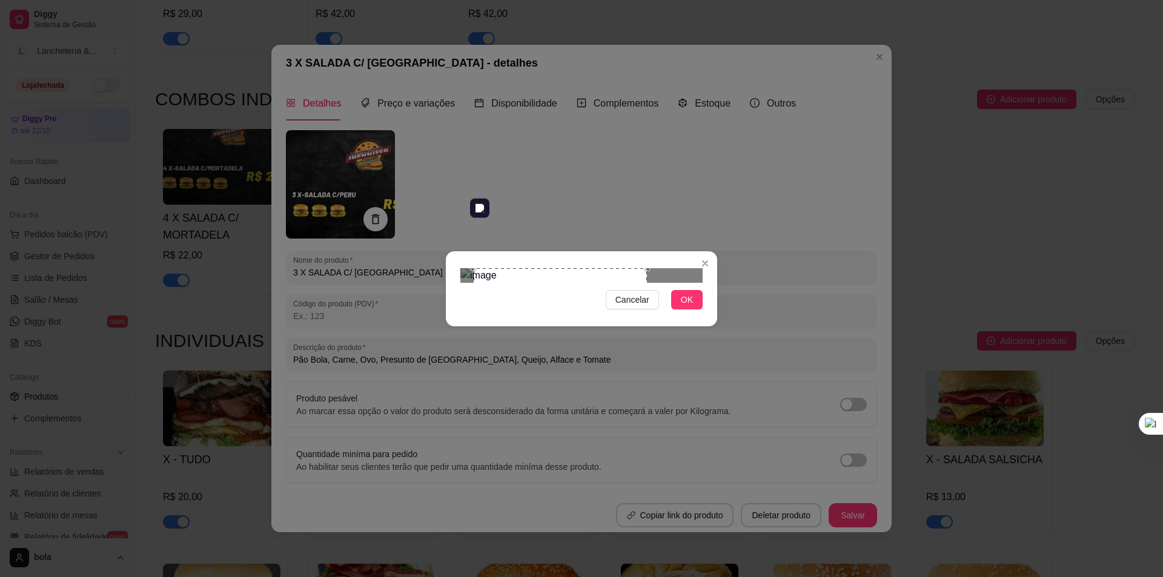
click at [543, 273] on div "Use the arrow keys to move the crop selection area" at bounding box center [560, 354] width 173 height 173
click at [690, 307] on span "OK" at bounding box center [687, 299] width 12 height 13
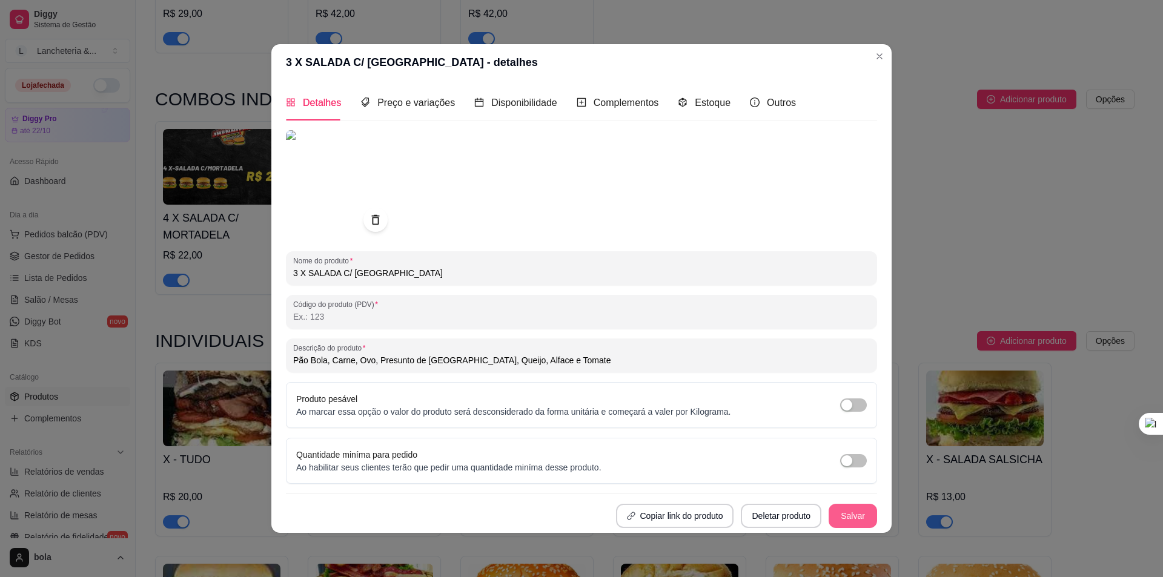
click at [844, 508] on button "Salvar" at bounding box center [853, 516] width 48 height 24
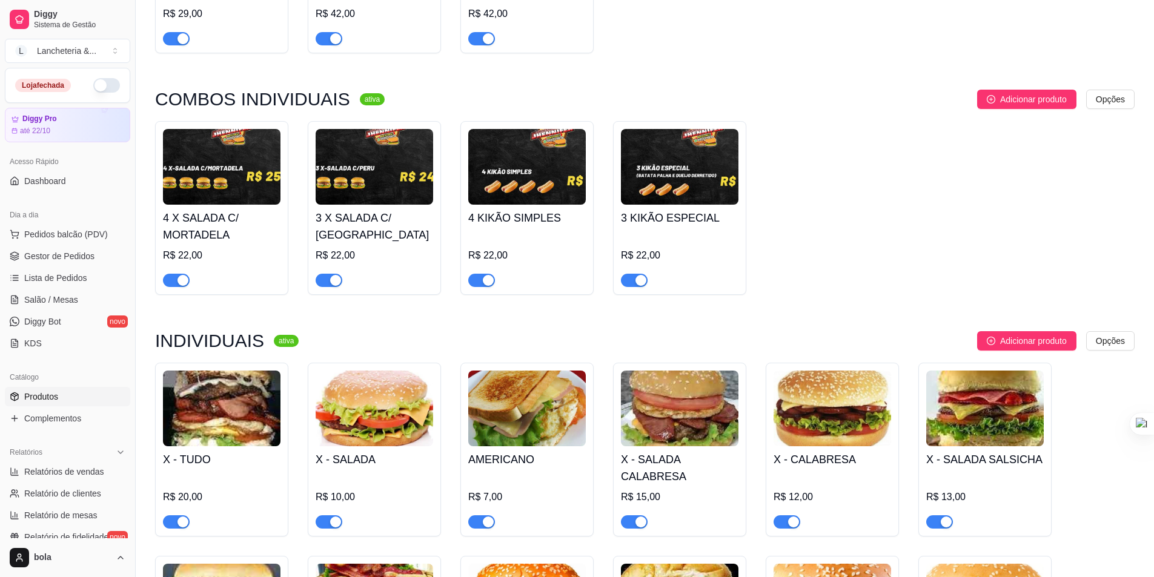
click at [517, 158] on img at bounding box center [527, 167] width 118 height 76
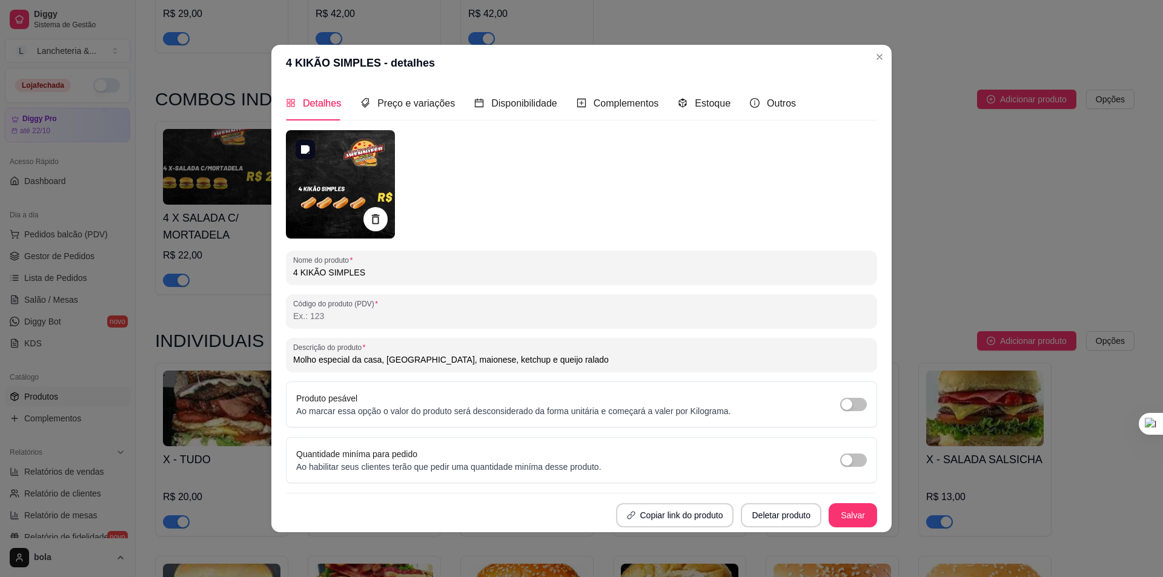
click at [382, 173] on img at bounding box center [340, 184] width 109 height 108
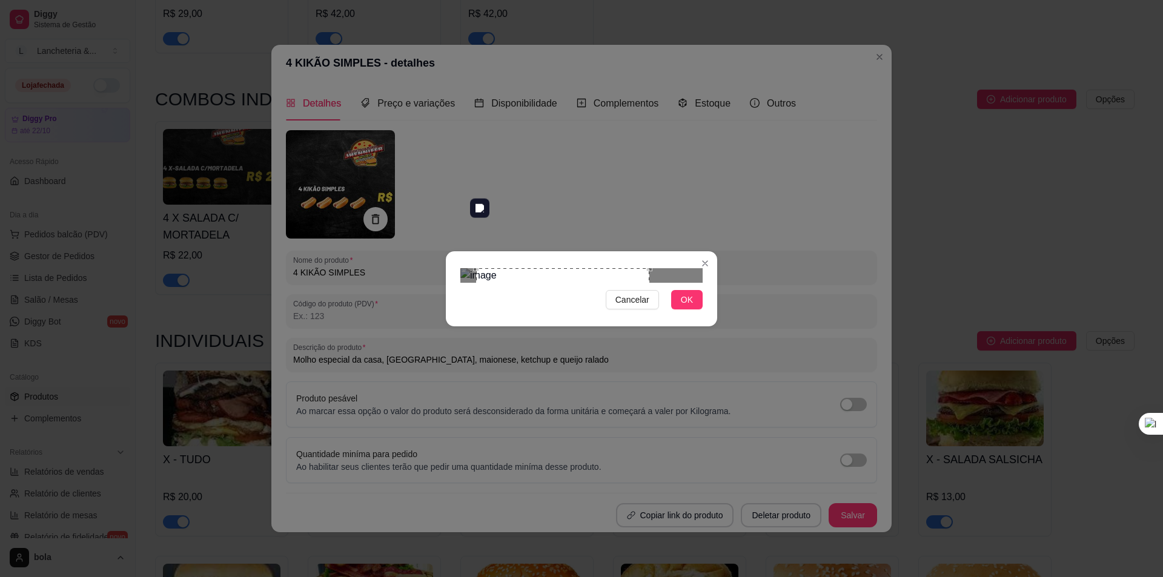
click at [502, 268] on div "Use the arrow keys to move the crop selection area" at bounding box center [562, 354] width 173 height 173
click at [688, 307] on span "OK" at bounding box center [687, 299] width 12 height 13
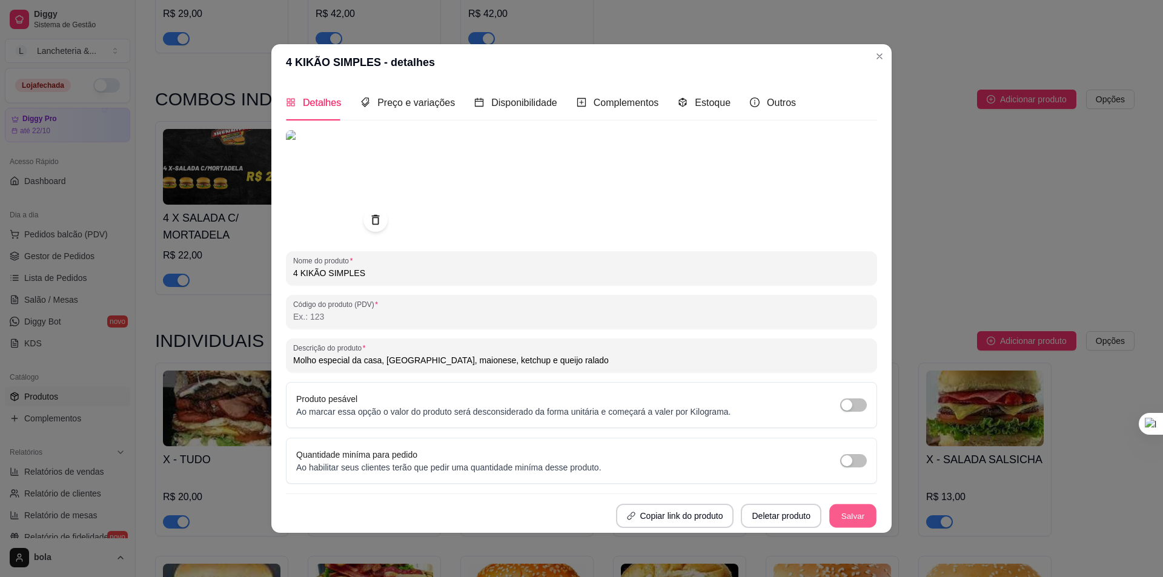
click at [860, 516] on button "Salvar" at bounding box center [852, 516] width 47 height 24
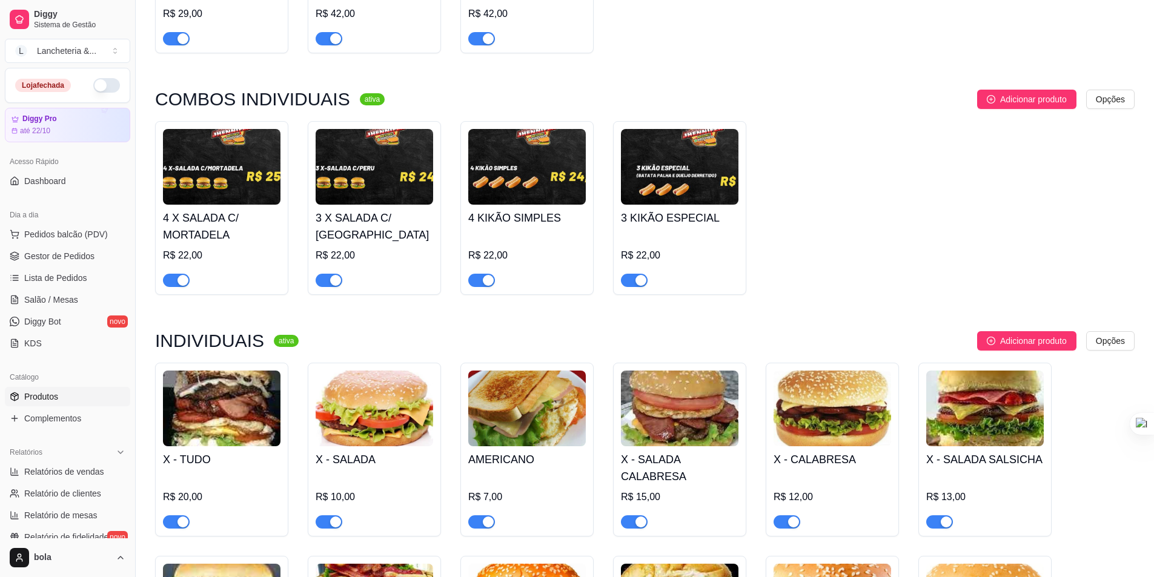
click at [690, 153] on img at bounding box center [680, 167] width 118 height 76
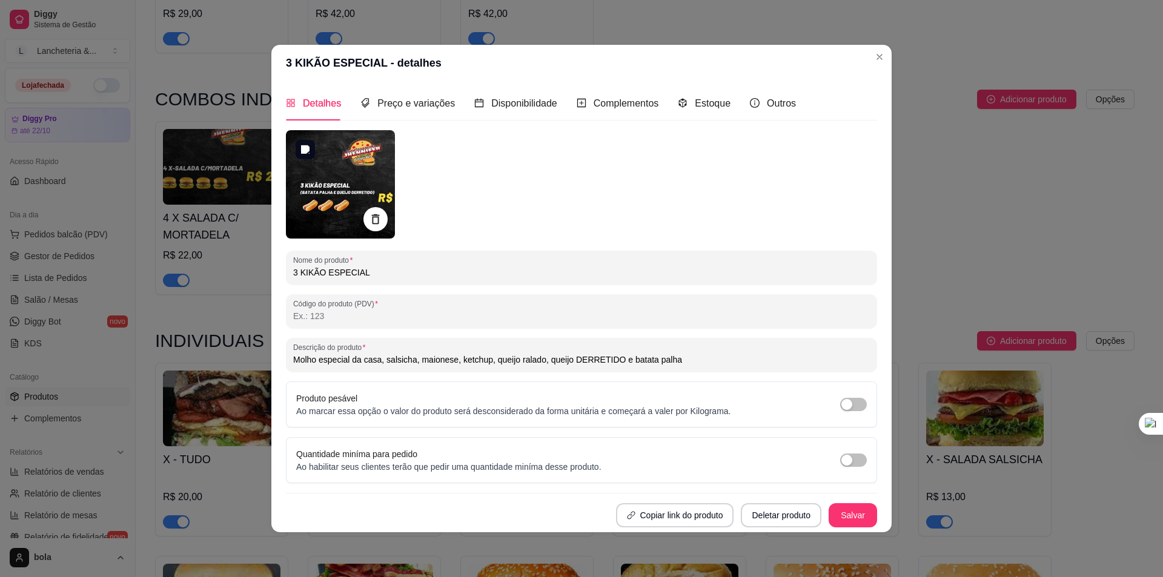
click at [357, 184] on img at bounding box center [340, 184] width 109 height 108
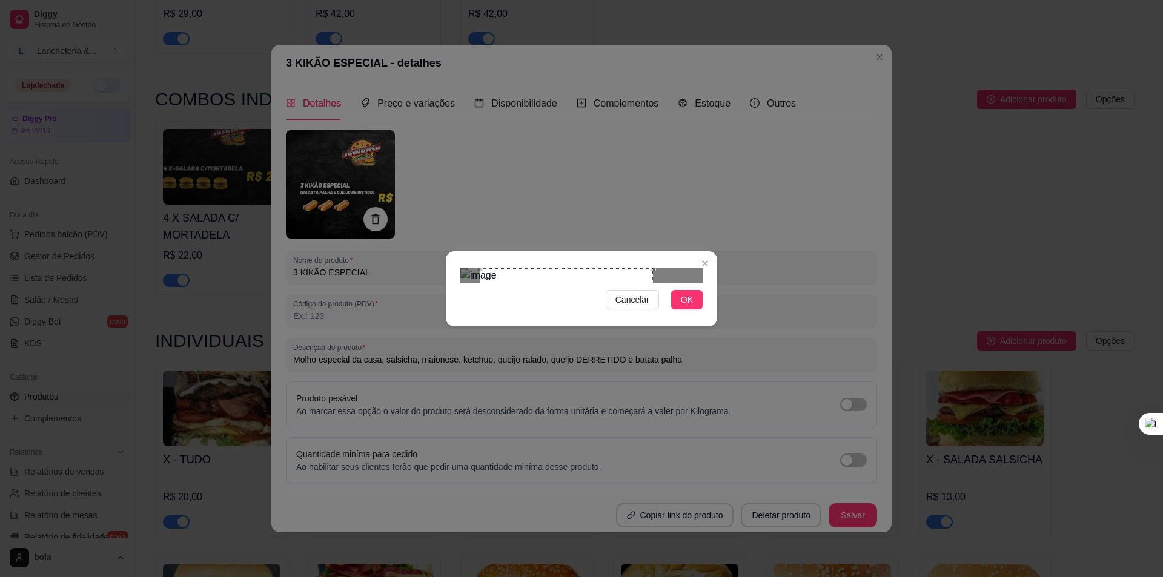
click at [537, 274] on div "Use the arrow keys to move the crop selection area" at bounding box center [566, 354] width 173 height 173
click at [689, 307] on span "OK" at bounding box center [687, 299] width 12 height 13
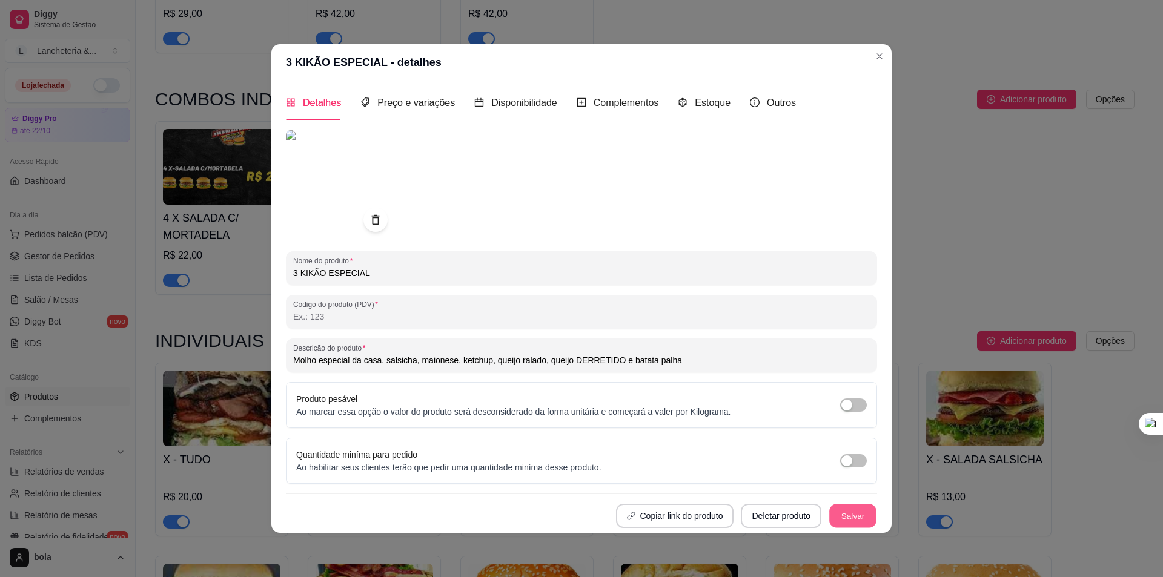
click at [863, 519] on button "Salvar" at bounding box center [852, 516] width 47 height 24
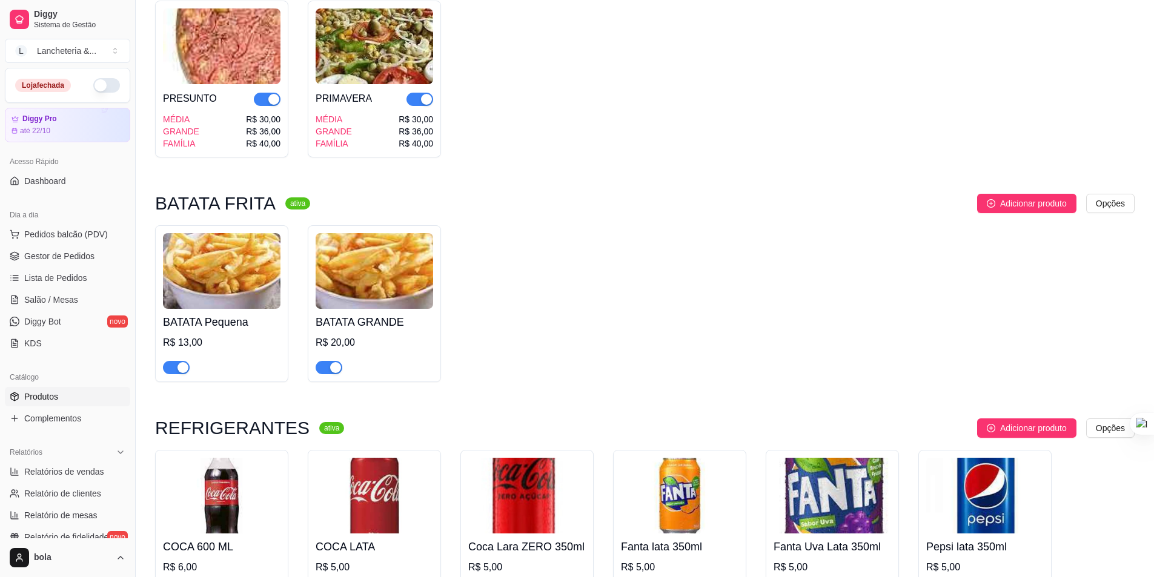
scroll to position [4119, 0]
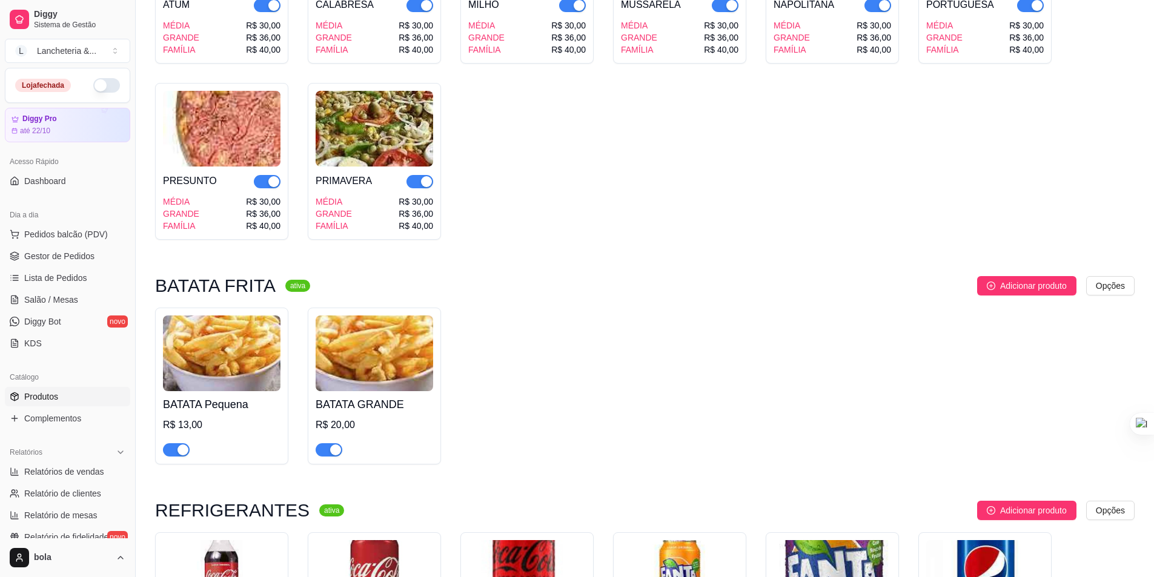
click at [363, 346] on img at bounding box center [375, 354] width 118 height 76
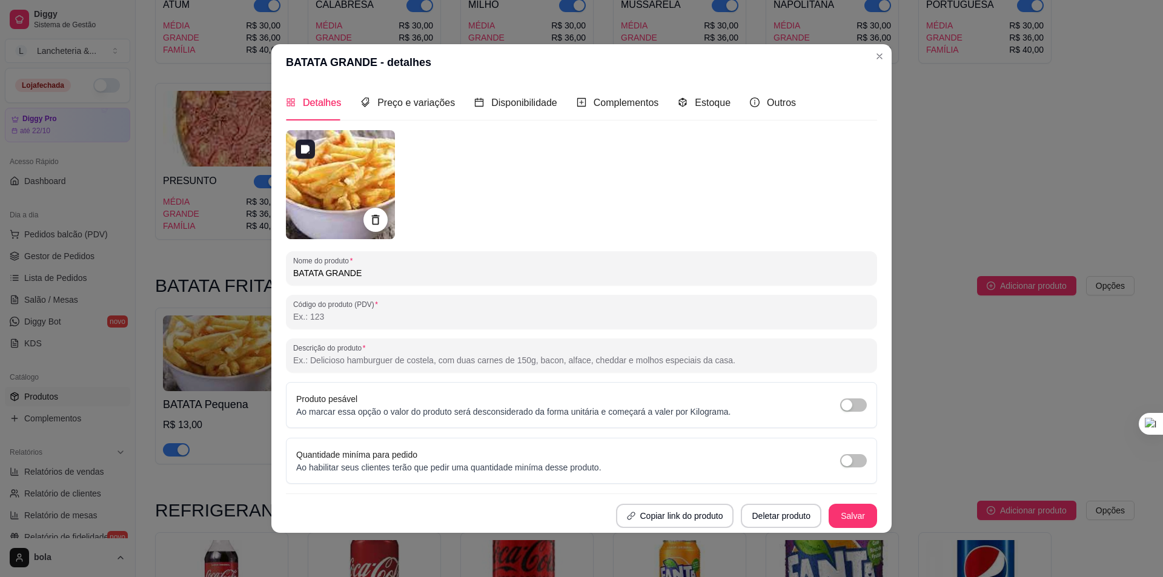
click at [325, 205] on img at bounding box center [340, 184] width 109 height 109
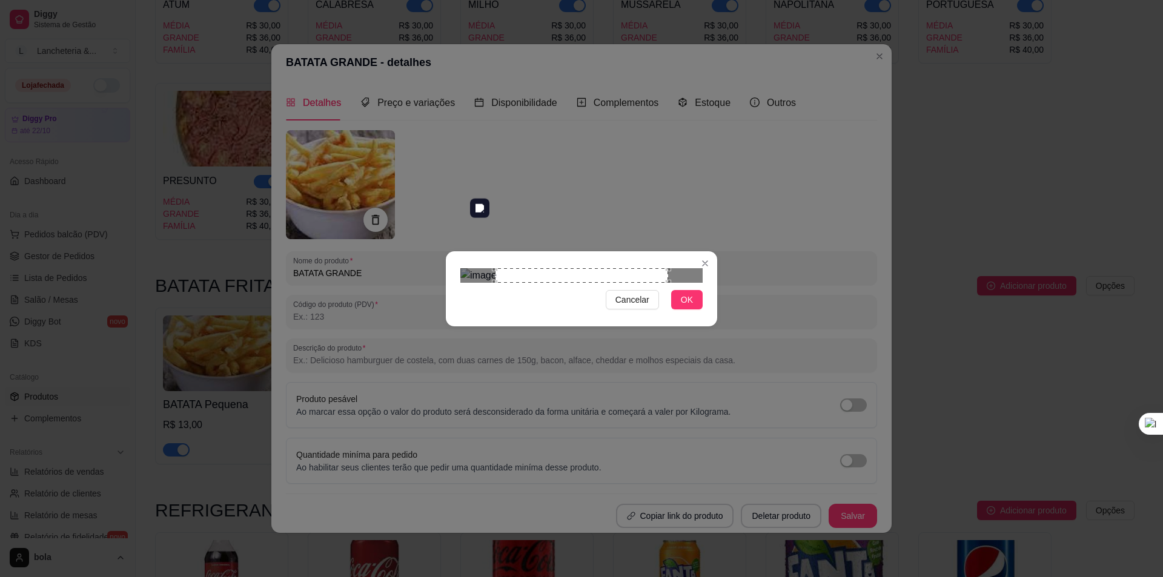
drag, startPoint x: 669, startPoint y: 362, endPoint x: 670, endPoint y: 343, distance: 19.4
click at [670, 314] on div "Cancelar OK" at bounding box center [581, 289] width 271 height 51
click at [687, 283] on img at bounding box center [581, 275] width 242 height 15
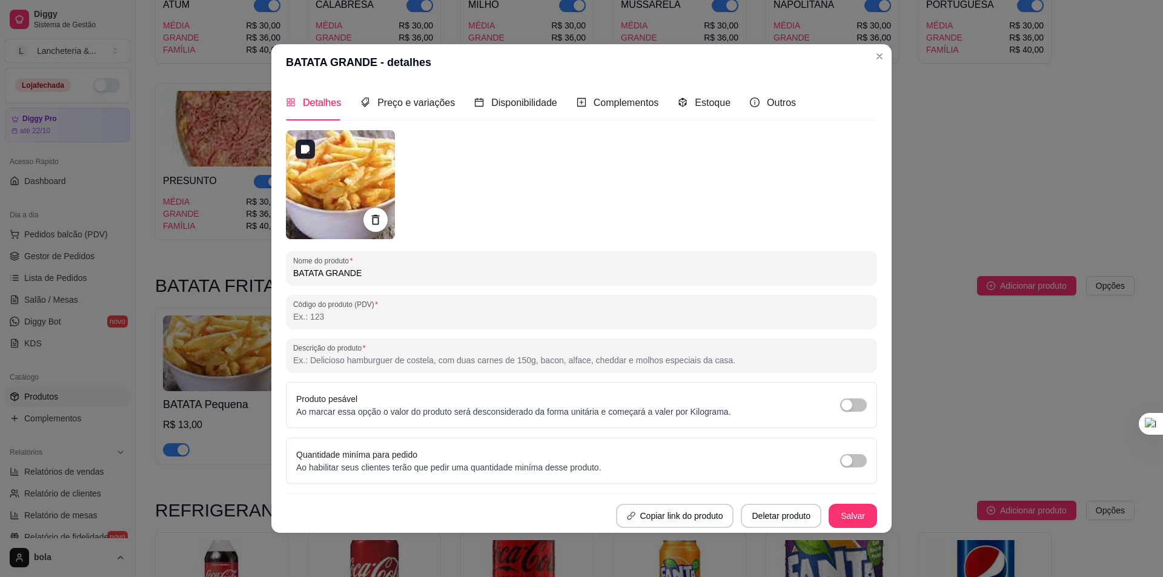
click at [323, 171] on img at bounding box center [340, 184] width 109 height 109
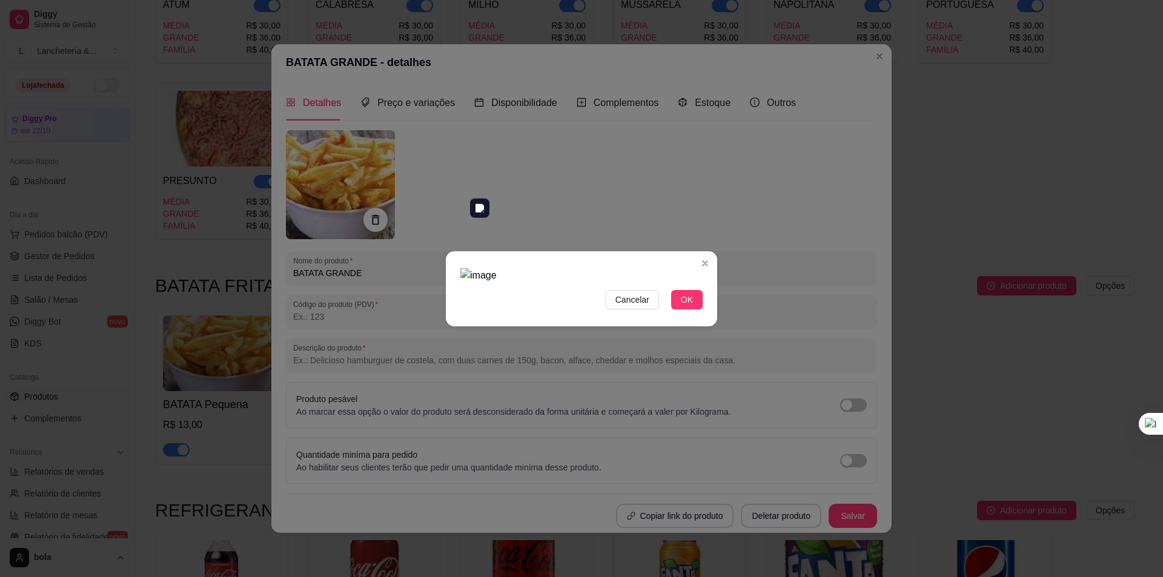
click at [743, 405] on div "Cancelar OK" at bounding box center [581, 288] width 1163 height 577
click at [660, 283] on img at bounding box center [581, 275] width 242 height 15
click at [691, 268] on div at bounding box center [581, 275] width 242 height 15
click at [660, 283] on div at bounding box center [581, 275] width 242 height 15
click at [642, 339] on div "Use the arrow keys to move the crop selection area" at bounding box center [559, 354] width 173 height 173
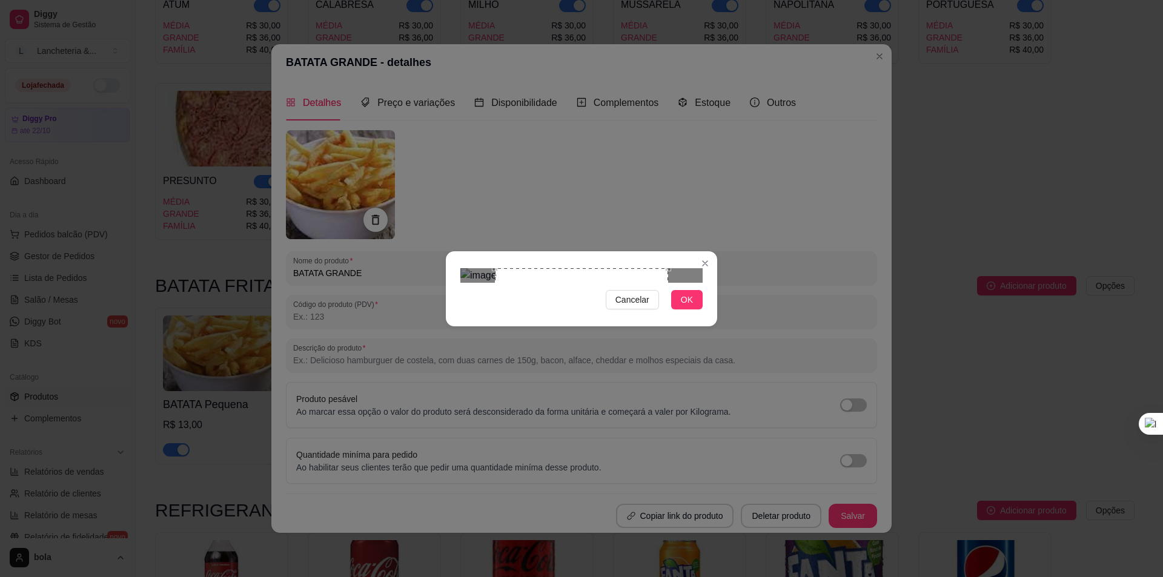
click at [516, 268] on div "Use the arrow keys to move the crop selection area" at bounding box center [581, 354] width 173 height 173
click at [646, 283] on img at bounding box center [581, 275] width 242 height 15
click at [600, 268] on img at bounding box center [581, 275] width 242 height 15
click at [609, 268] on div "Use the arrow keys to move the crop selection area" at bounding box center [554, 327] width 118 height 118
click at [659, 268] on div "Use the arrow keys to move the crop selection area" at bounding box center [602, 325] width 114 height 114
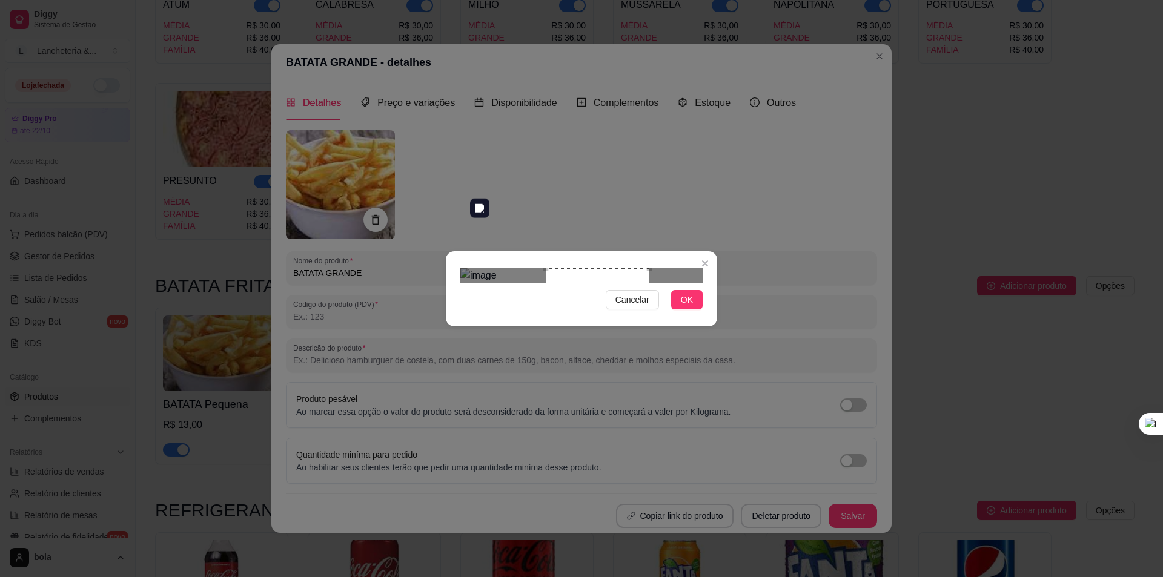
click at [648, 268] on div "Use the arrow keys to move the crop selection area" at bounding box center [598, 320] width 104 height 104
click at [517, 268] on img at bounding box center [581, 275] width 242 height 15
click at [497, 278] on img at bounding box center [581, 275] width 242 height 15
click at [649, 283] on img at bounding box center [581, 275] width 242 height 15
click at [613, 268] on img at bounding box center [581, 275] width 242 height 15
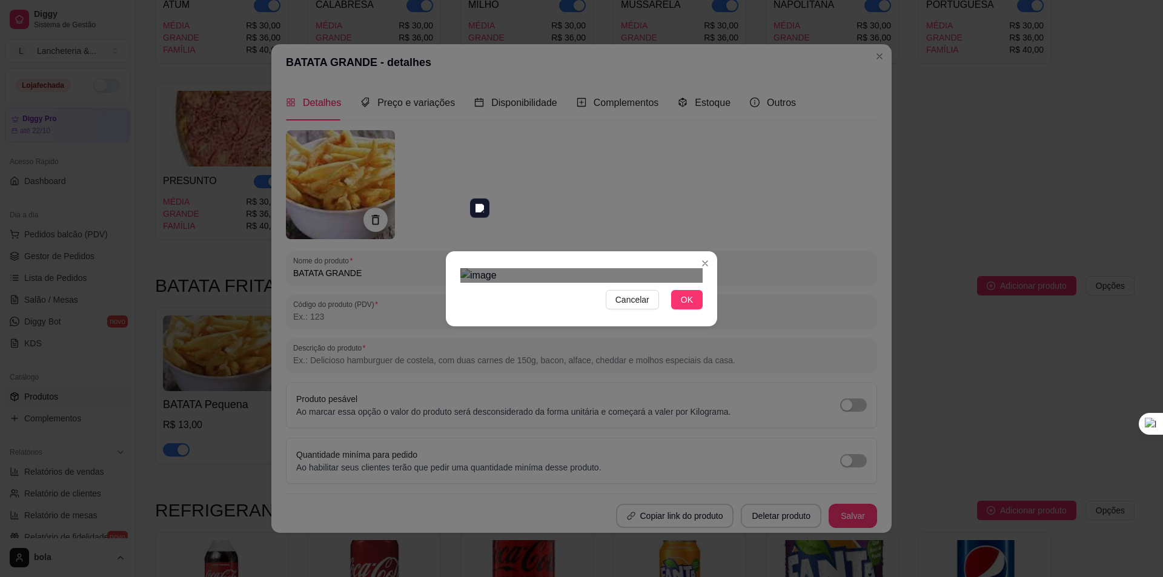
click at [506, 268] on img at bounding box center [581, 275] width 242 height 15
click at [689, 307] on span "OK" at bounding box center [687, 299] width 12 height 13
click at [694, 310] on button "OK" at bounding box center [687, 299] width 32 height 19
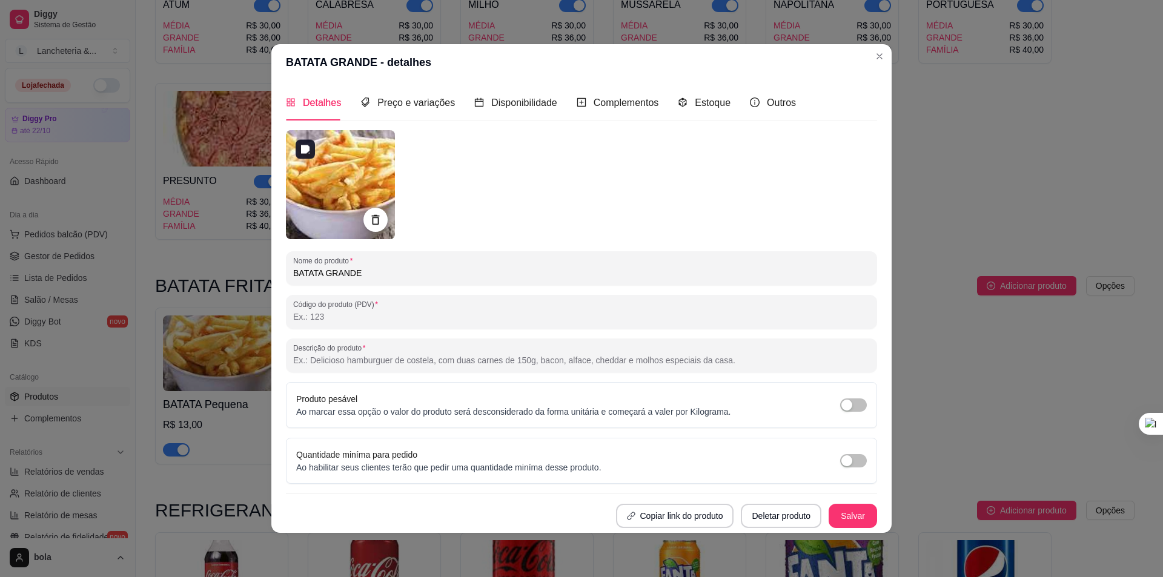
click at [364, 176] on img at bounding box center [340, 184] width 109 height 109
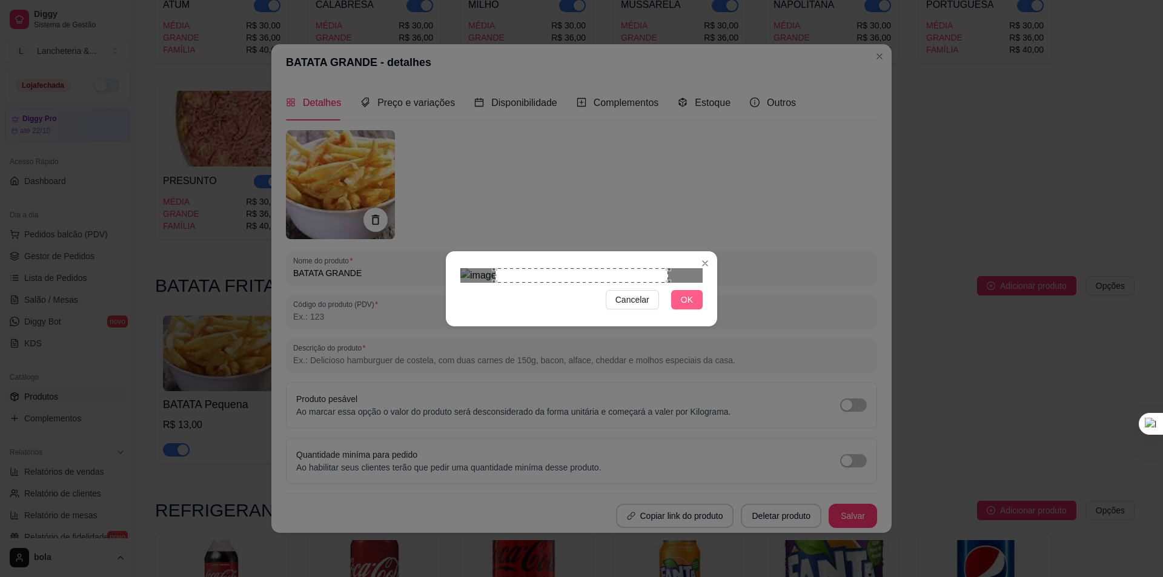
click at [689, 307] on span "OK" at bounding box center [687, 299] width 12 height 13
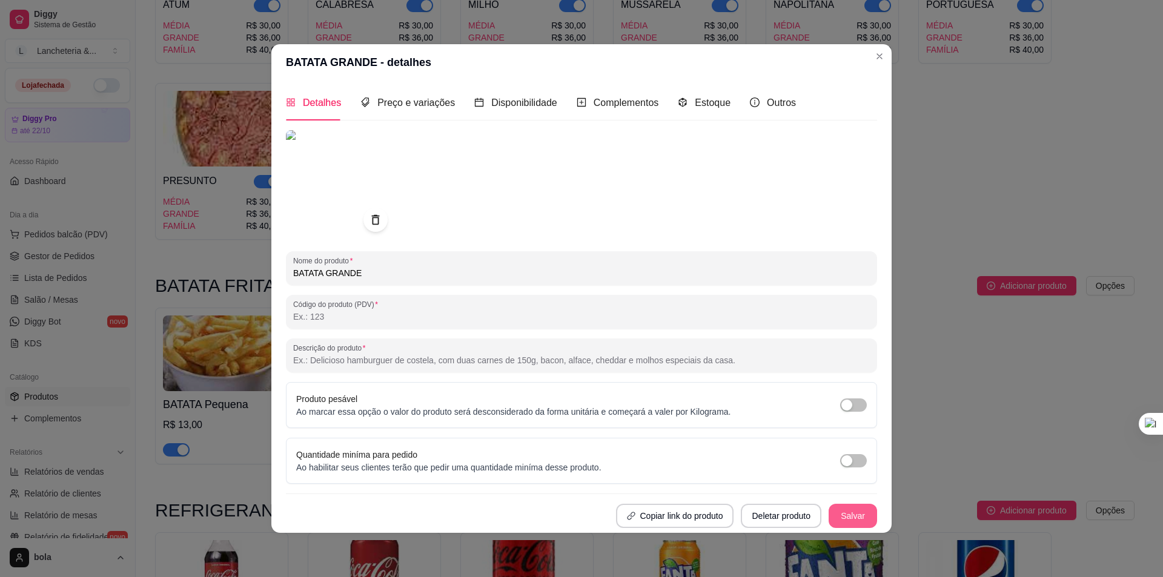
click at [835, 511] on button "Salvar" at bounding box center [853, 516] width 48 height 24
click at [414, 100] on span "Preço e variações" at bounding box center [416, 103] width 78 height 10
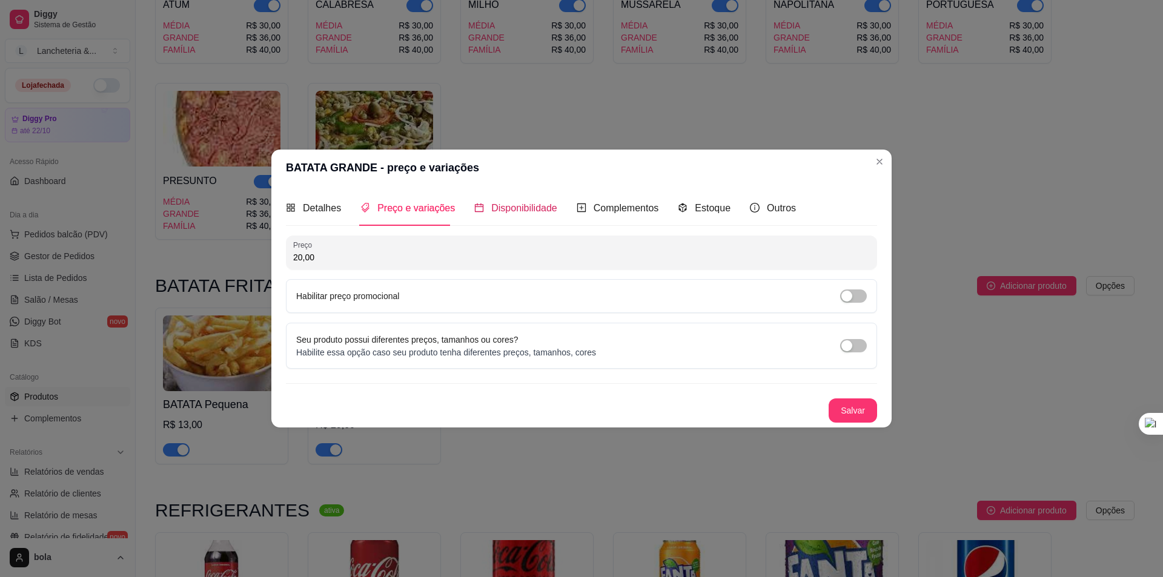
click at [497, 216] on div "Disponibilidade" at bounding box center [515, 208] width 83 height 15
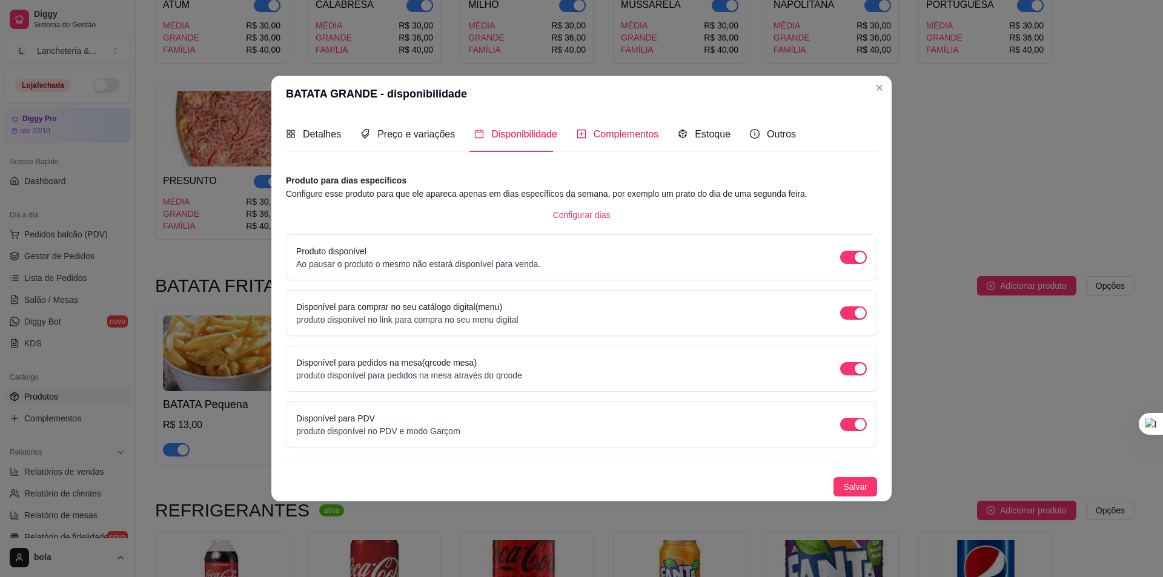
click at [599, 139] on span "Complementos" at bounding box center [626, 134] width 65 height 10
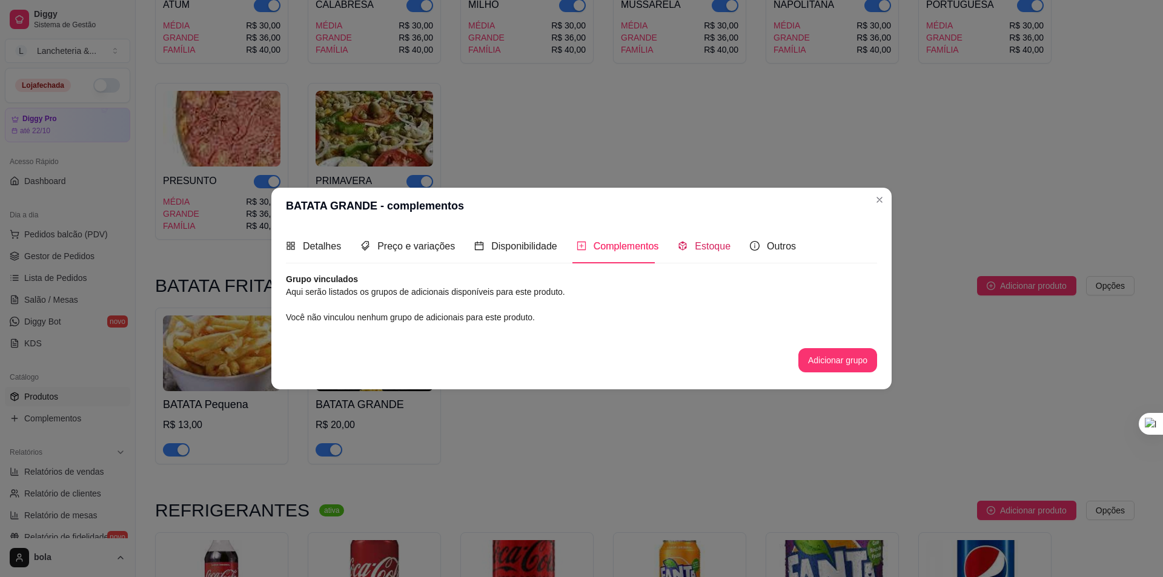
click at [688, 242] on div "Estoque" at bounding box center [704, 246] width 53 height 15
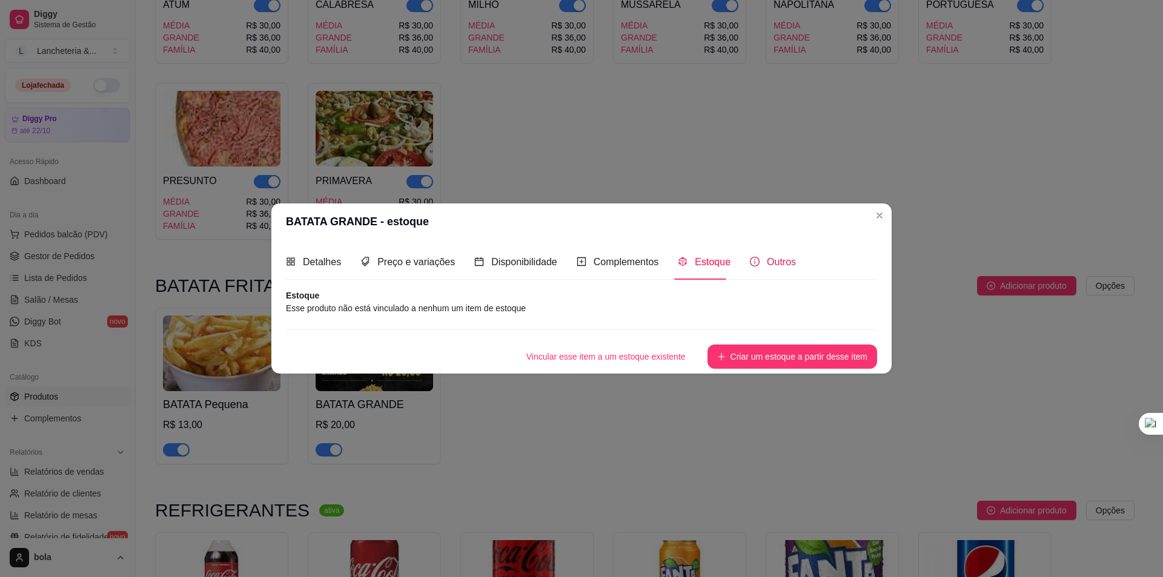
click at [752, 264] on icon "info-circle" at bounding box center [755, 262] width 10 height 10
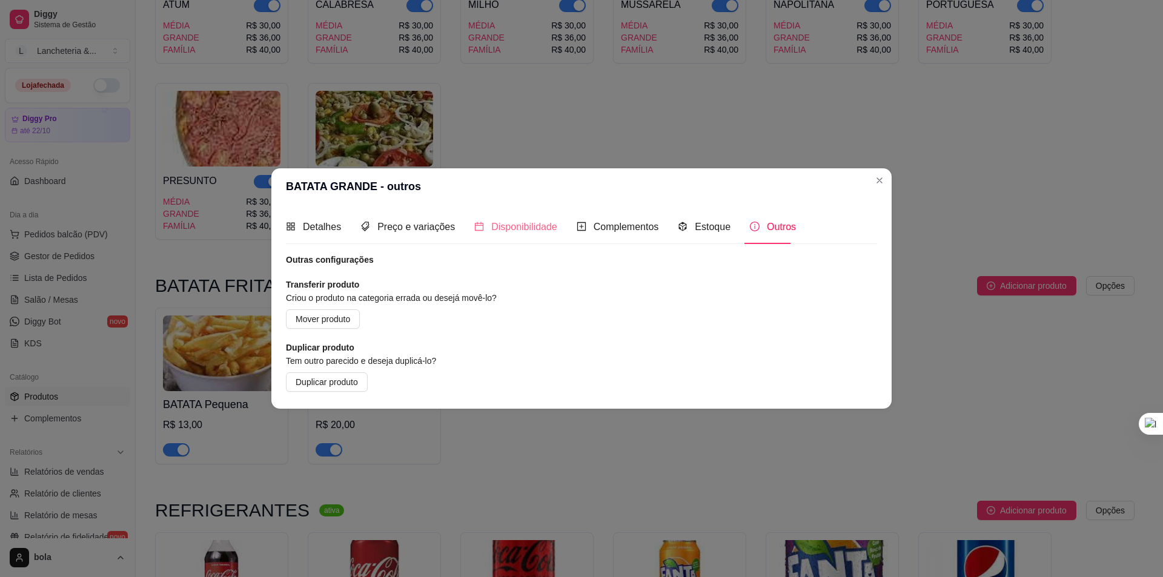
click at [532, 214] on div "Disponibilidade" at bounding box center [515, 227] width 83 height 35
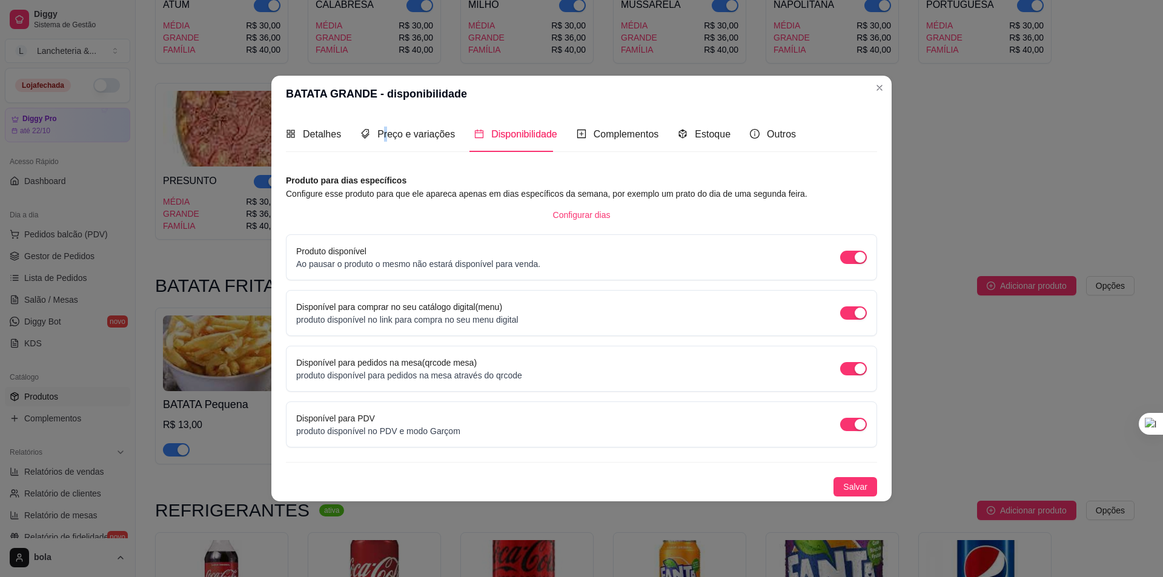
click at [383, 141] on div "Preço e variações" at bounding box center [407, 134] width 95 height 35
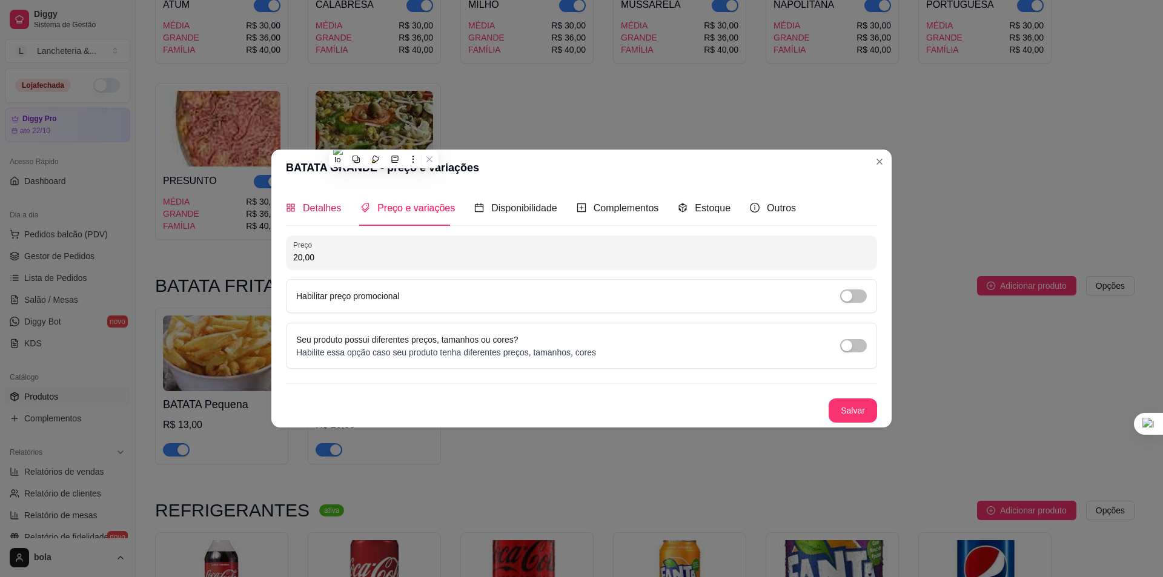
click at [316, 208] on span "Detalhes" at bounding box center [322, 208] width 38 height 10
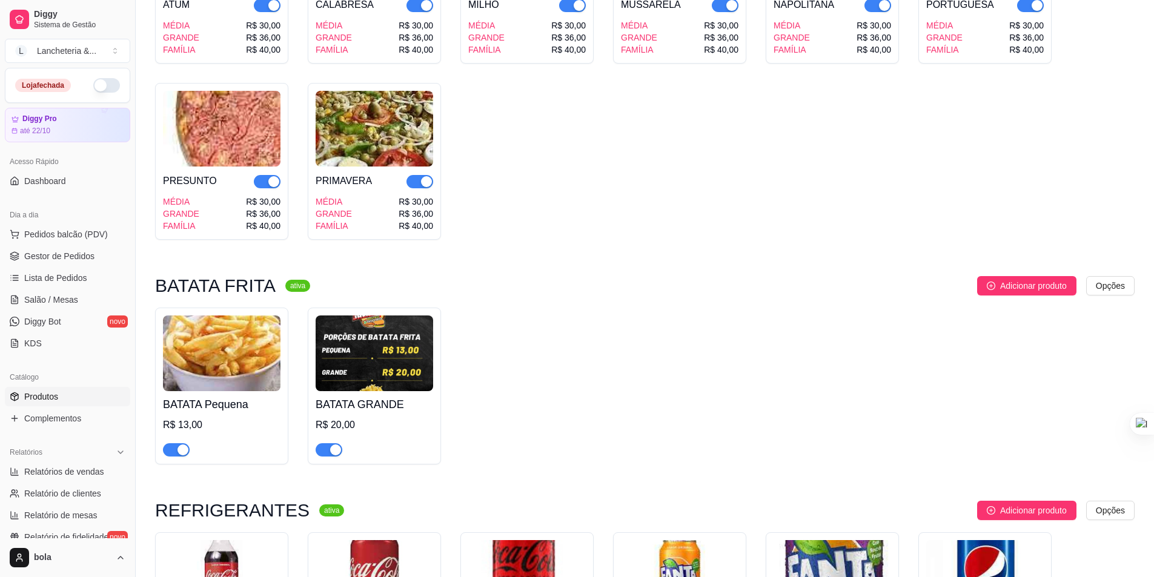
click at [218, 344] on img at bounding box center [222, 354] width 118 height 76
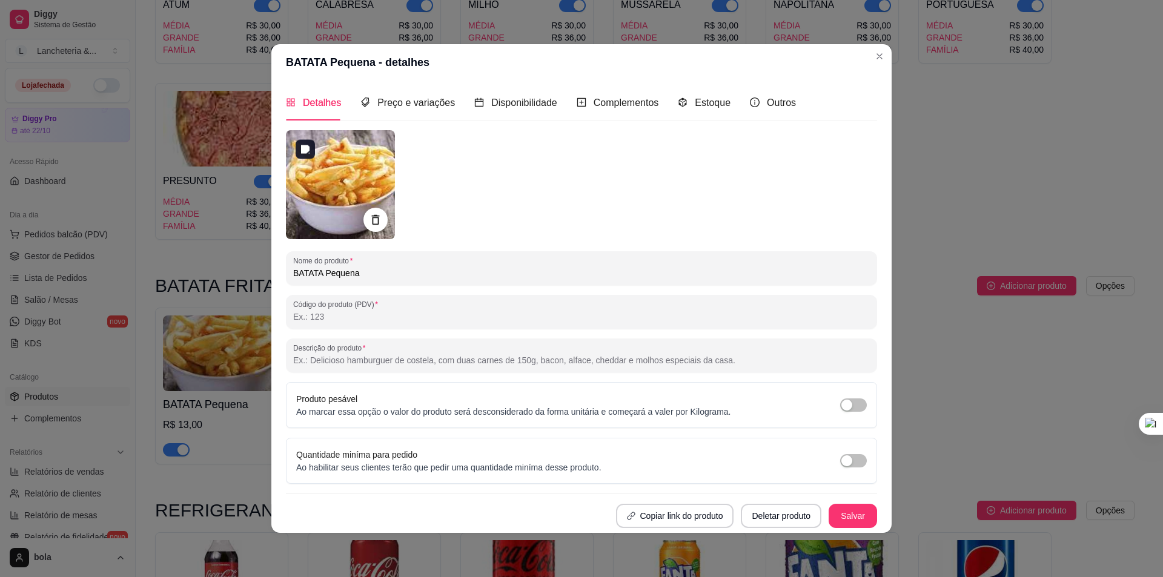
click at [323, 191] on img at bounding box center [340, 184] width 109 height 109
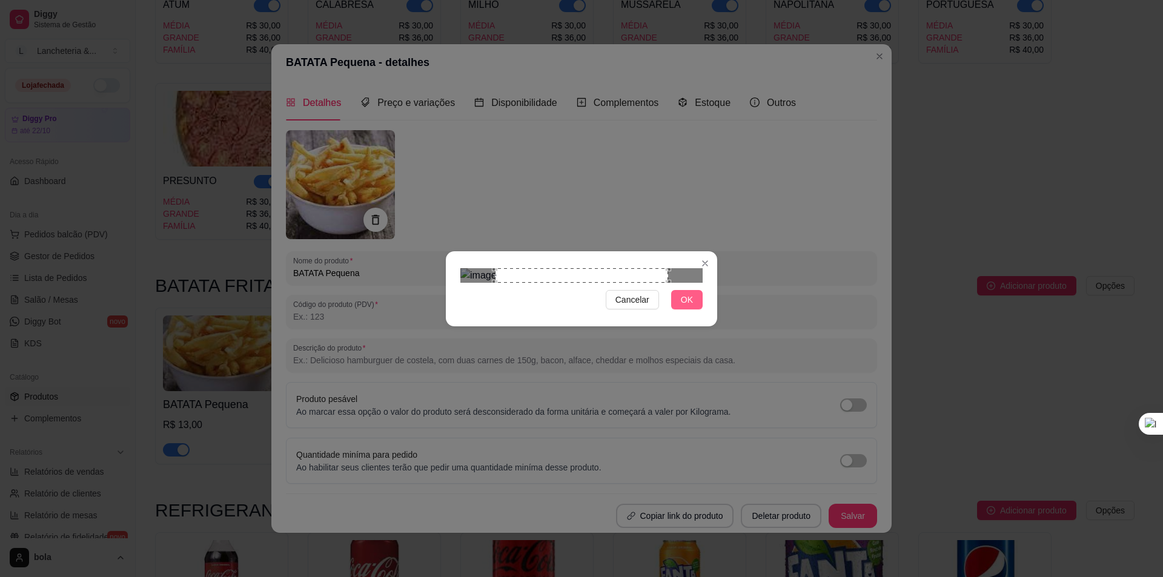
click at [695, 310] on button "OK" at bounding box center [687, 299] width 32 height 19
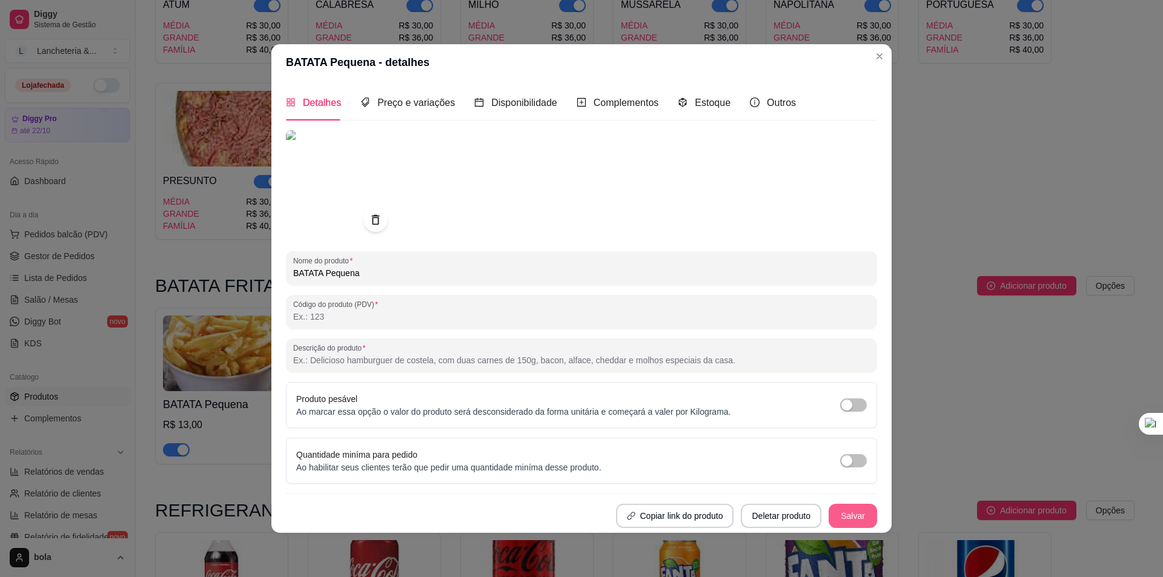
click at [851, 507] on button "Salvar" at bounding box center [853, 516] width 48 height 24
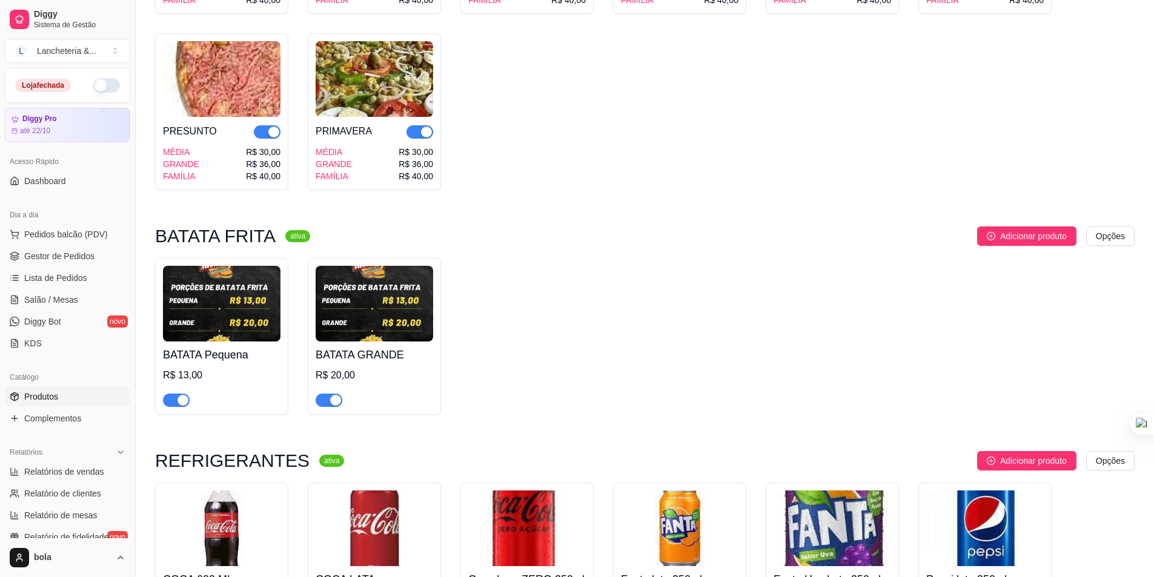
scroll to position [4301, 0]
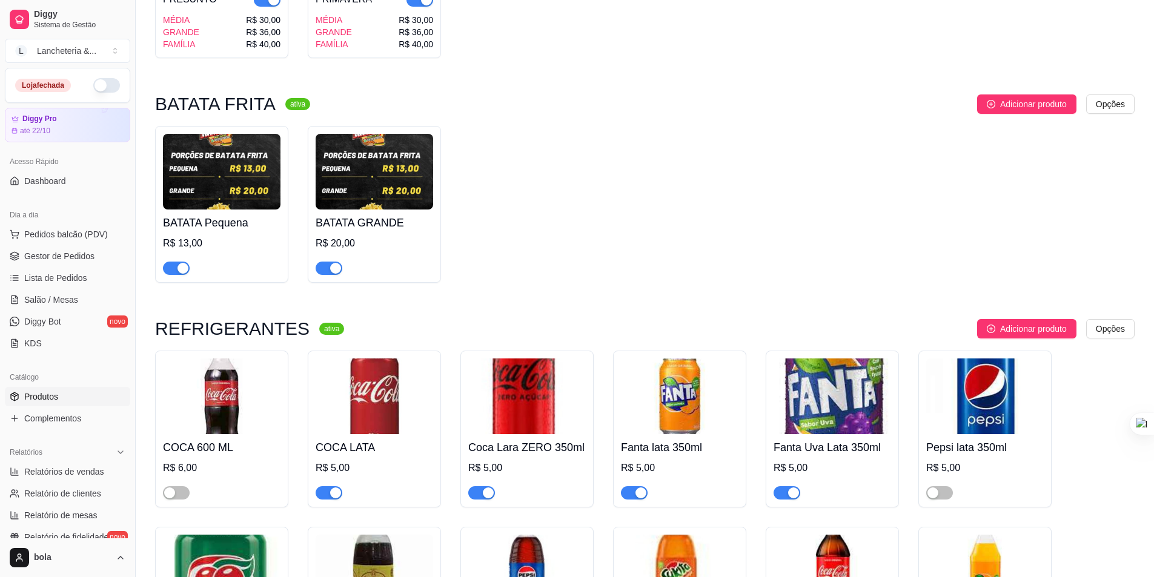
click at [528, 401] on img at bounding box center [527, 397] width 118 height 76
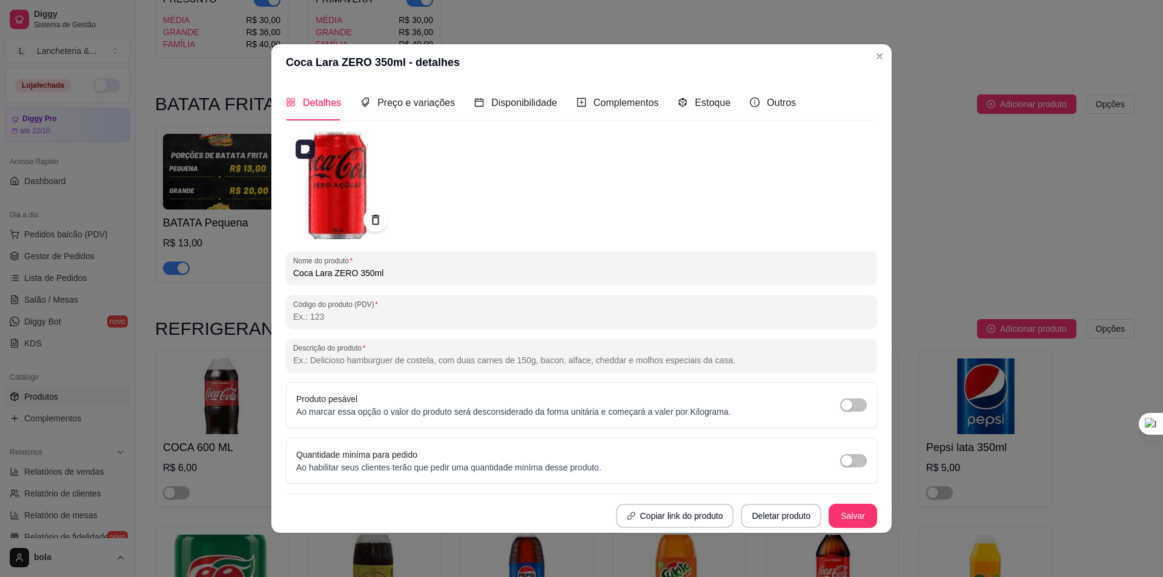
click at [341, 162] on img at bounding box center [340, 184] width 109 height 109
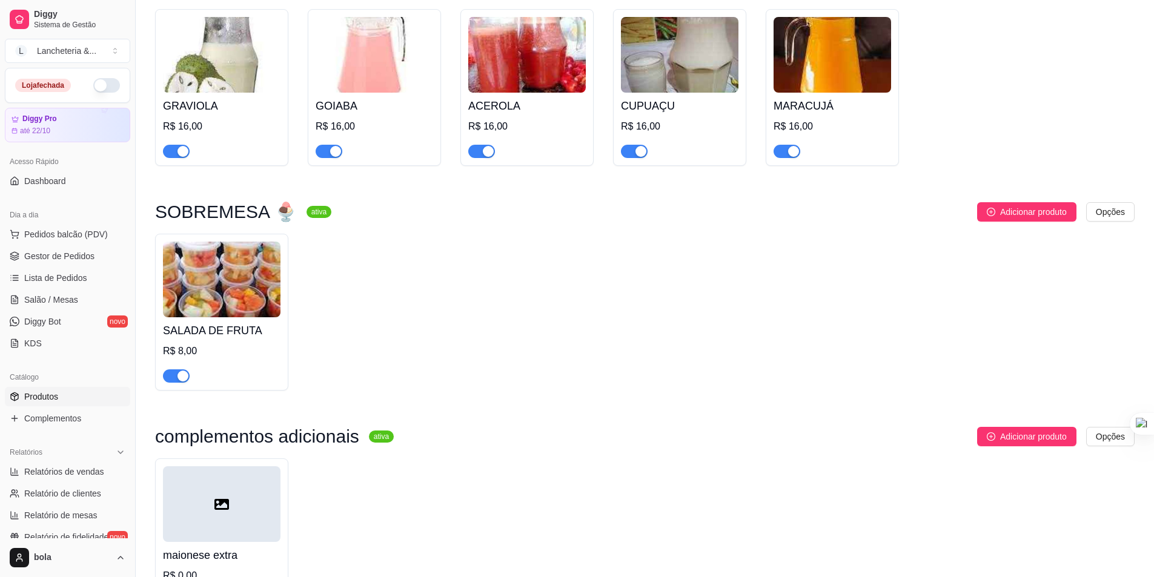
scroll to position [6292, 0]
